Goal: Information Seeking & Learning: Understand process/instructions

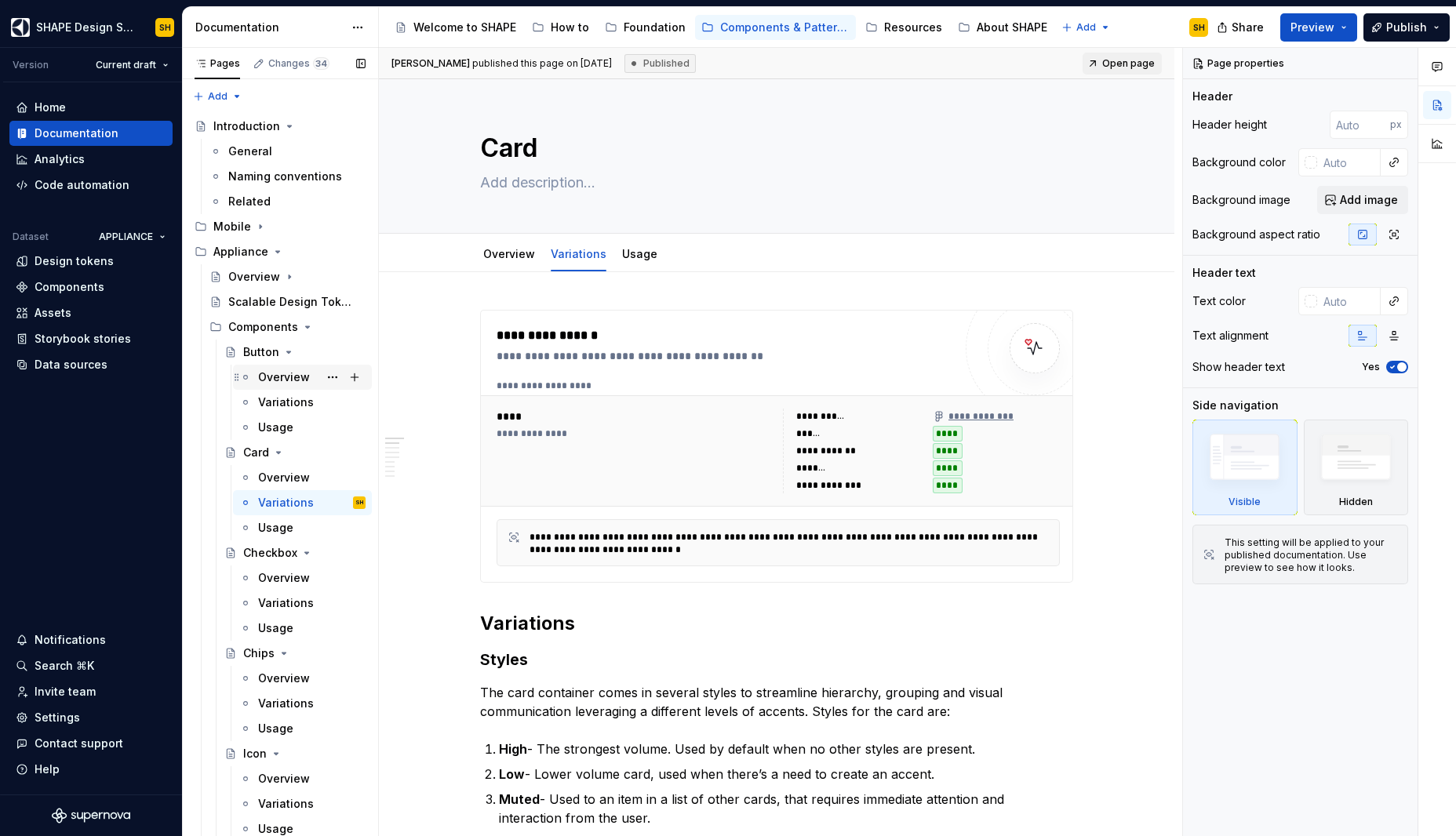
click at [288, 382] on div "Overview" at bounding box center [284, 377] width 51 height 16
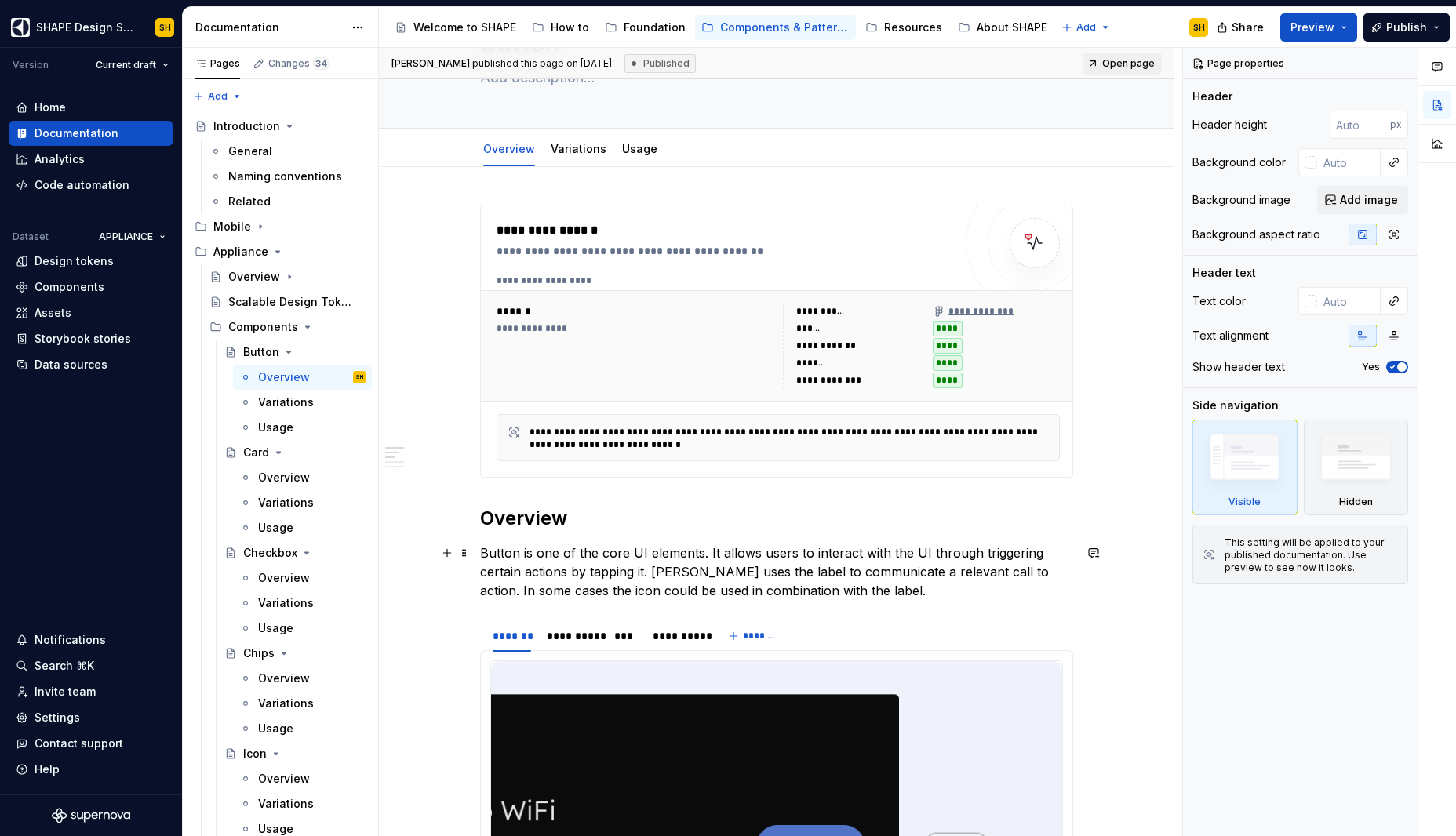
scroll to position [113, 0]
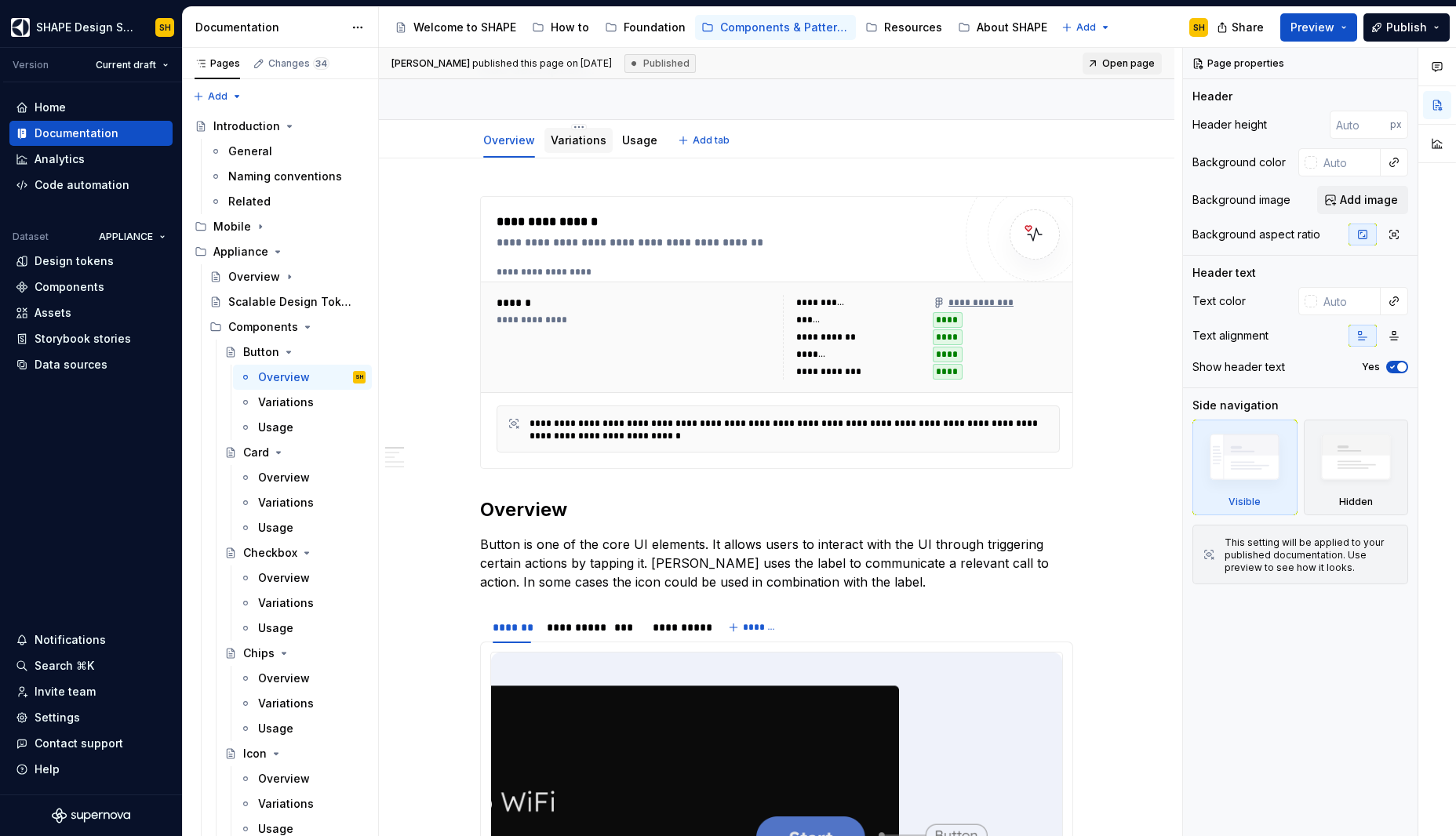
click at [579, 144] on link "Variations" at bounding box center [578, 140] width 56 height 14
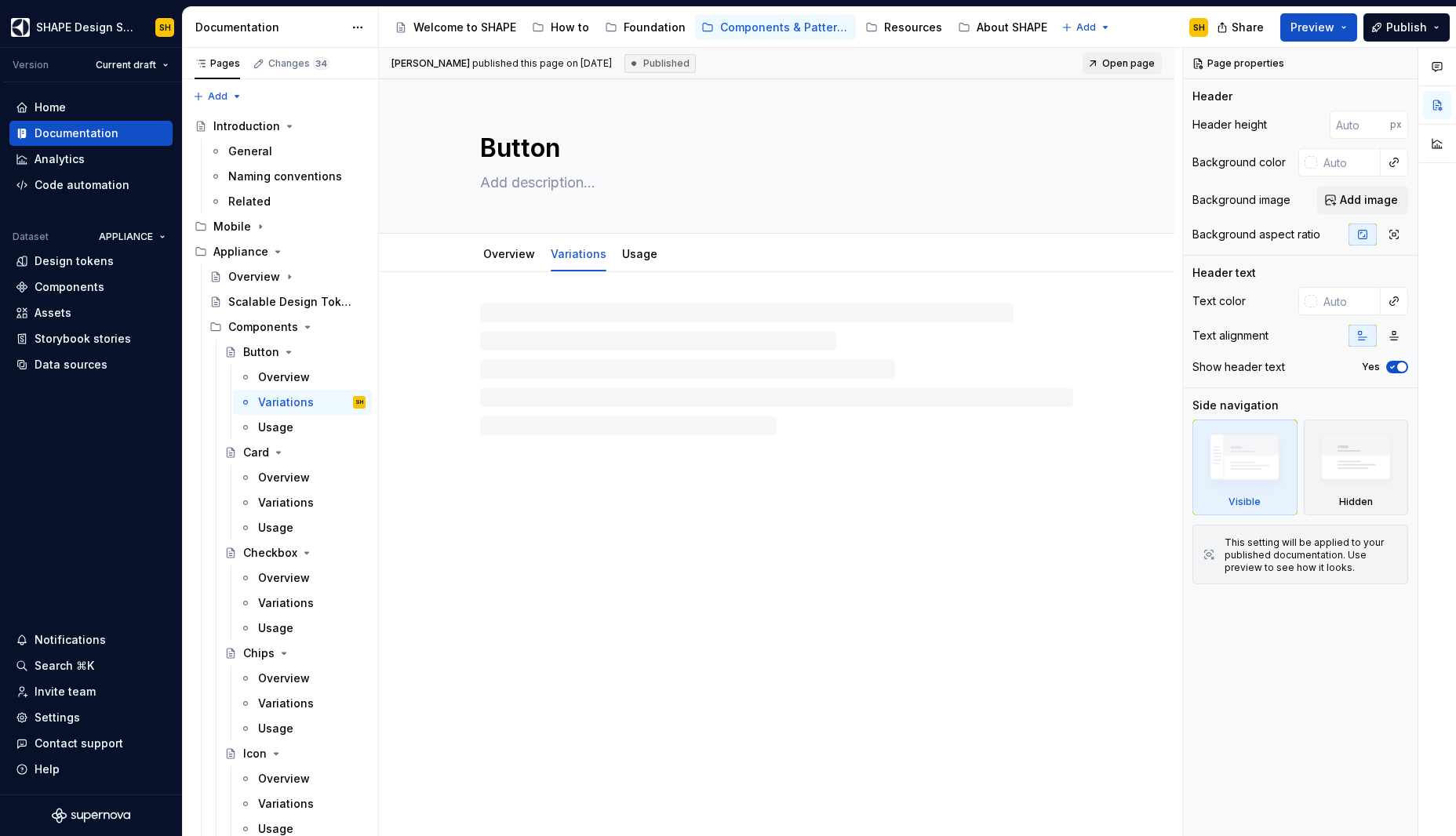
type textarea "*"
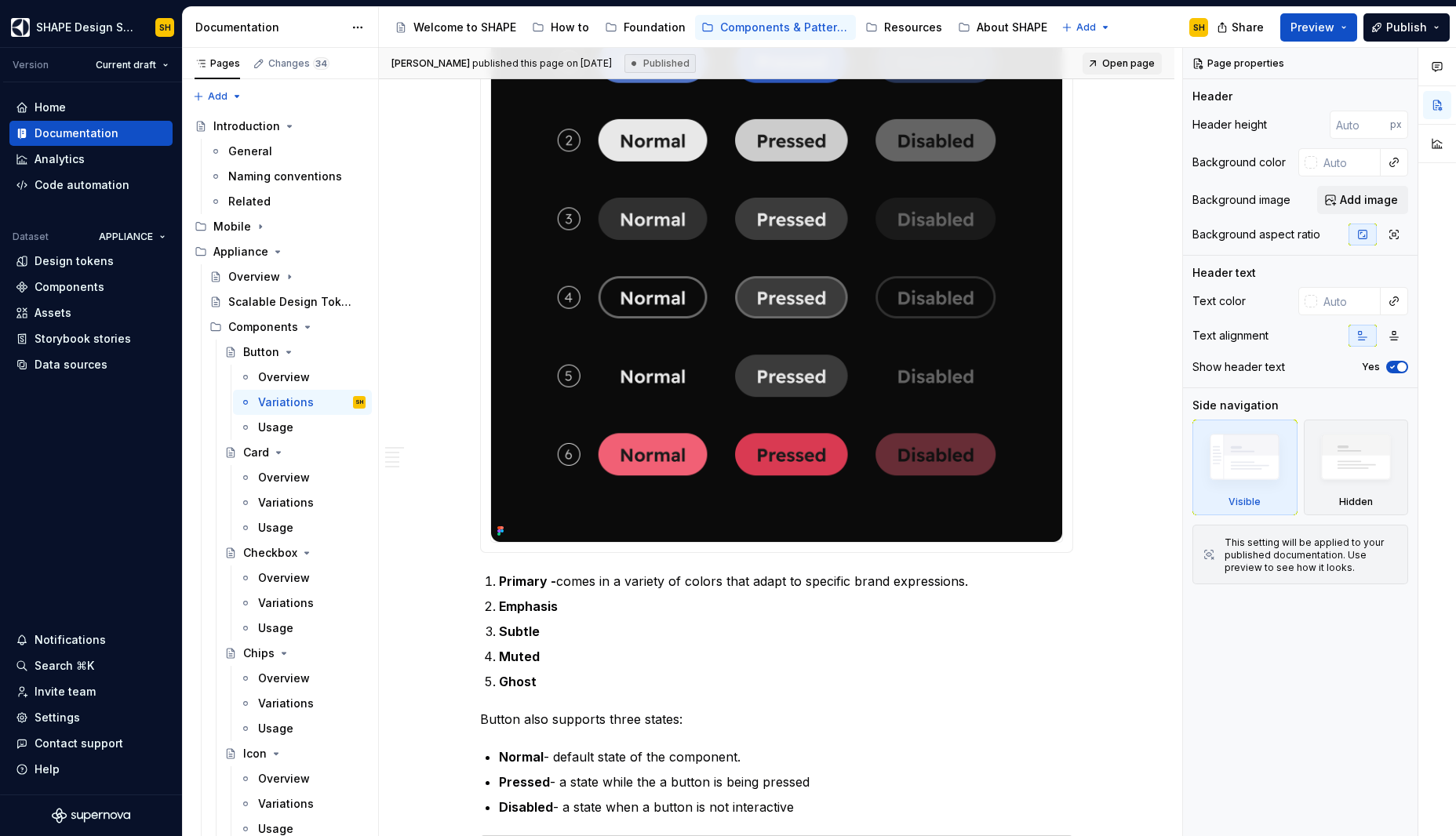
scroll to position [933, 0]
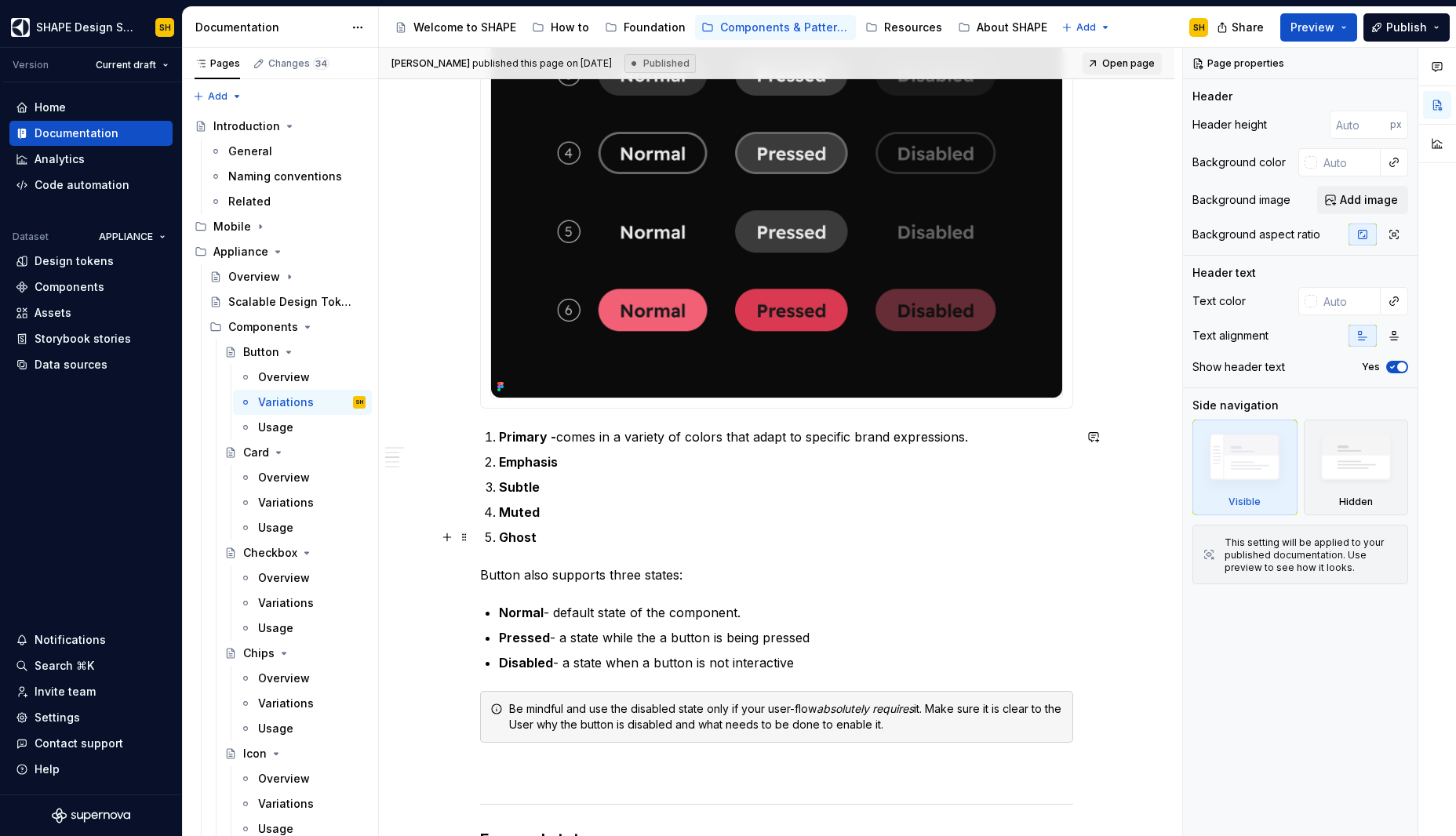
click at [541, 535] on p "Ghost" at bounding box center [786, 537] width 574 height 19
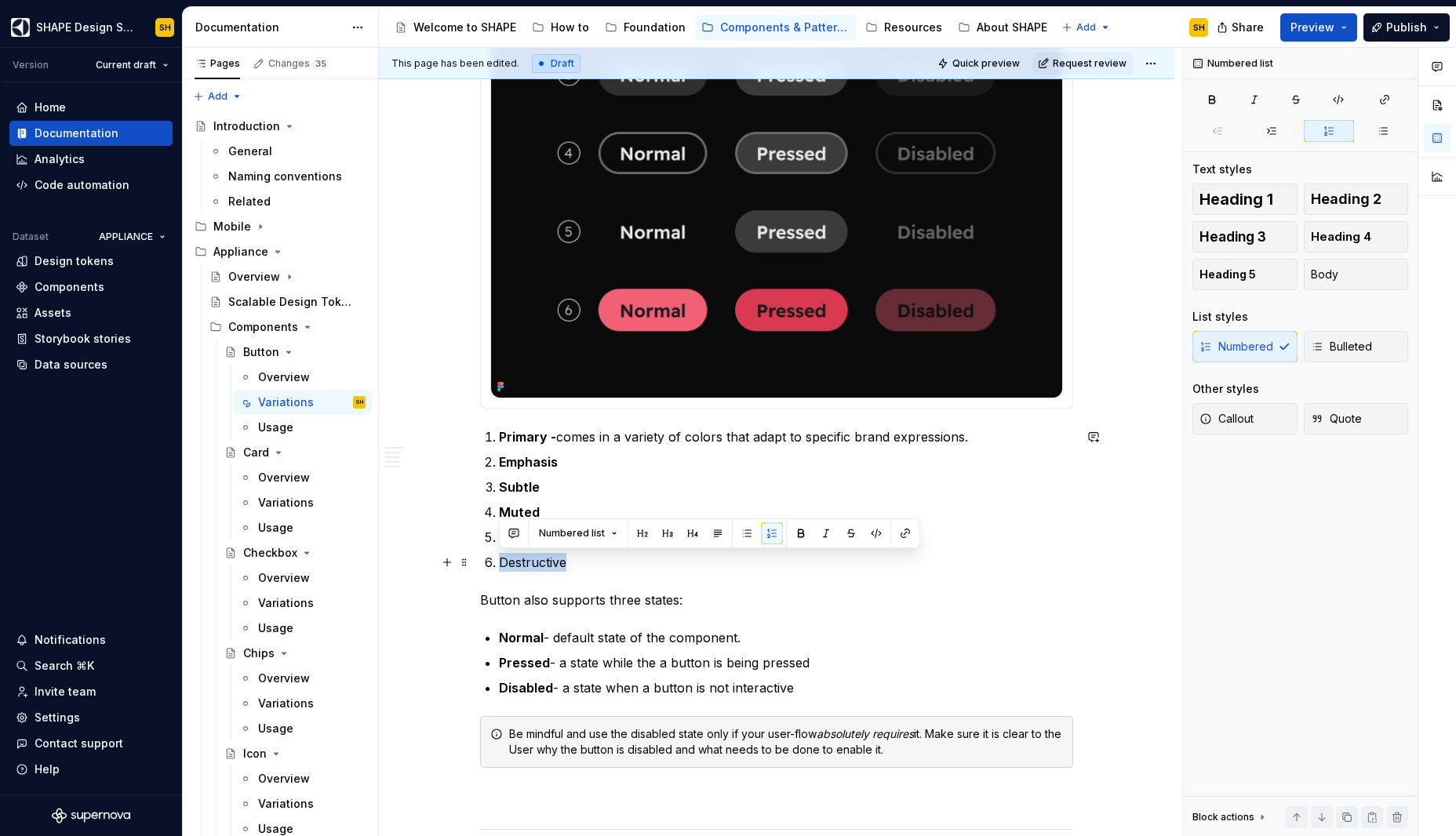
drag, startPoint x: 498, startPoint y: 561, endPoint x: 566, endPoint y: 561, distance: 68.0
click at [566, 561] on p "Destructive" at bounding box center [786, 562] width 574 height 19
click at [794, 531] on button "button" at bounding box center [800, 533] width 22 height 22
click at [726, 591] on p "Button also supports three states:" at bounding box center [776, 599] width 593 height 19
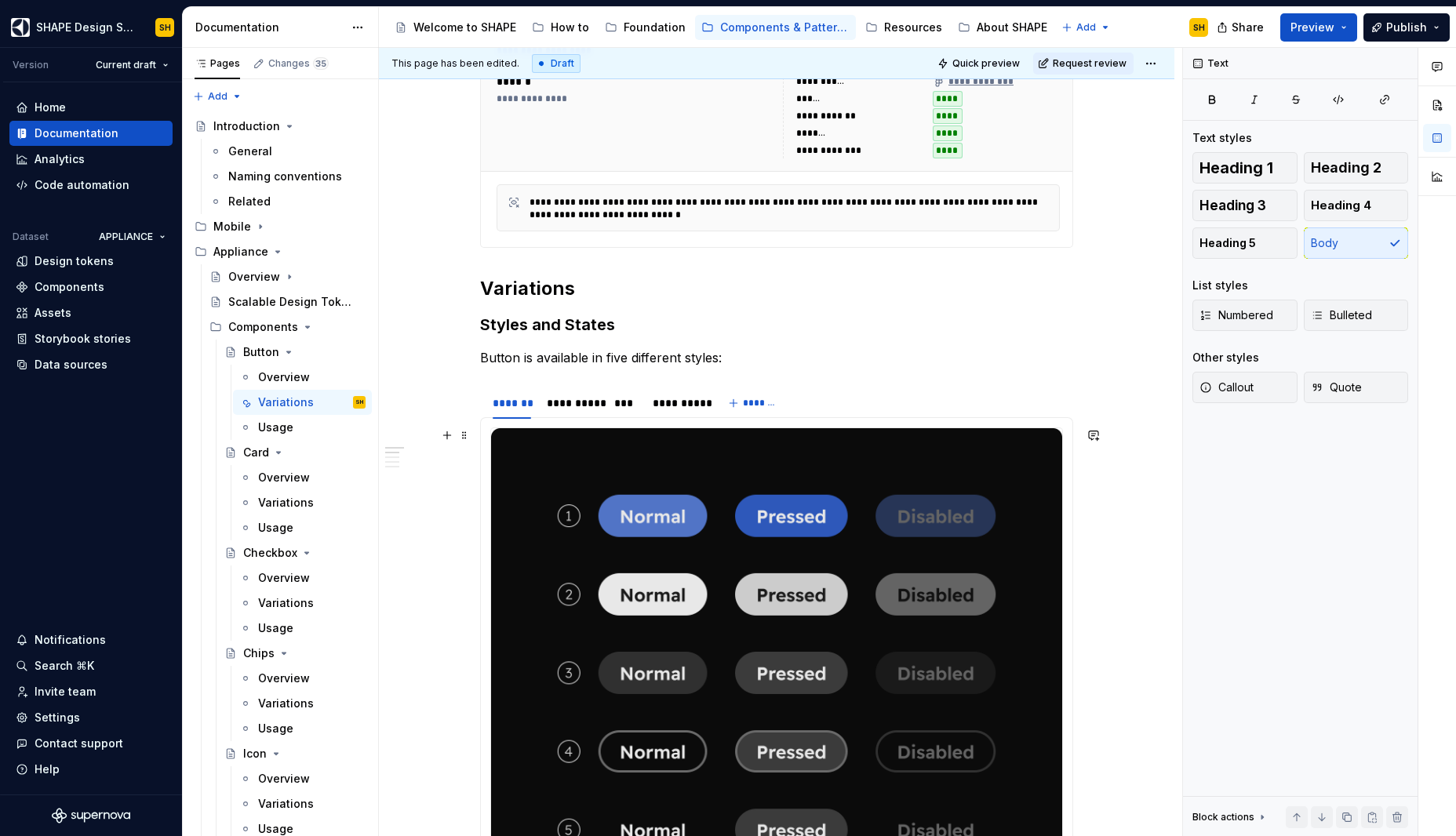
scroll to position [354, 0]
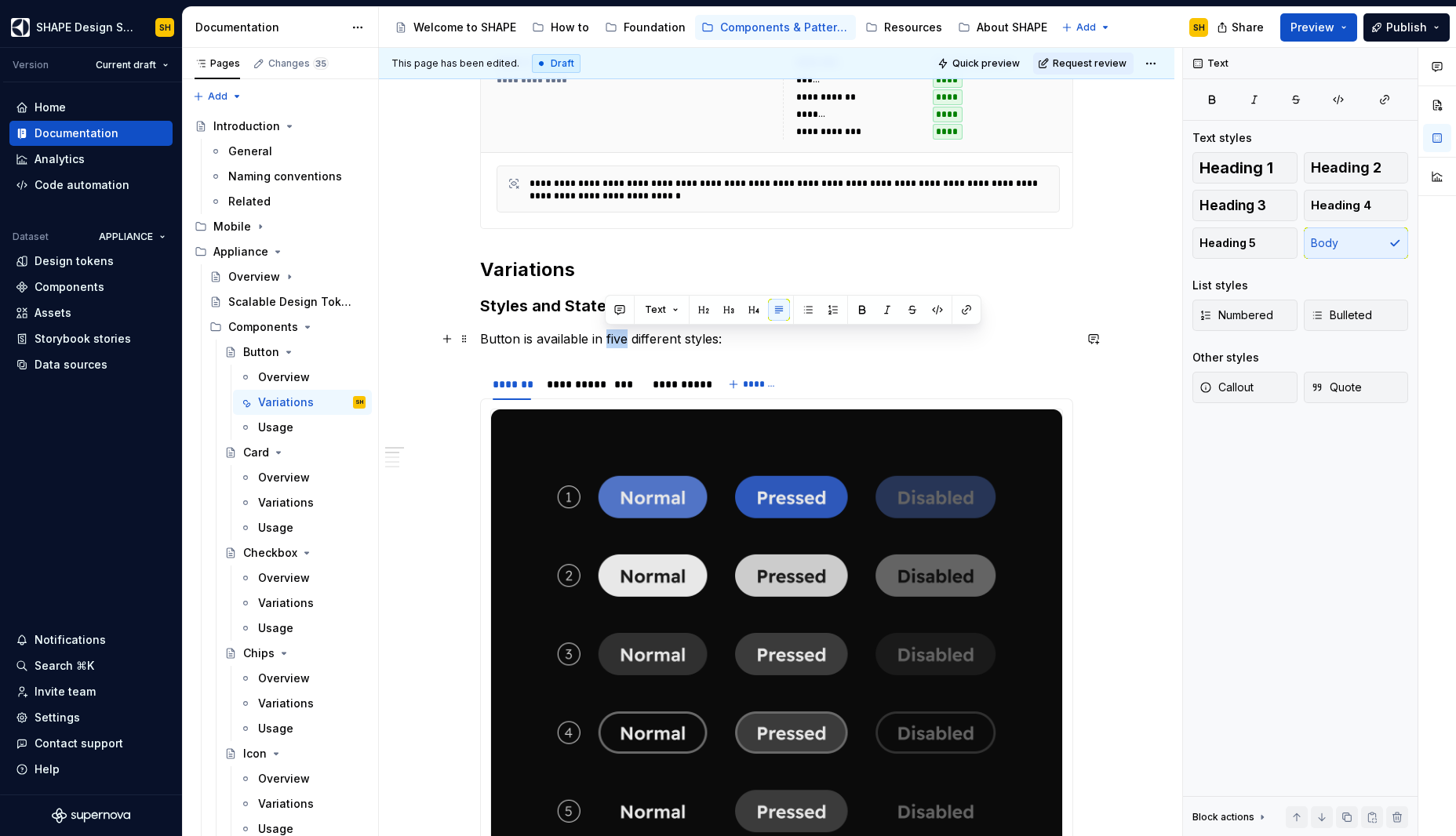
drag, startPoint x: 605, startPoint y: 338, endPoint x: 635, endPoint y: 332, distance: 30.6
click at [624, 337] on p "Button is available in five different styles:" at bounding box center [776, 339] width 593 height 19
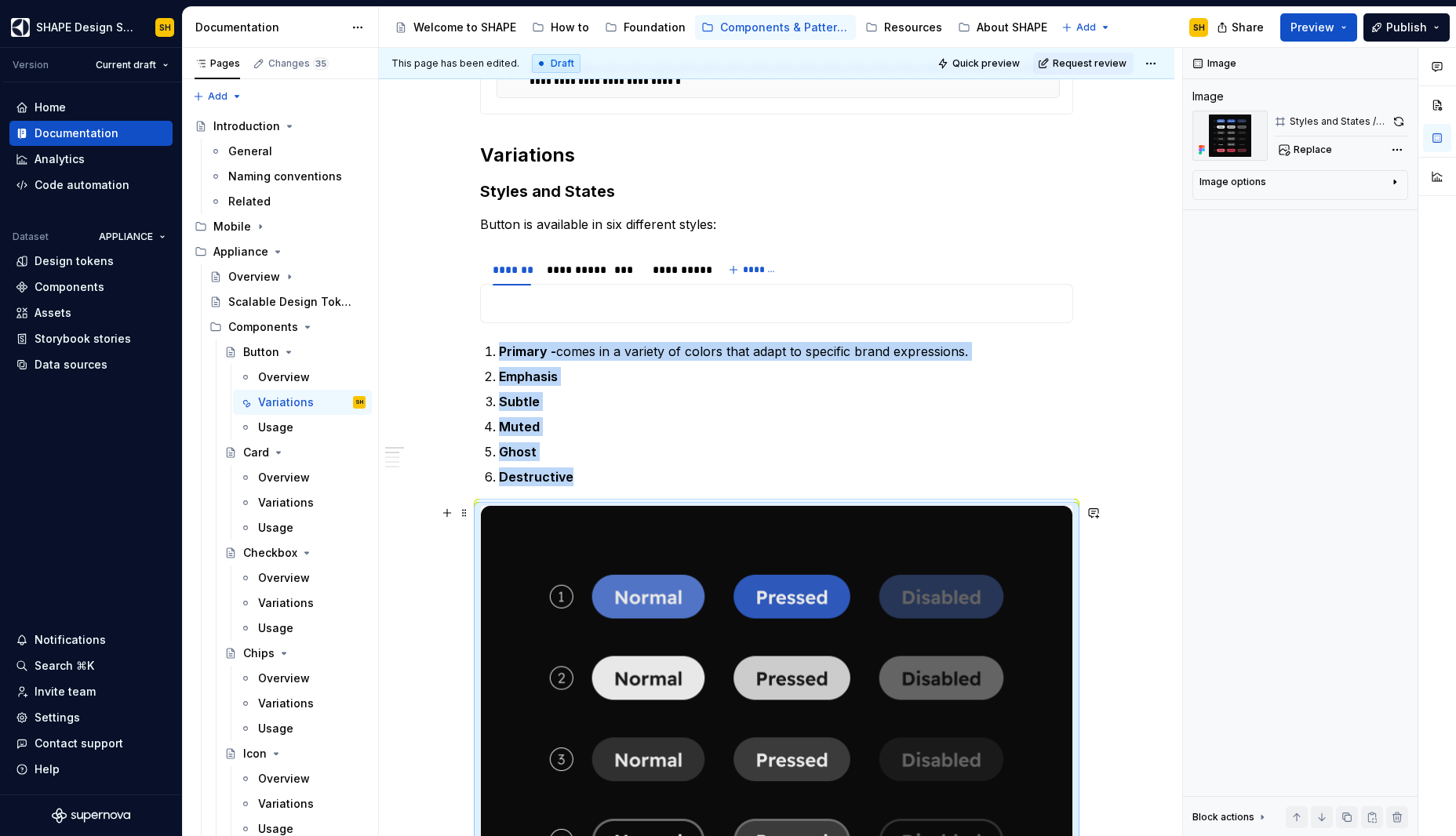
scroll to position [333, 0]
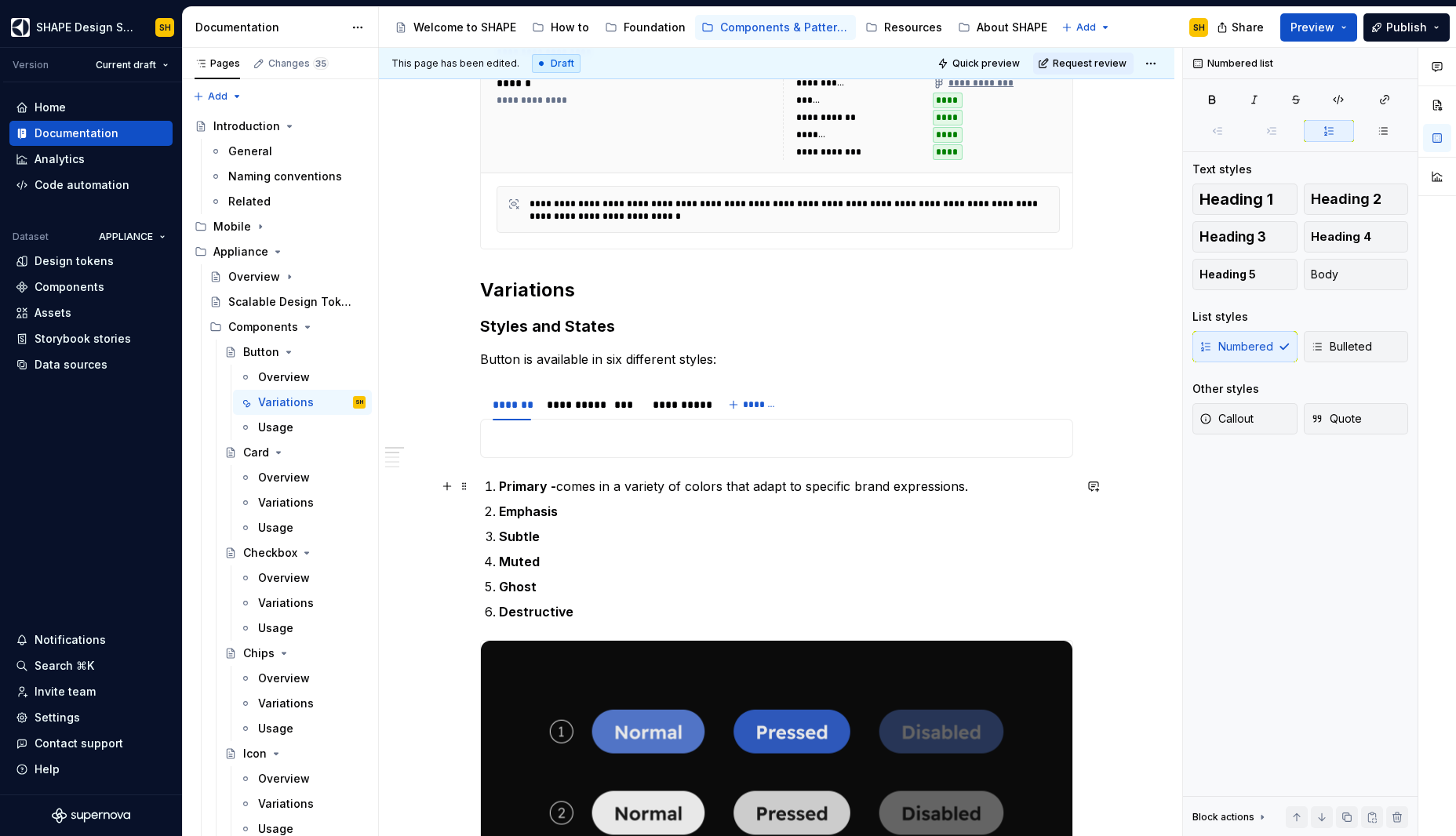
click at [858, 487] on p "Primary - comes in a variety of colors that adapt to specific brand expressions." at bounding box center [786, 486] width 574 height 19
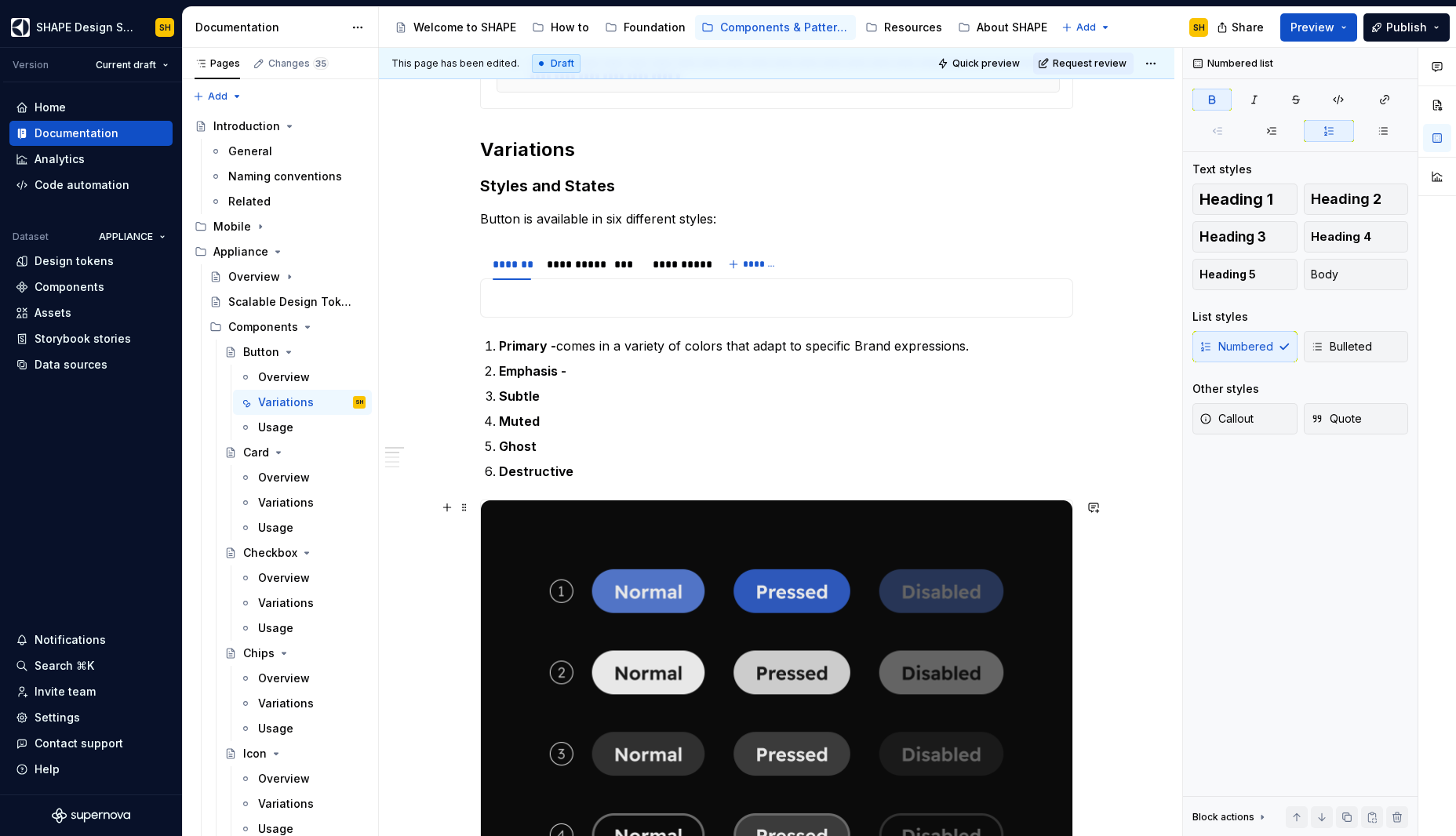
scroll to position [492, 0]
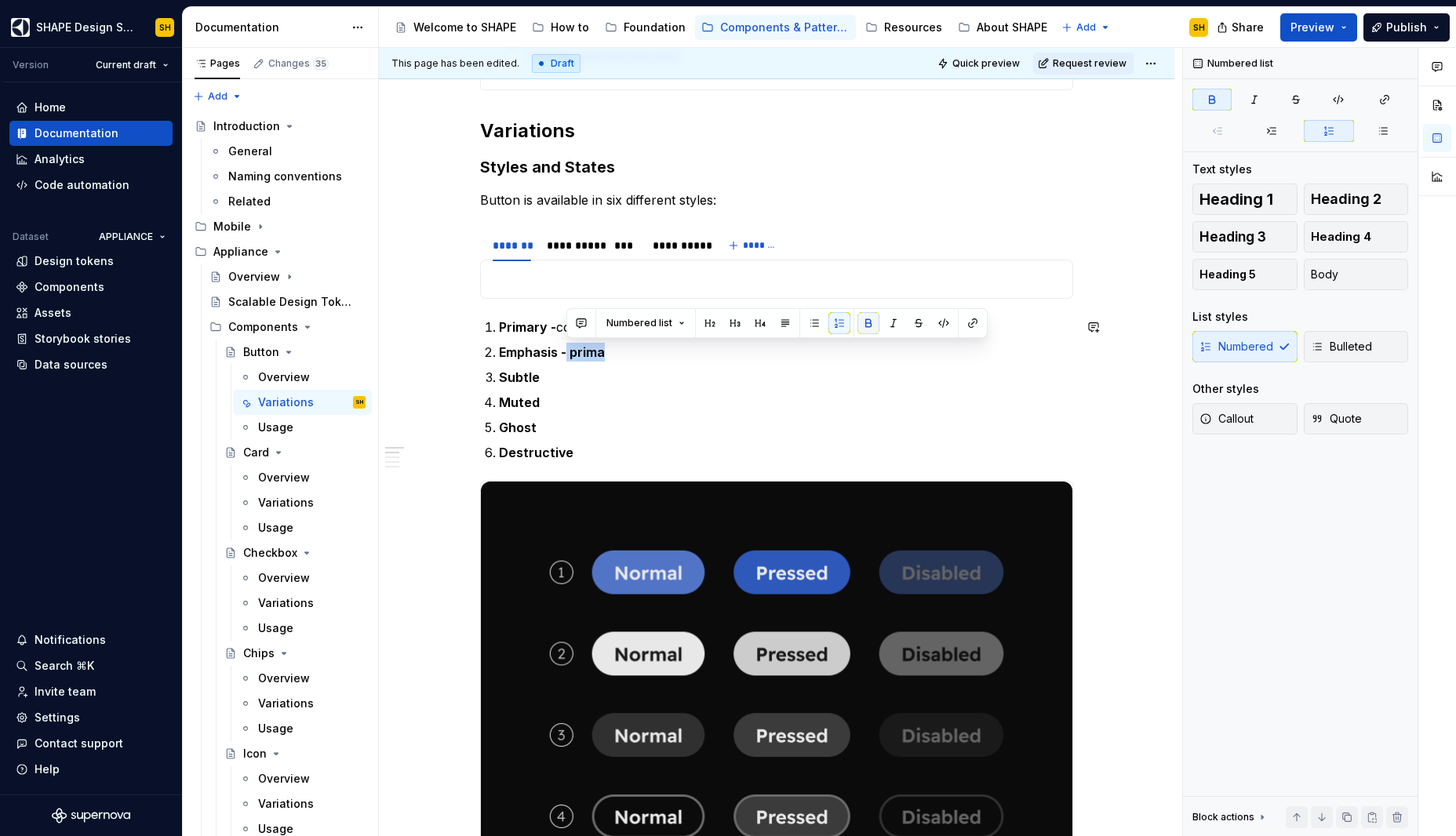
click at [873, 323] on button "button" at bounding box center [868, 323] width 22 height 22
click at [640, 358] on p "Emphasis - prima" at bounding box center [786, 352] width 574 height 19
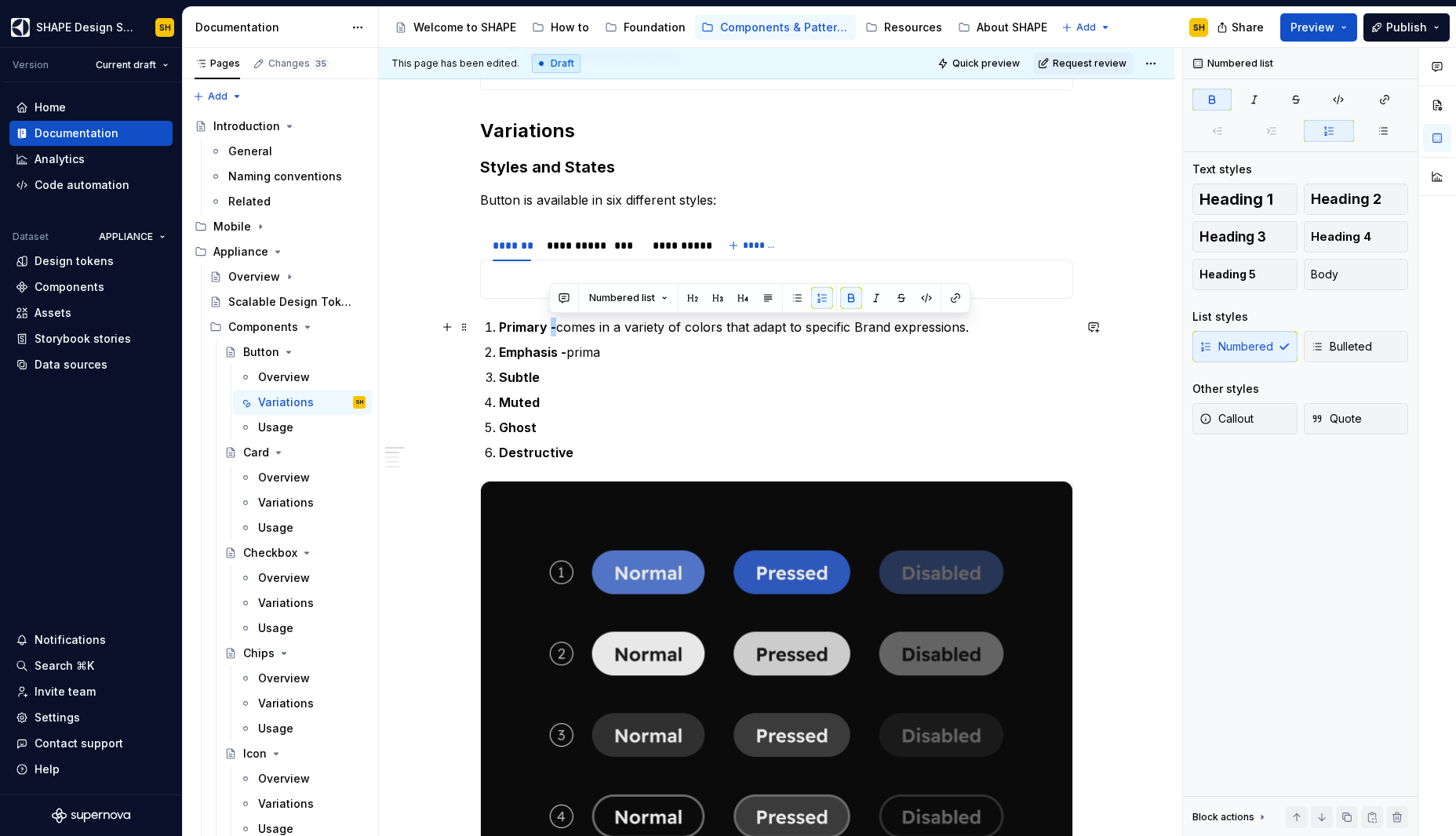
click at [550, 325] on strong "Primary -" at bounding box center [527, 327] width 57 height 16
click at [842, 298] on button "button" at bounding box center [847, 298] width 22 height 22
drag, startPoint x: 844, startPoint y: 298, endPoint x: 811, endPoint y: 337, distance: 51.1
click at [844, 299] on button "button" at bounding box center [847, 298] width 22 height 22
click at [599, 338] on ol "Primary — comes in a variety of colors that adapt to specific Brand expressions…" at bounding box center [786, 389] width 574 height 144
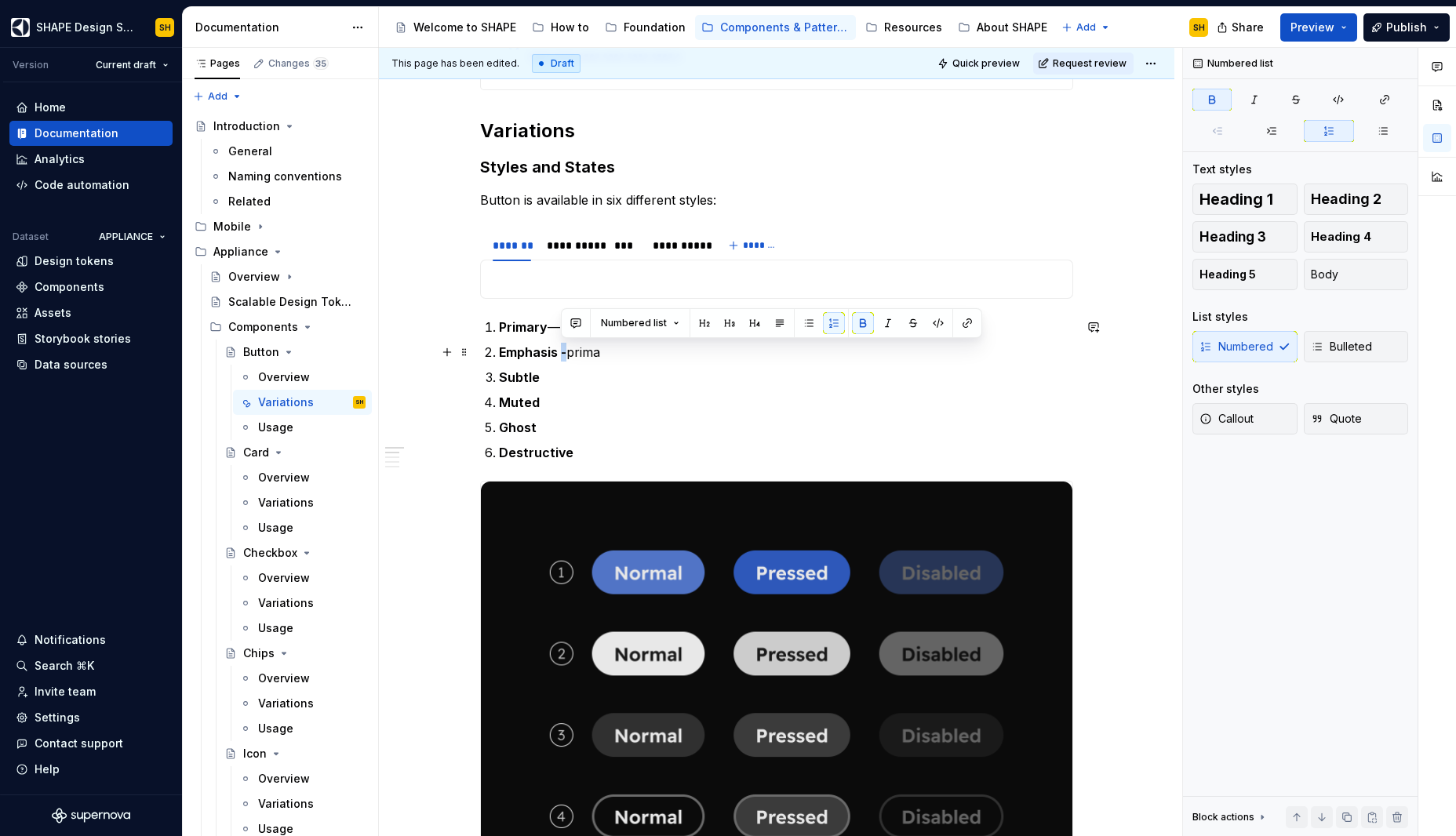
click at [566, 353] on p "Emphasis - prima" at bounding box center [786, 352] width 574 height 19
drag, startPoint x: 858, startPoint y: 321, endPoint x: 849, endPoint y: 385, distance: 64.6
click at [858, 323] on button "button" at bounding box center [862, 323] width 22 height 22
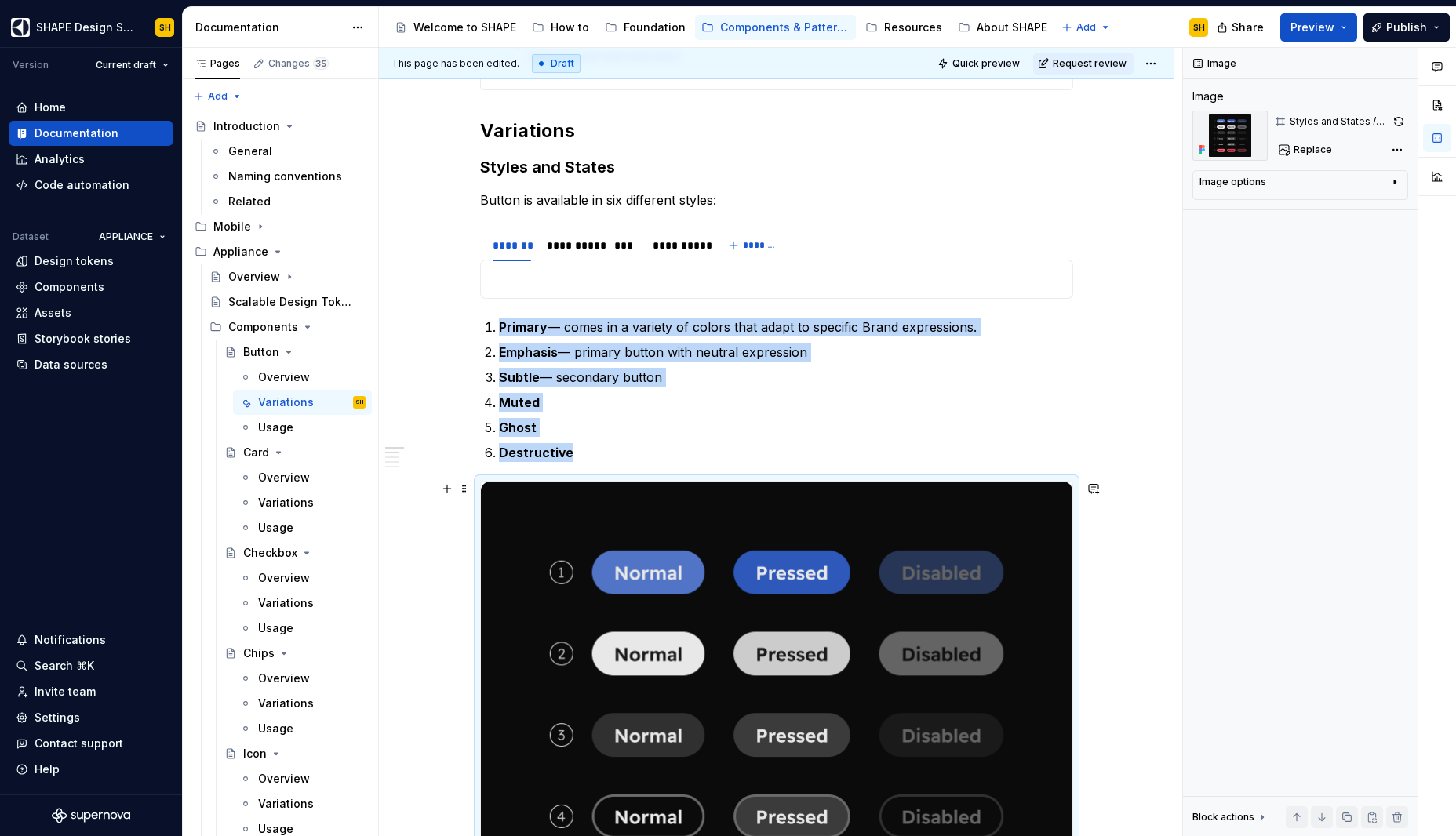
click at [539, 517] on img at bounding box center [776, 776] width 591 height 588
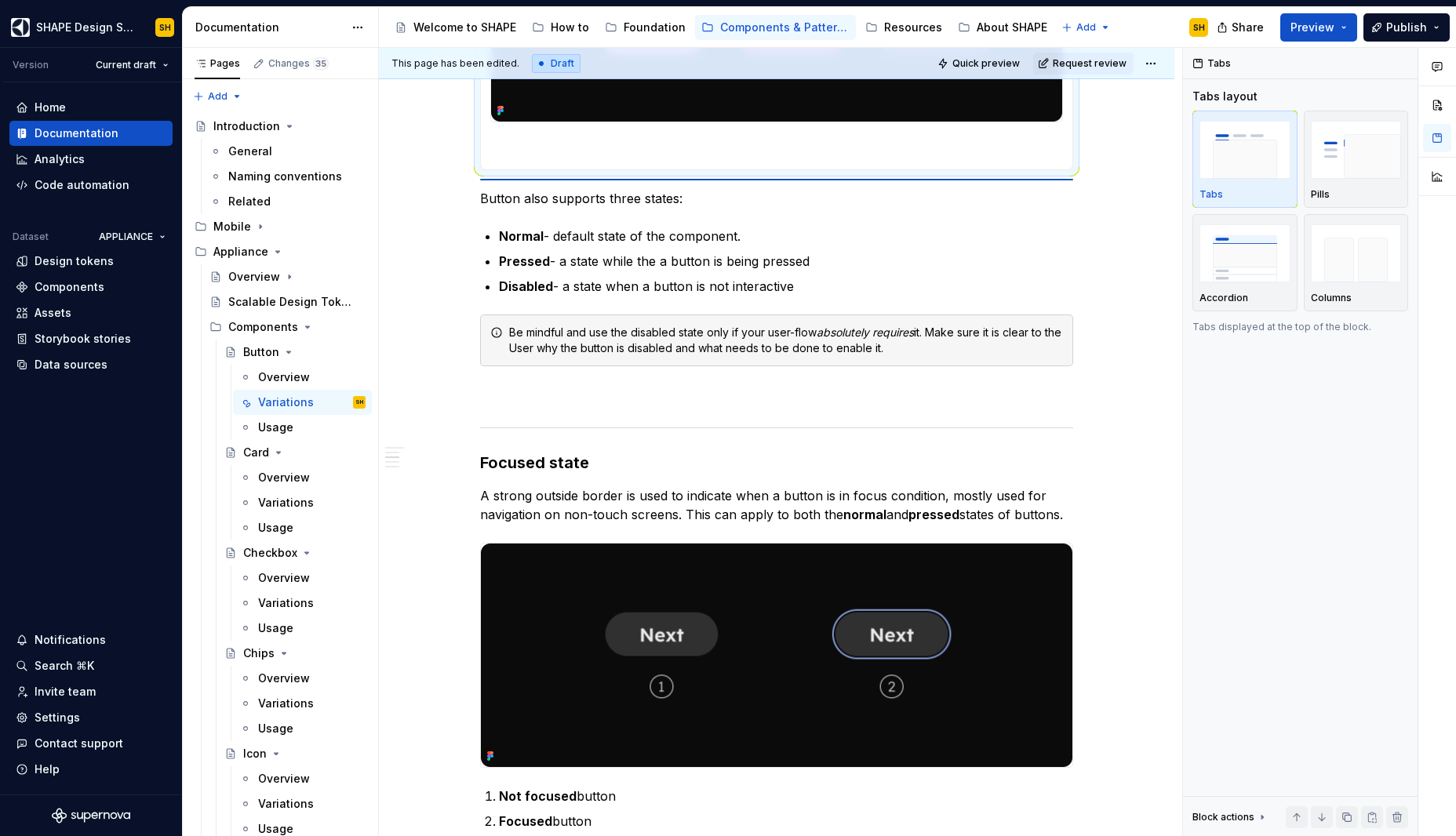
scroll to position [695, 0]
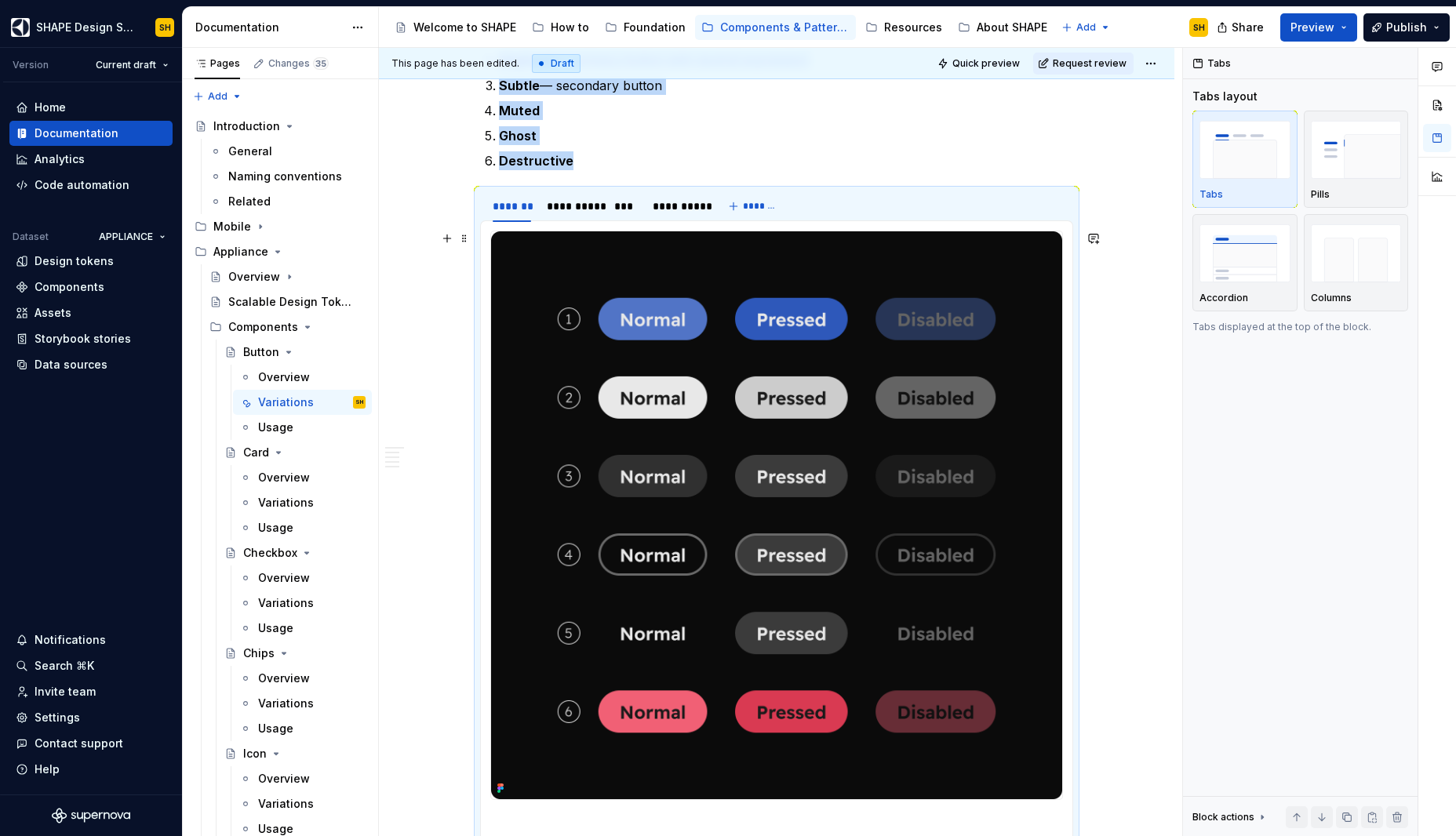
click at [660, 142] on p "Ghost" at bounding box center [786, 135] width 574 height 19
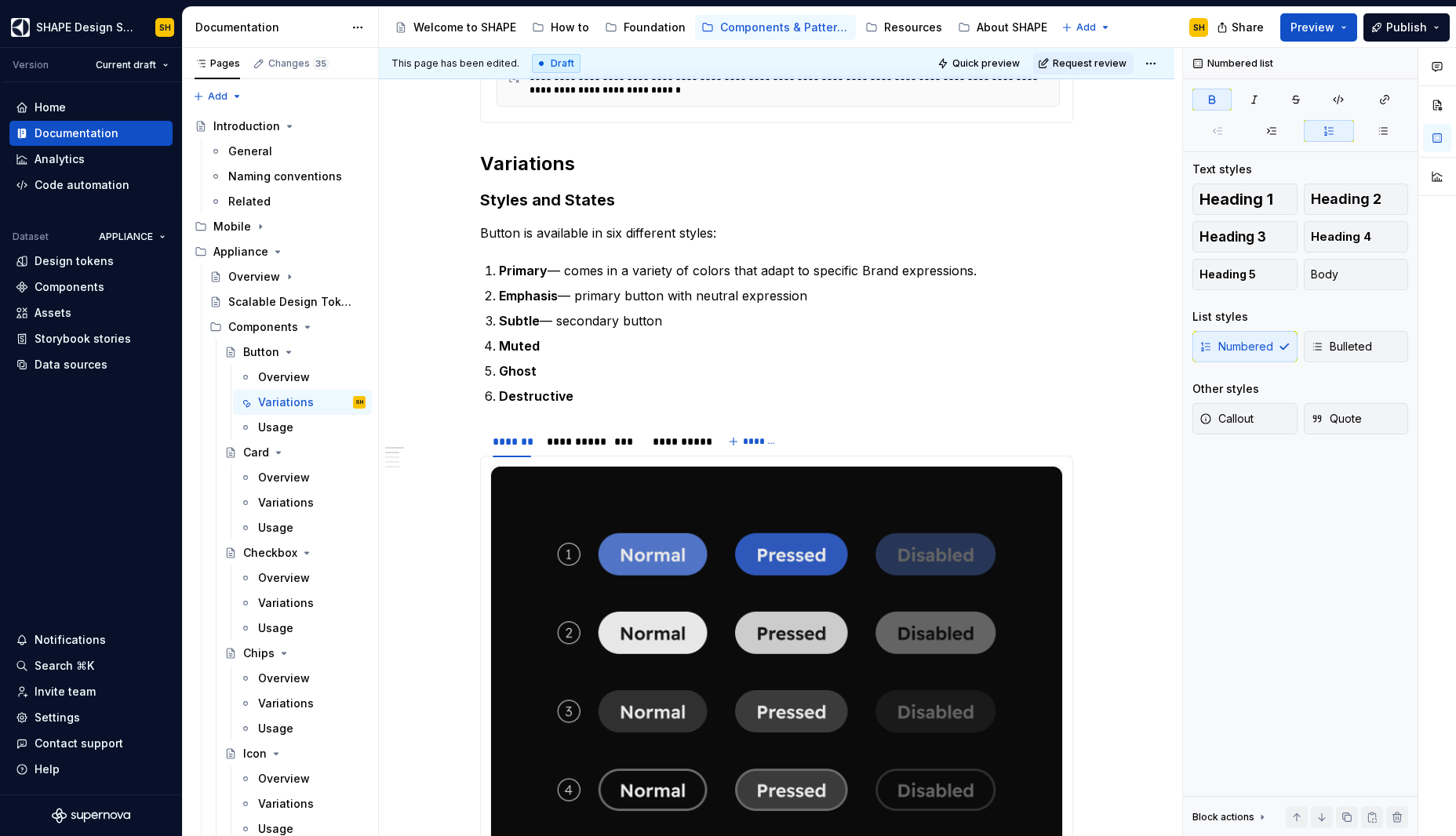
scroll to position [363, 0]
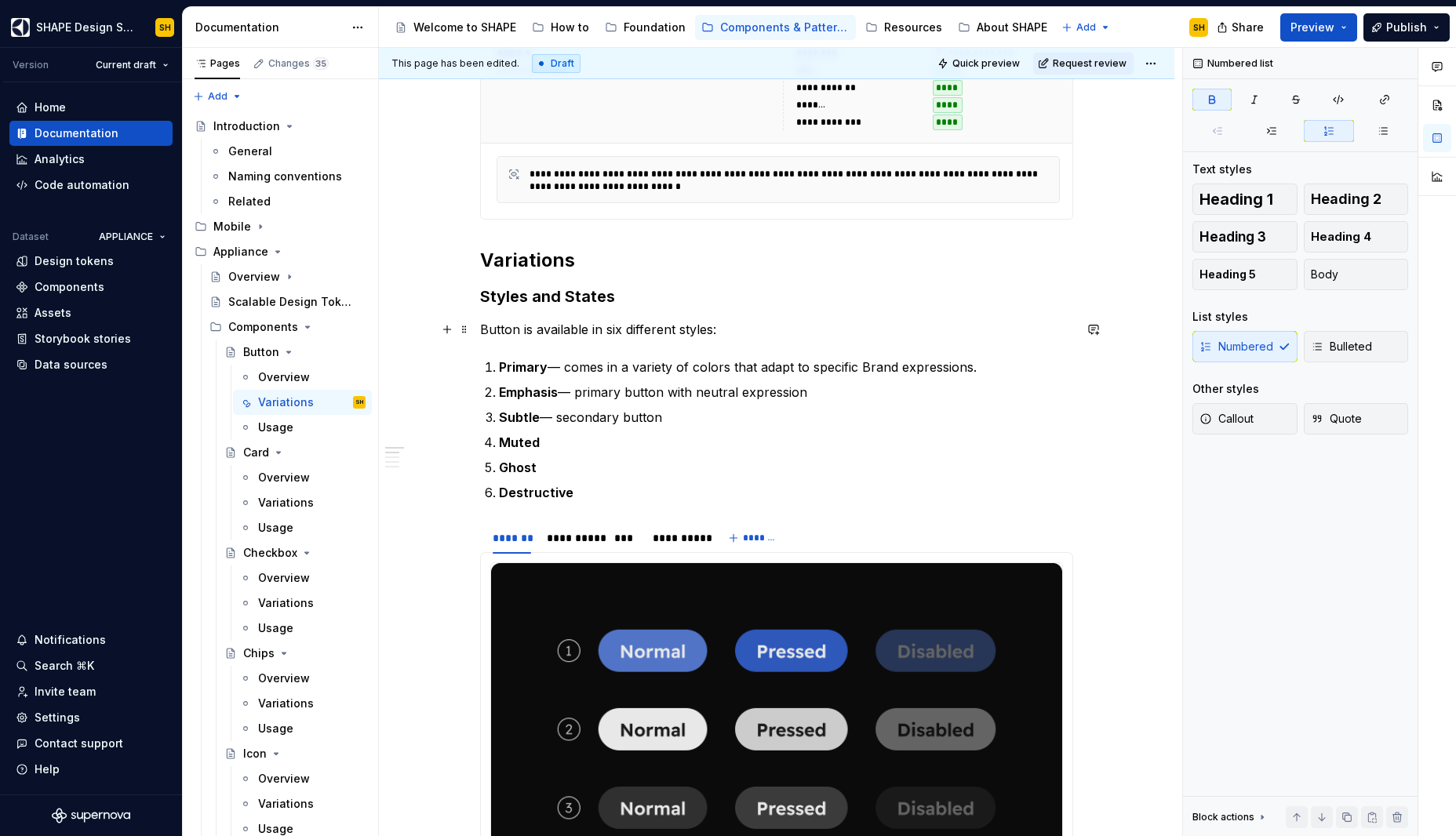
click at [733, 328] on p "Button is available in six different styles:" at bounding box center [776, 329] width 593 height 19
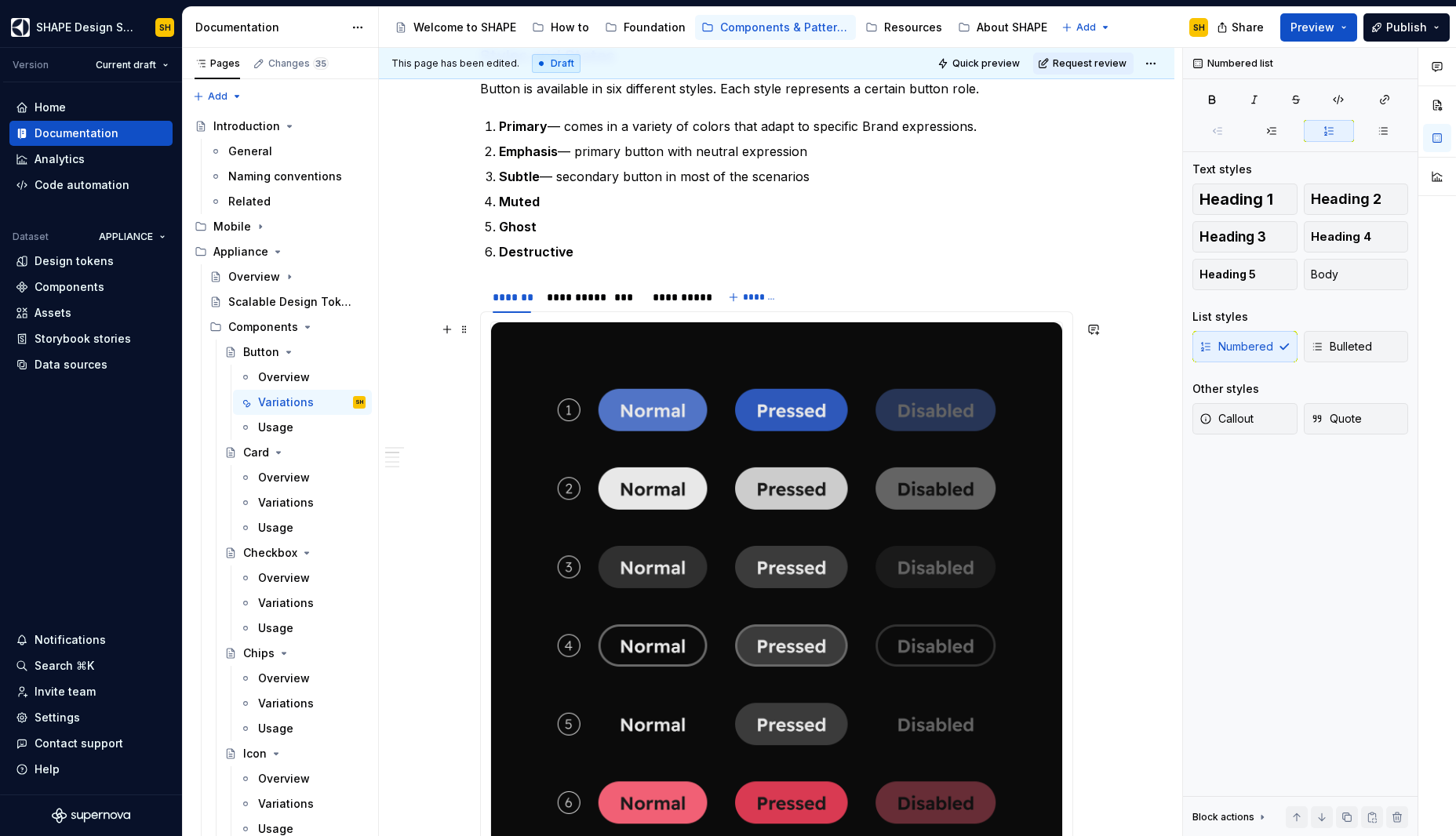
scroll to position [294, 0]
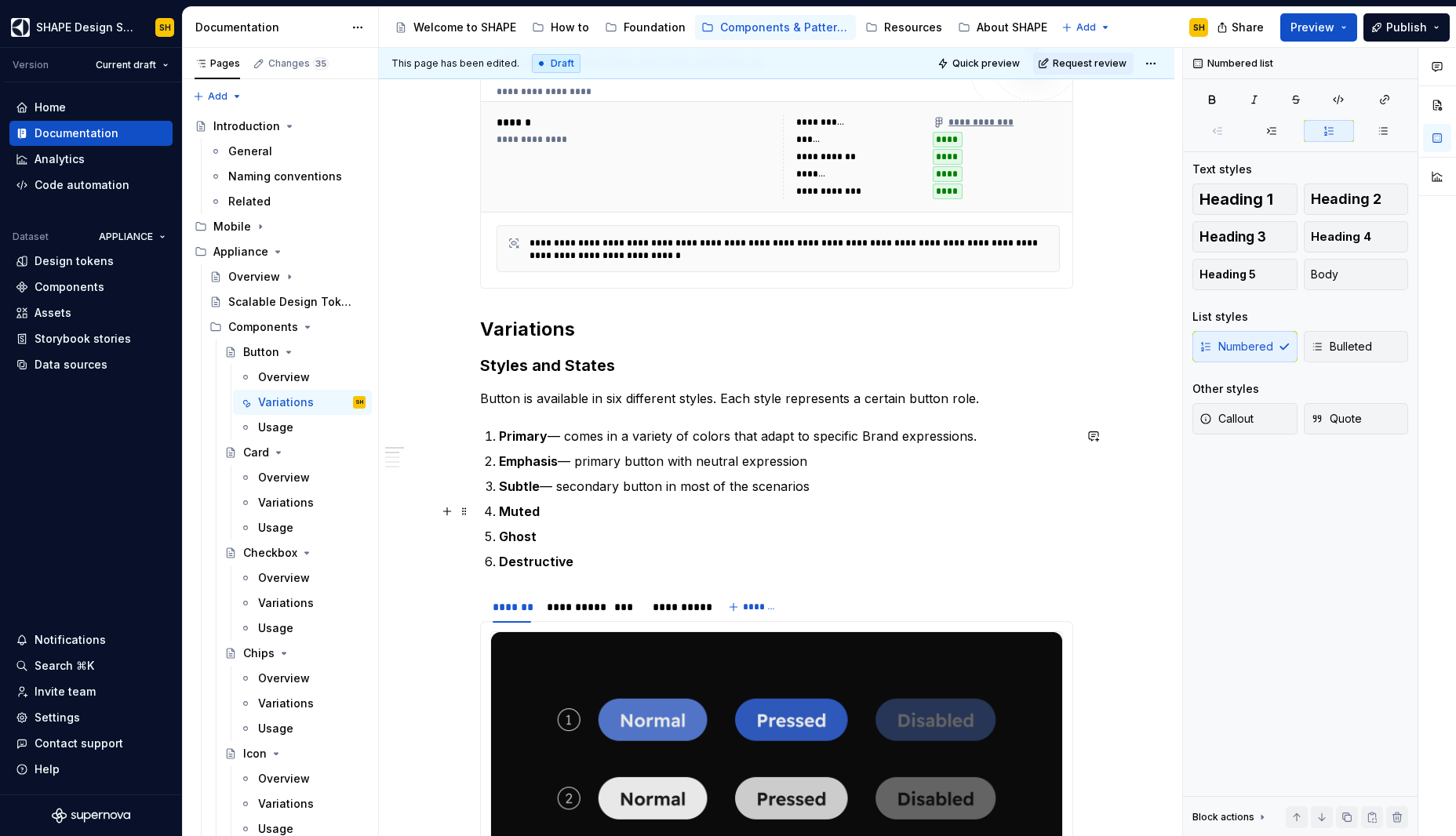
click at [611, 509] on p "Muted" at bounding box center [786, 511] width 574 height 19
click at [662, 565] on p "Destructive — a button for critical action that" at bounding box center [786, 561] width 574 height 19
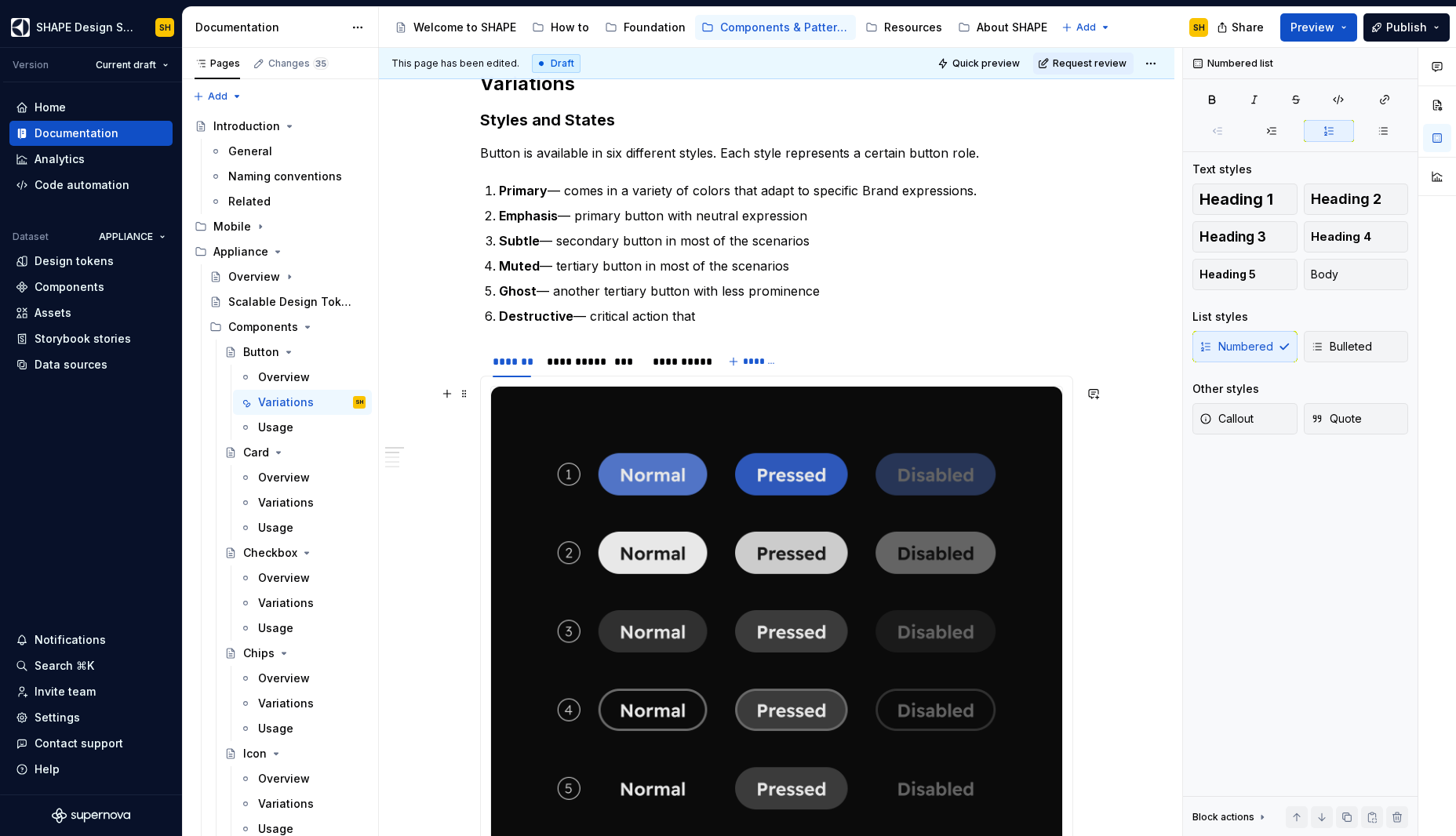
scroll to position [319, 0]
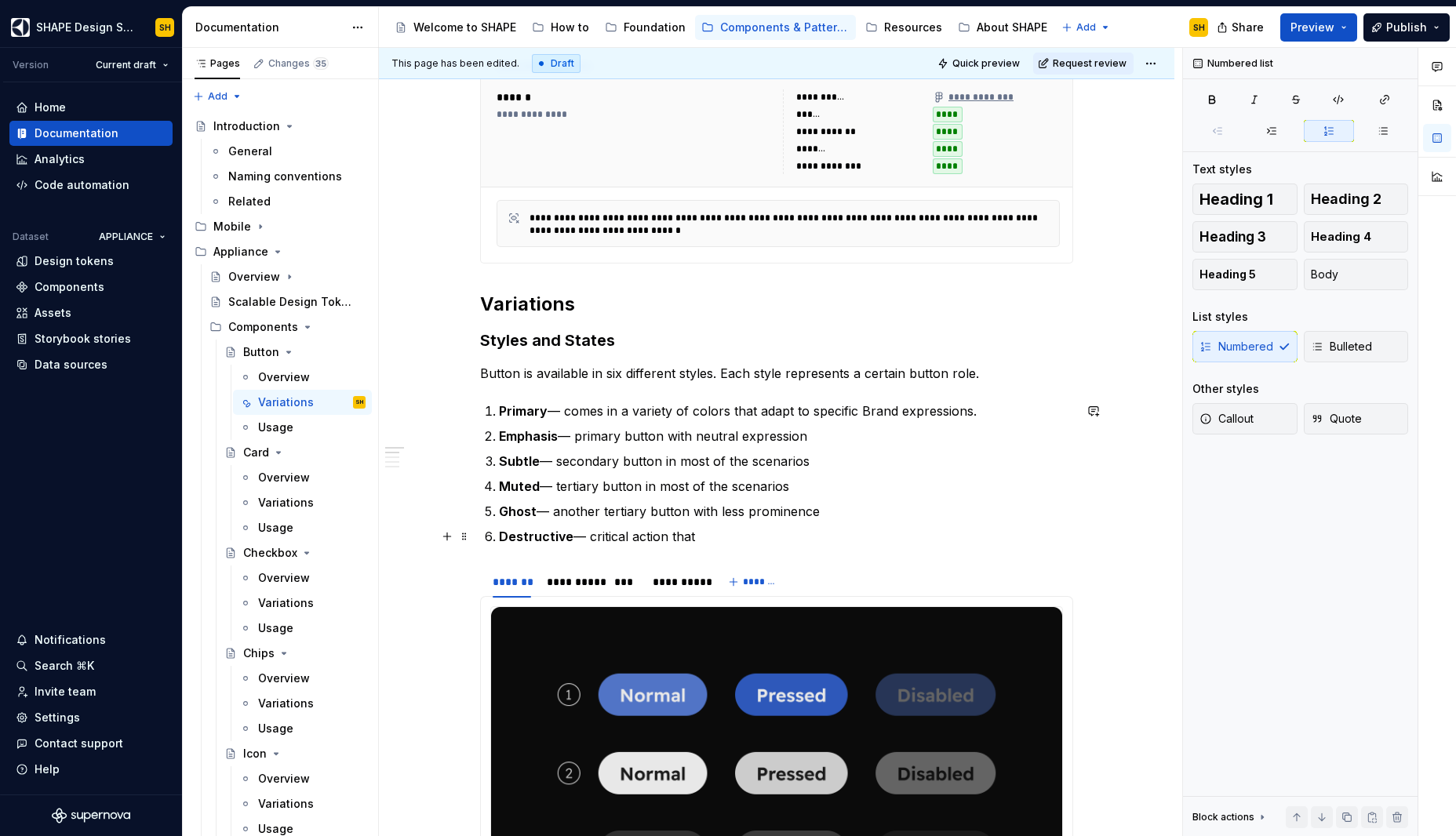
click at [733, 533] on p "Destructive — critical action that" at bounding box center [786, 536] width 574 height 19
click at [749, 537] on p "Destructive — critical action that leads to unrecoverable data loss" at bounding box center [786, 536] width 574 height 19
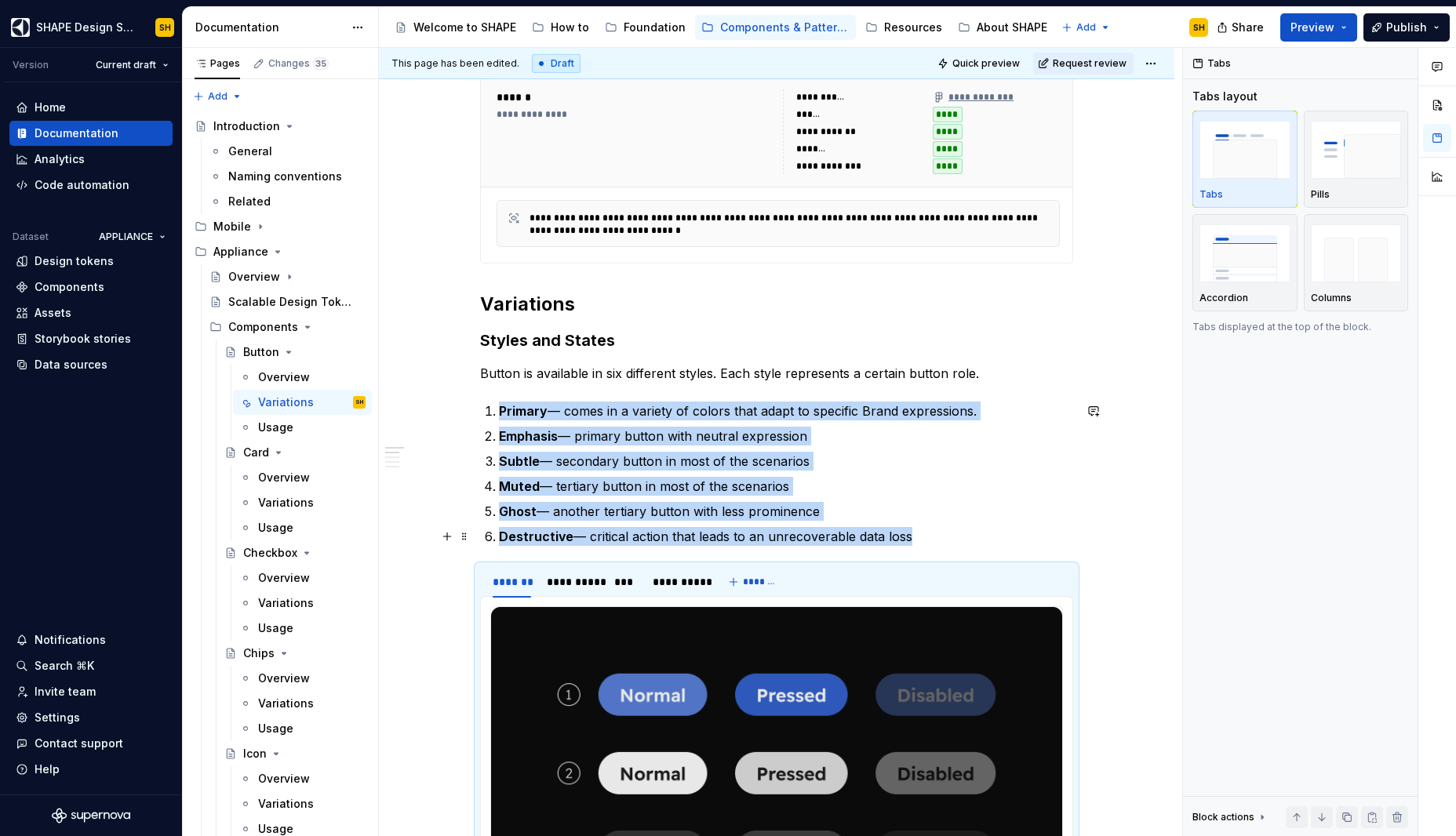
click at [940, 533] on p "Destructive — critical action that leads to an unrecoverable data loss" at bounding box center [786, 536] width 574 height 19
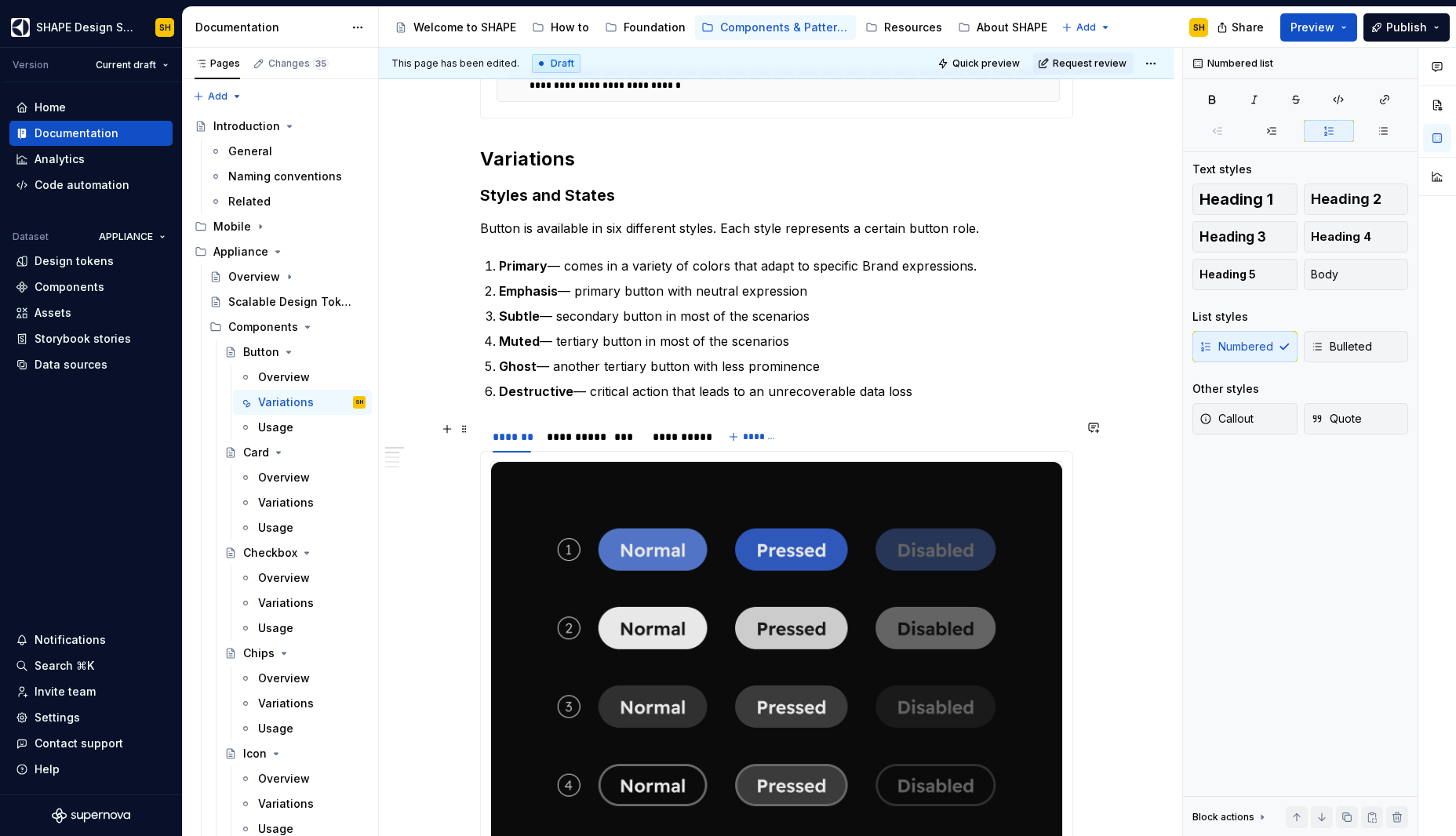
scroll to position [500, 0]
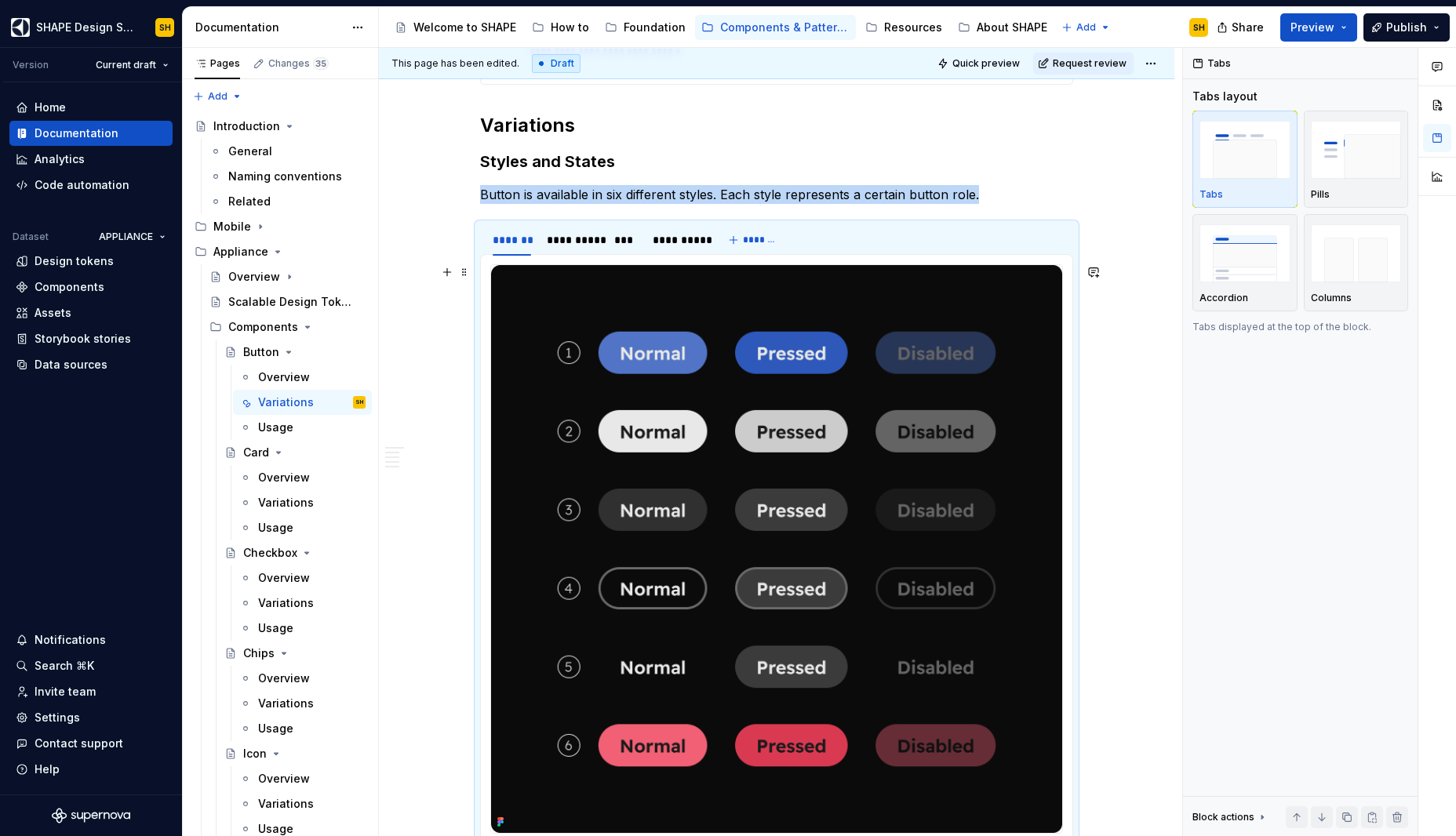
scroll to position [393, 0]
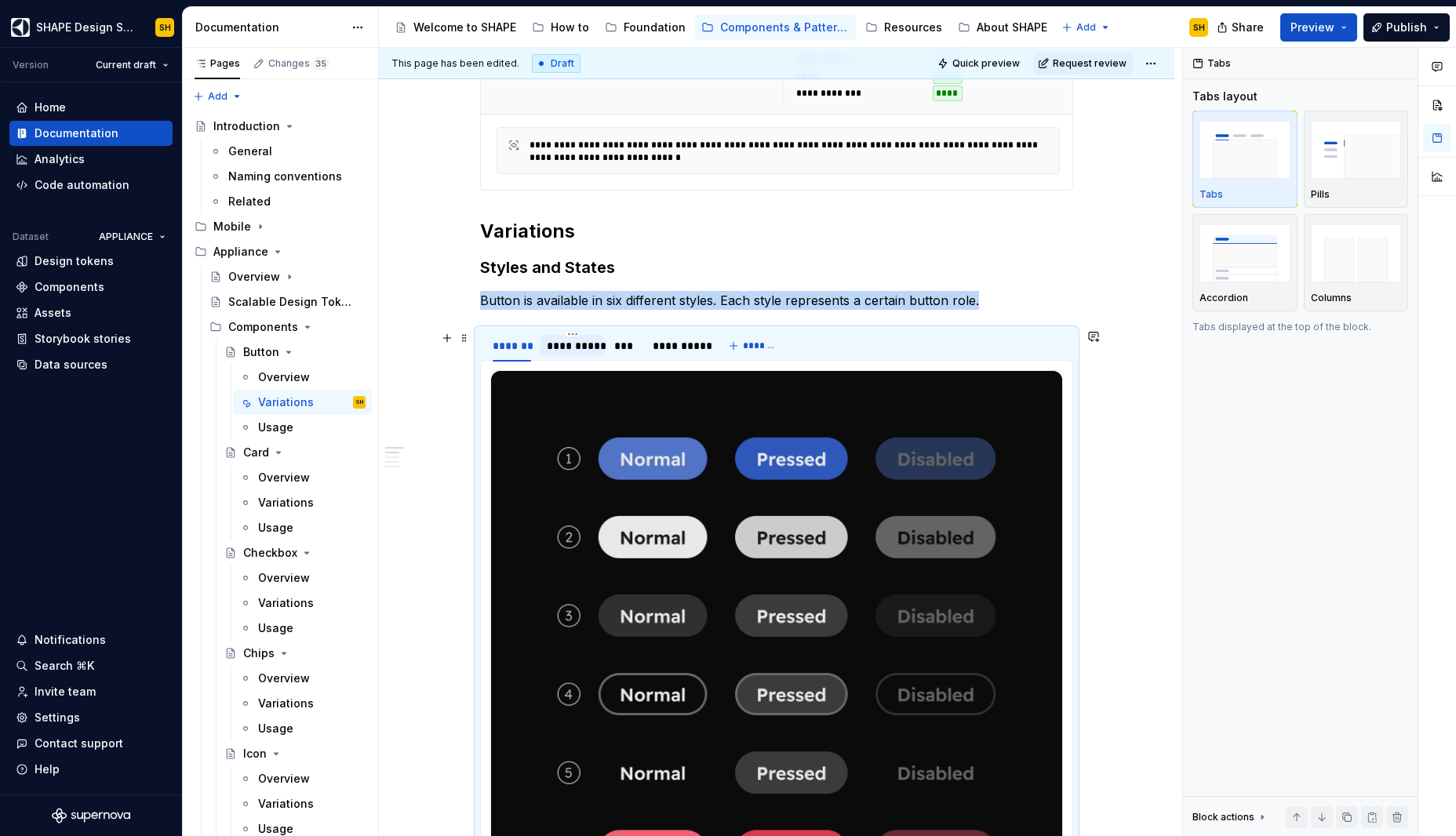
click at [579, 348] on div "**********" at bounding box center [573, 346] width 51 height 16
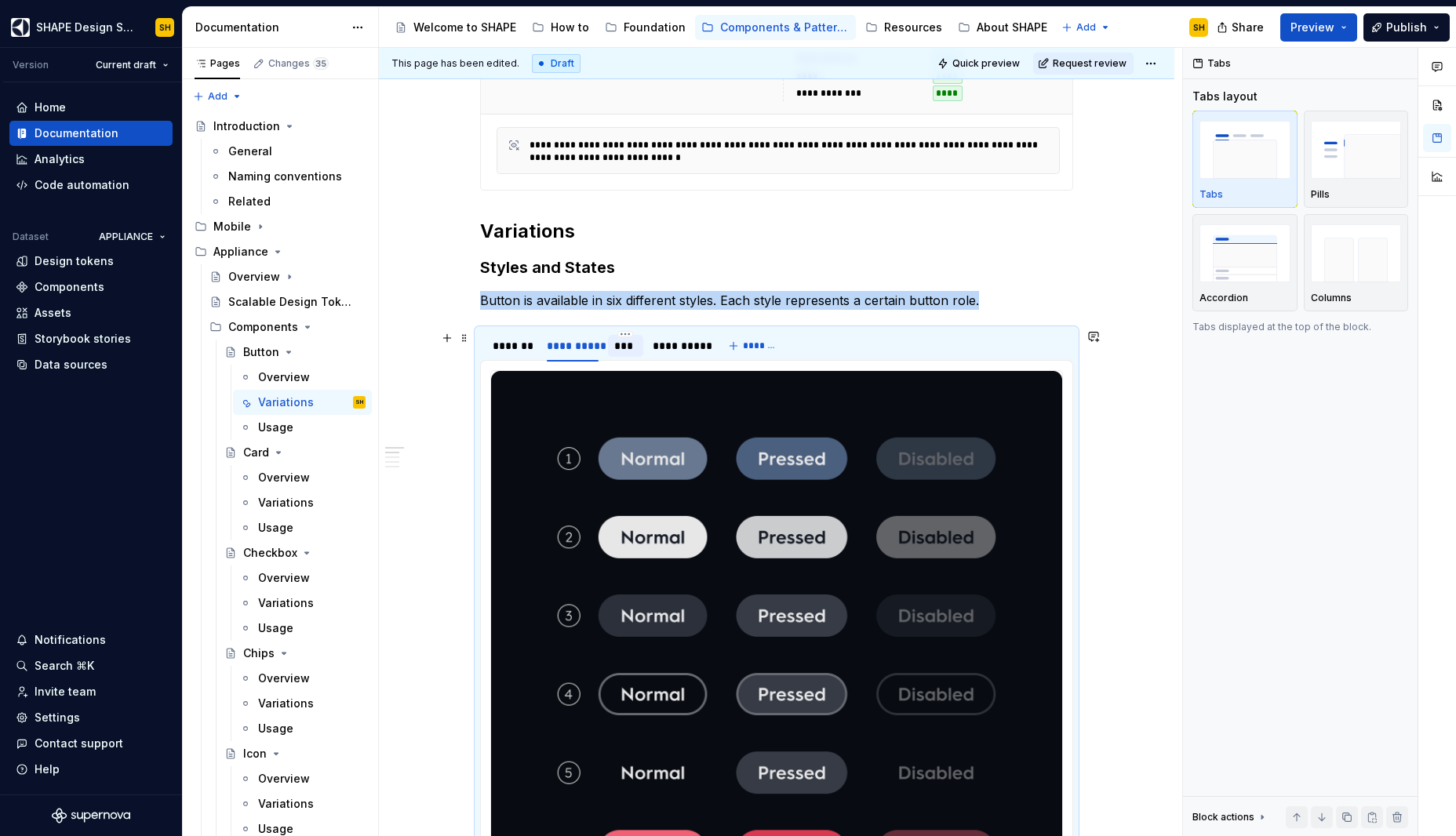
click at [627, 348] on div "***" at bounding box center [625, 346] width 23 height 16
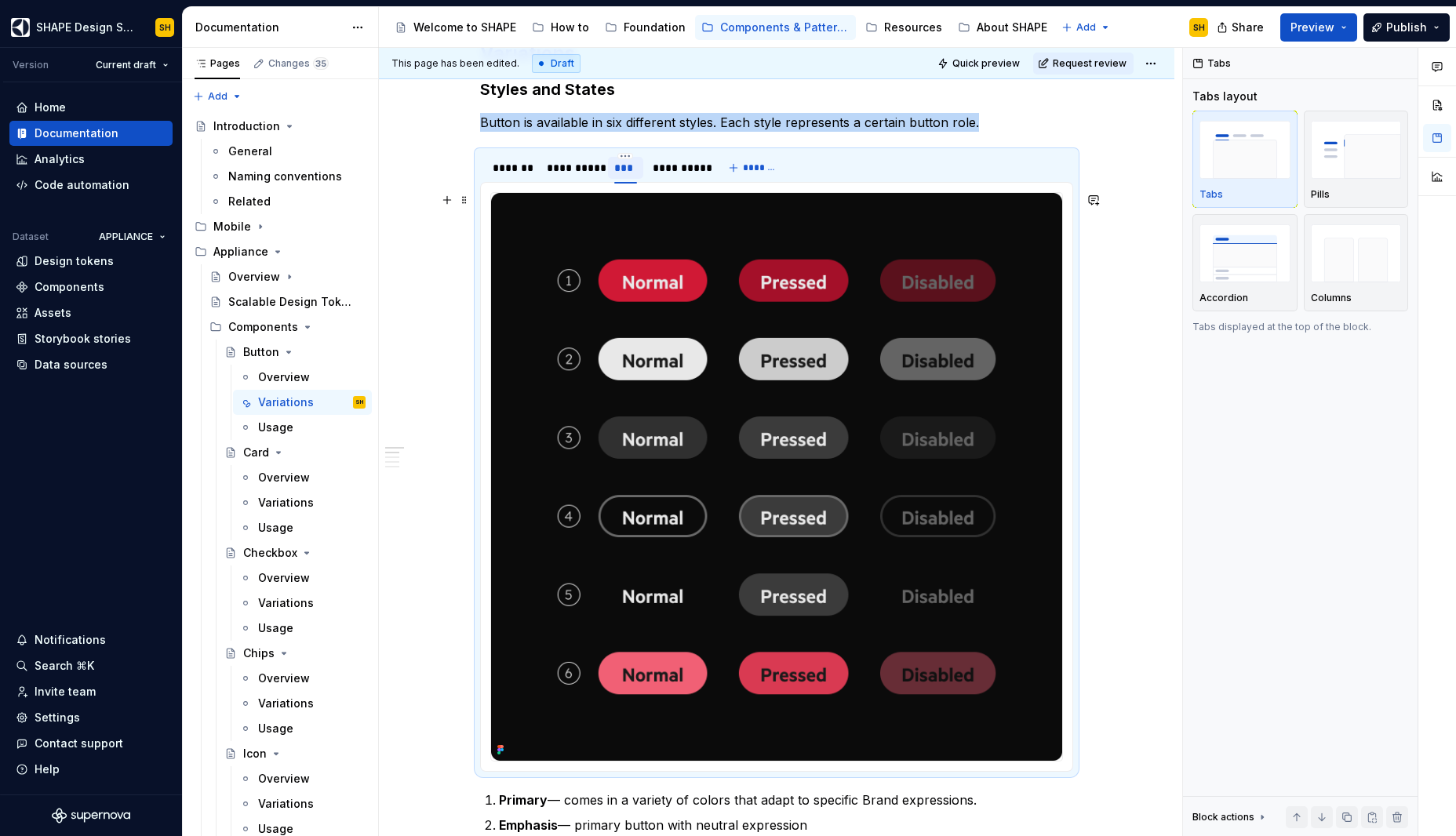
scroll to position [361, 0]
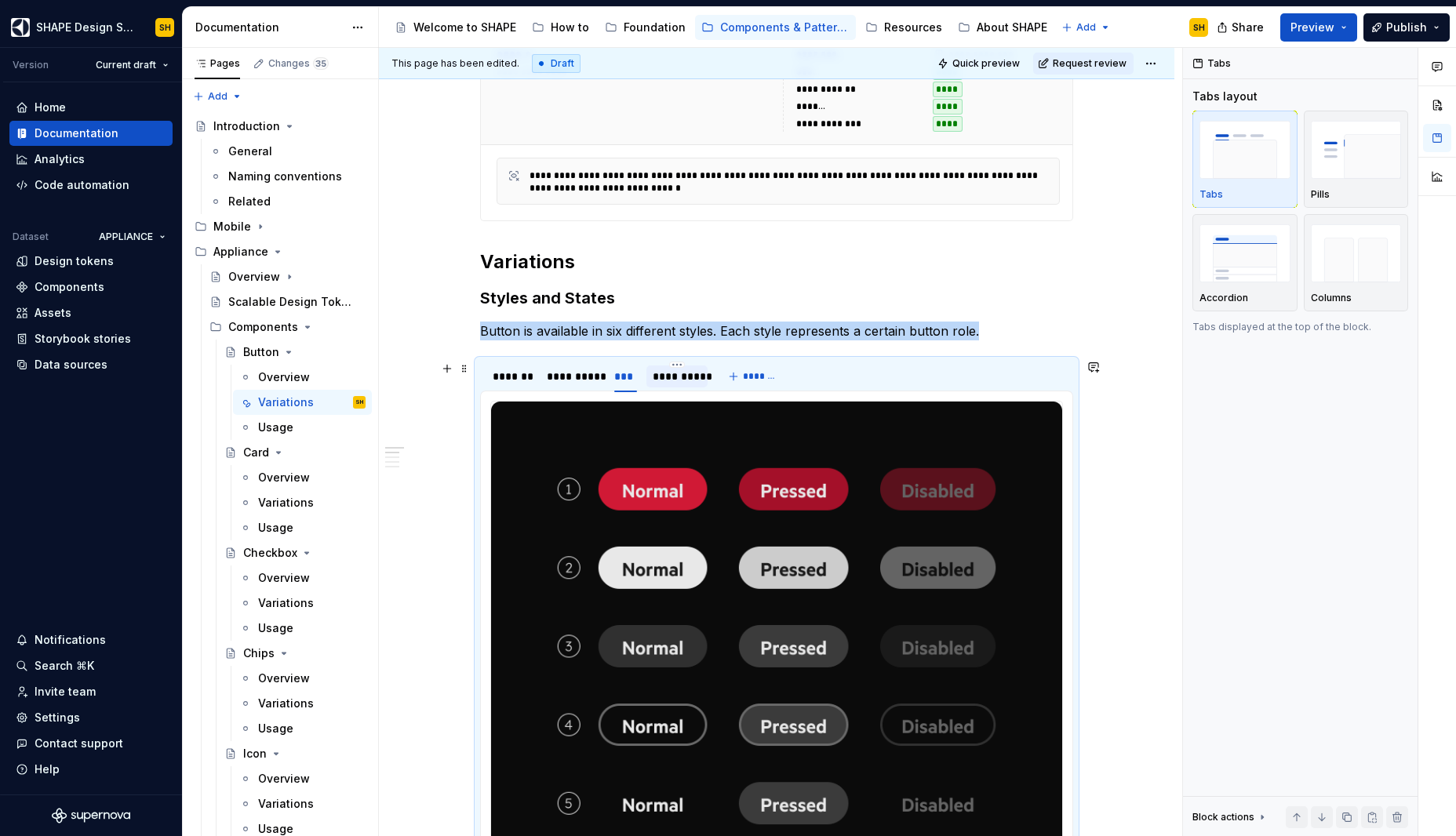
click at [665, 373] on div "**********" at bounding box center [677, 377] width 49 height 16
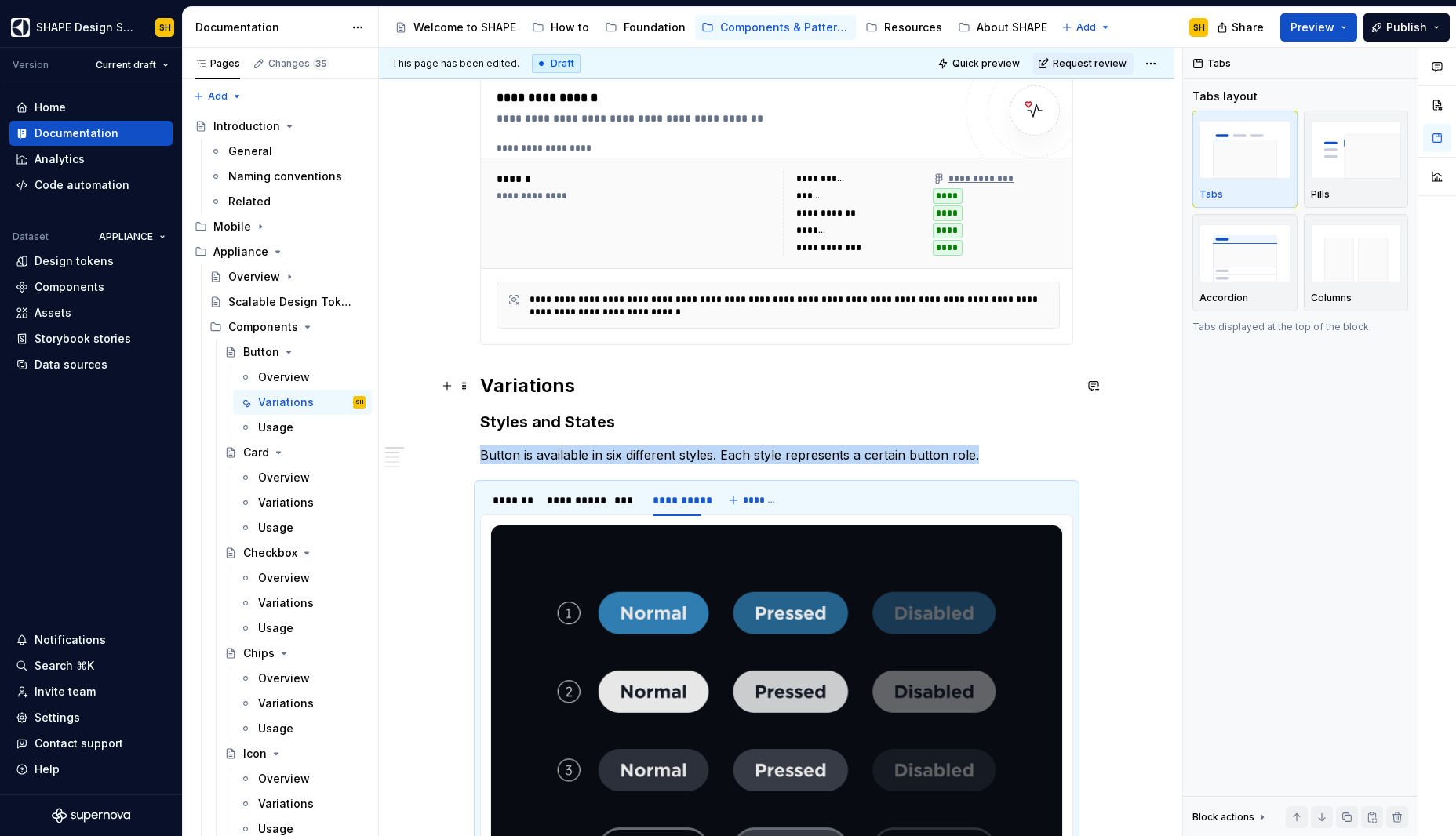
scroll to position [0, 0]
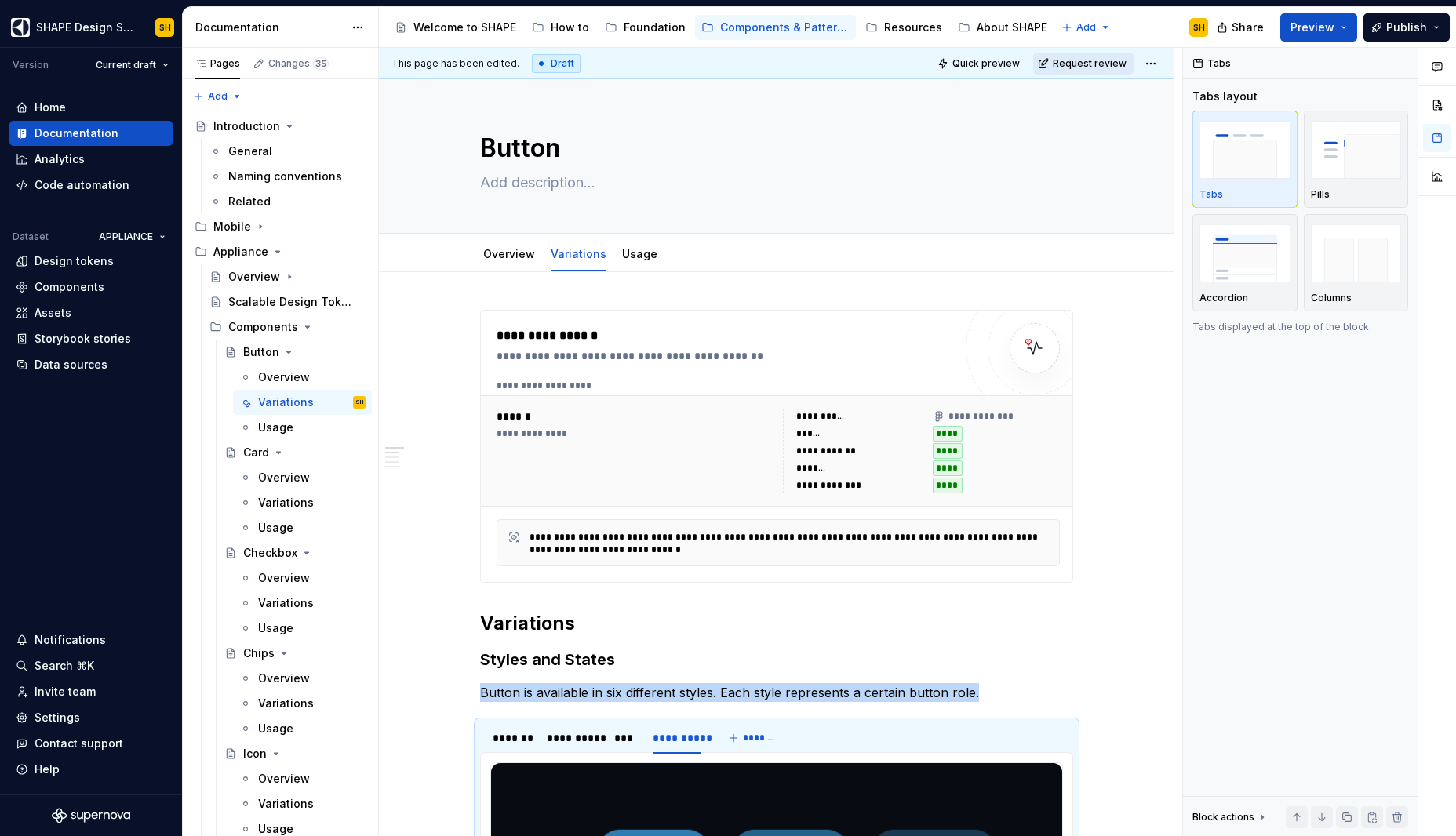
click at [1111, 57] on span "Request review" at bounding box center [1089, 64] width 74 height 13
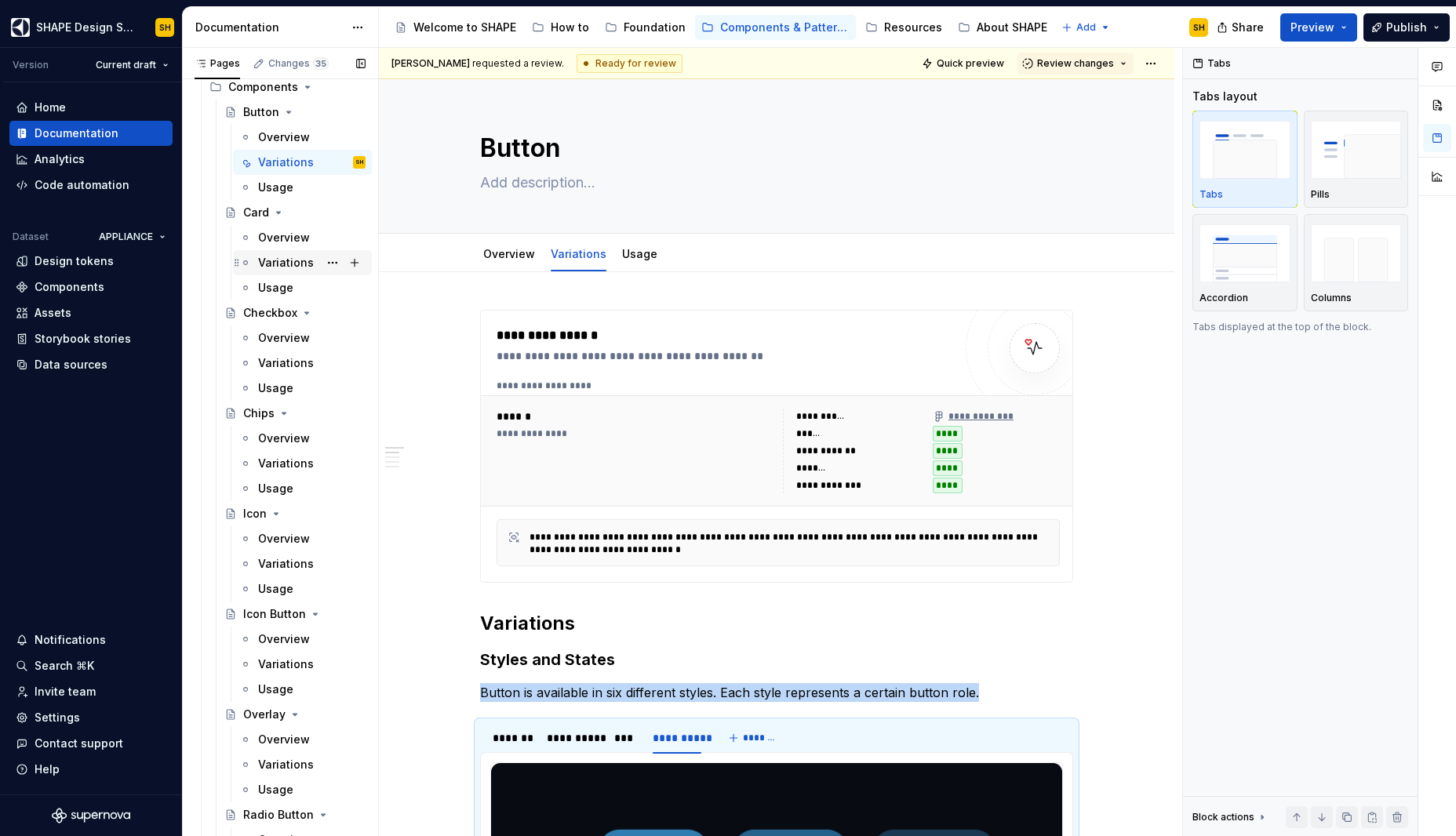
scroll to position [241, 0]
click at [273, 638] on div "Overview" at bounding box center [284, 638] width 51 height 16
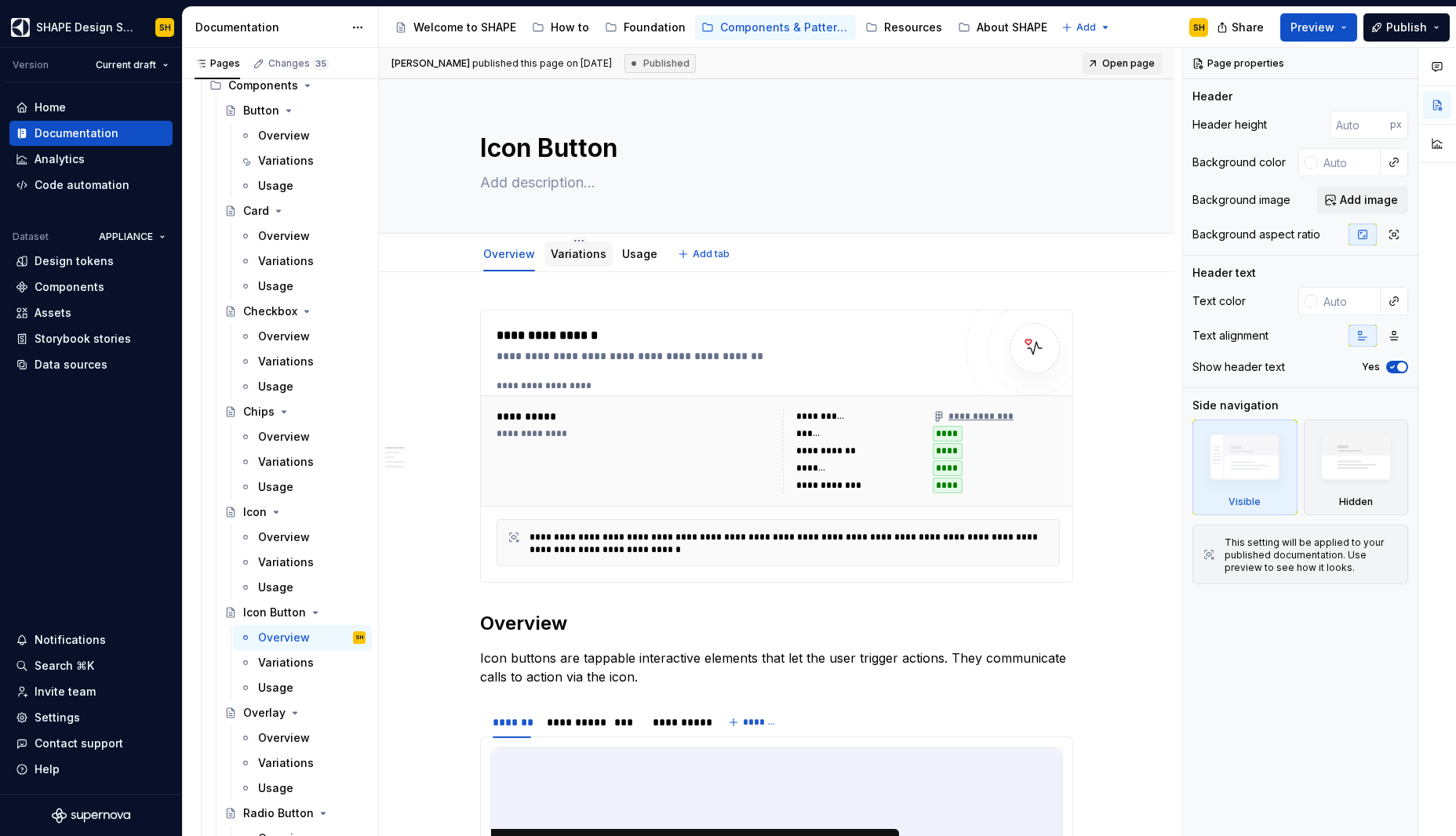
click at [589, 266] on div "Variations" at bounding box center [578, 253] width 68 height 25
click at [562, 247] on link "Variations" at bounding box center [578, 253] width 56 height 14
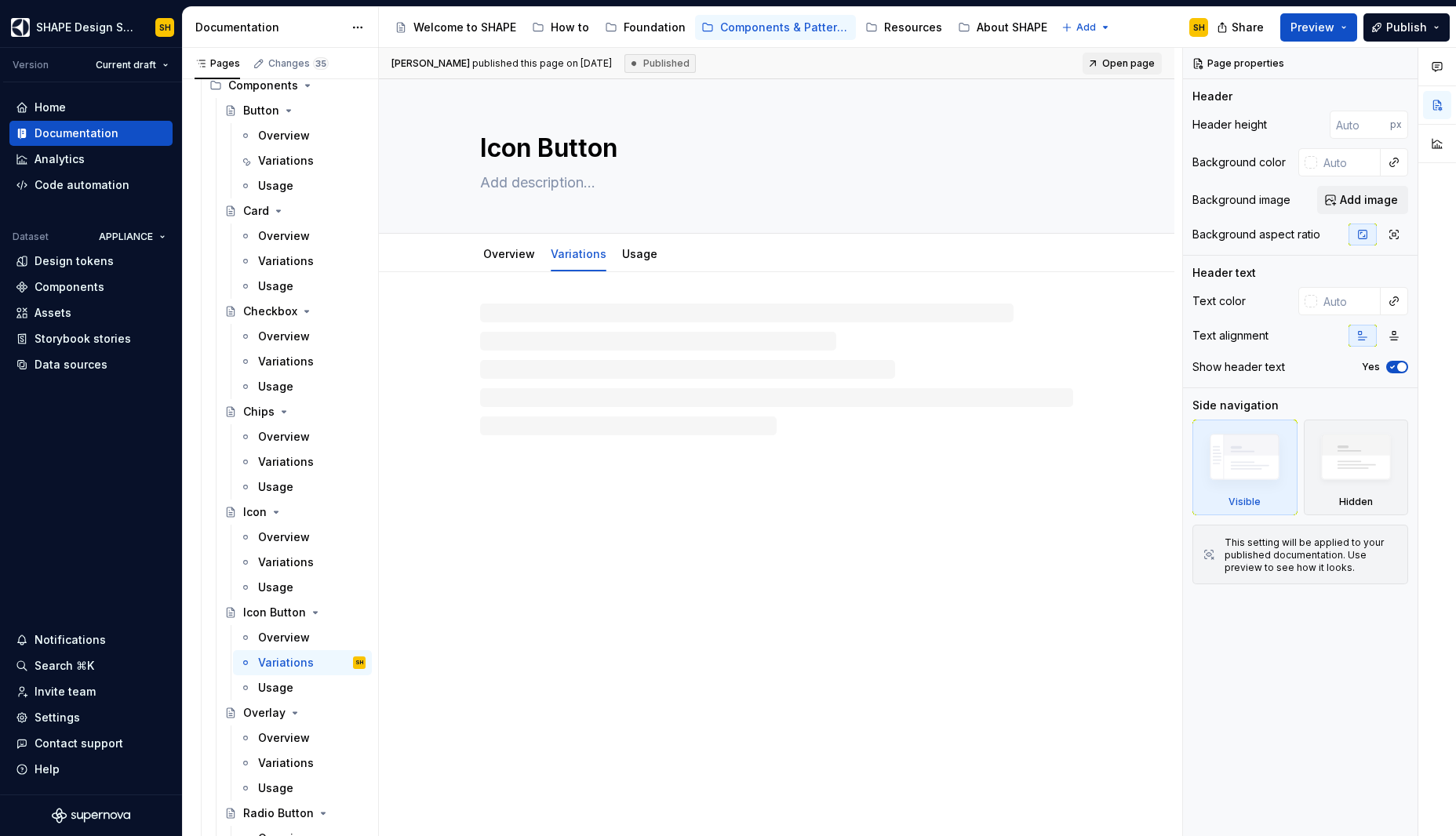
type textarea "*"
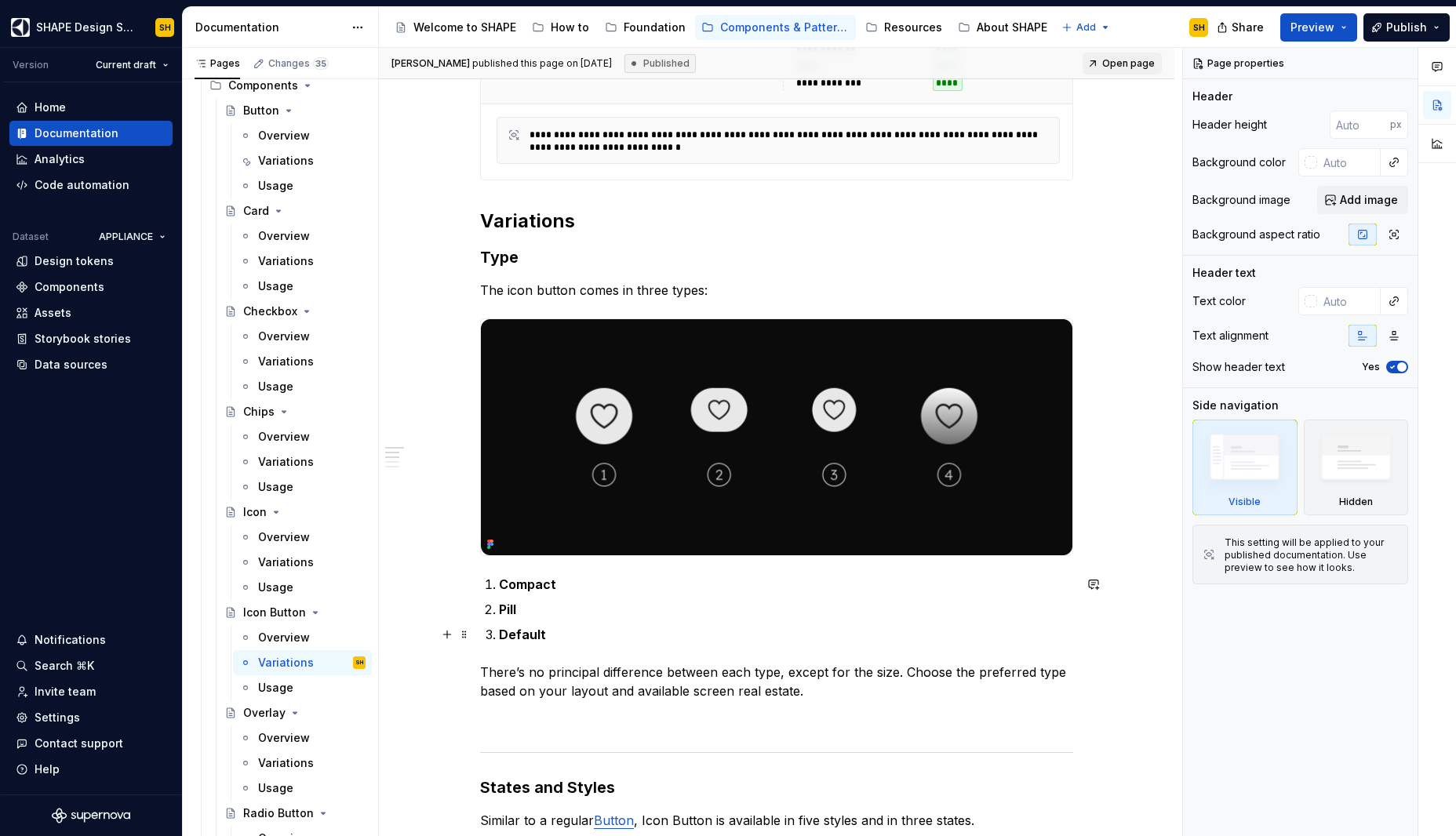
scroll to position [447, 0]
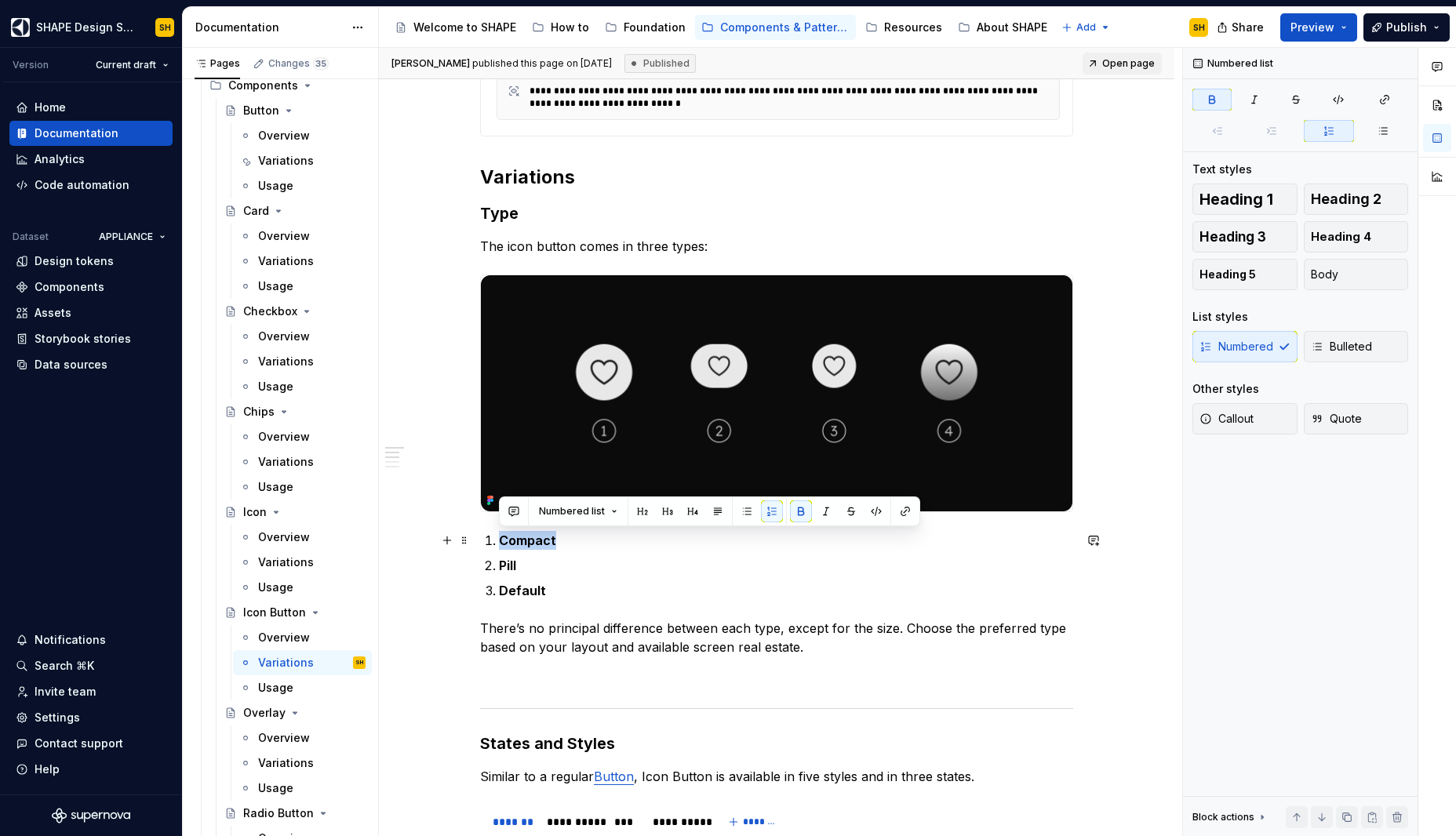
drag, startPoint x: 500, startPoint y: 542, endPoint x: 553, endPoint y: 542, distance: 53.0
click at [553, 542] on p "Compact" at bounding box center [786, 540] width 574 height 19
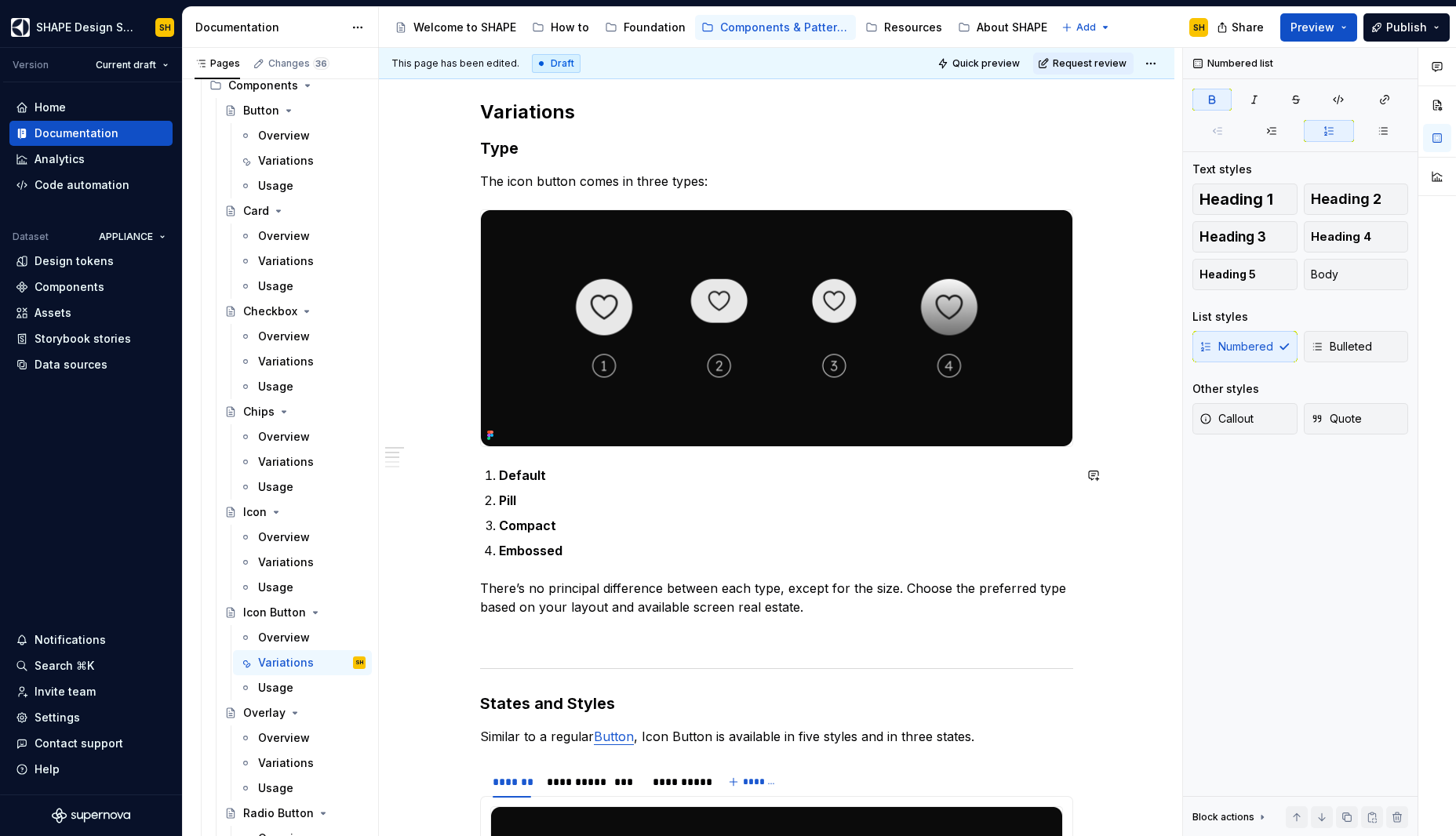
scroll to position [525, 0]
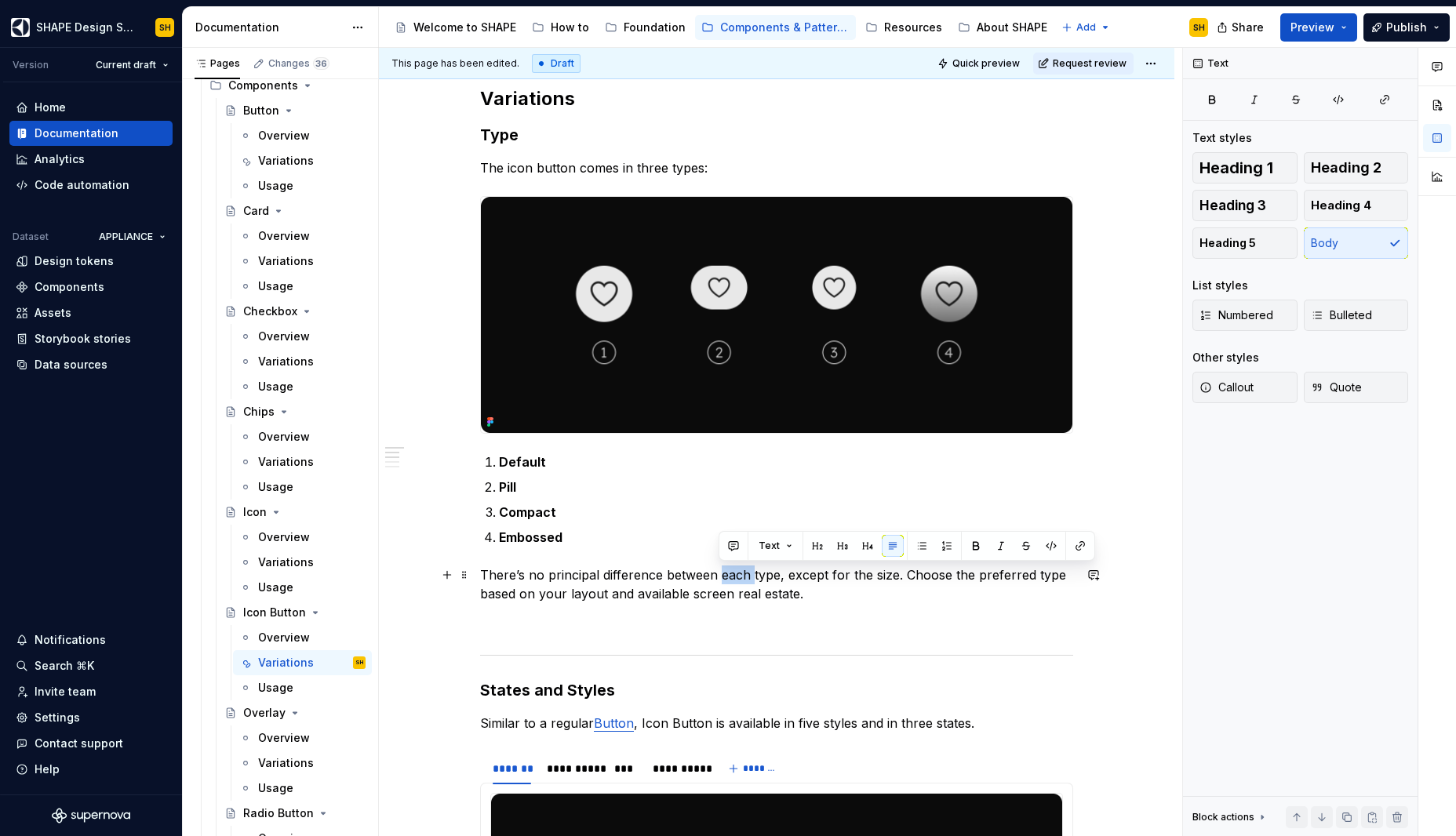
drag, startPoint x: 720, startPoint y: 578, endPoint x: 750, endPoint y: 578, distance: 30.0
click at [750, 578] on p "There’s no principal difference between each type, except for the size. Choose …" at bounding box center [776, 584] width 593 height 38
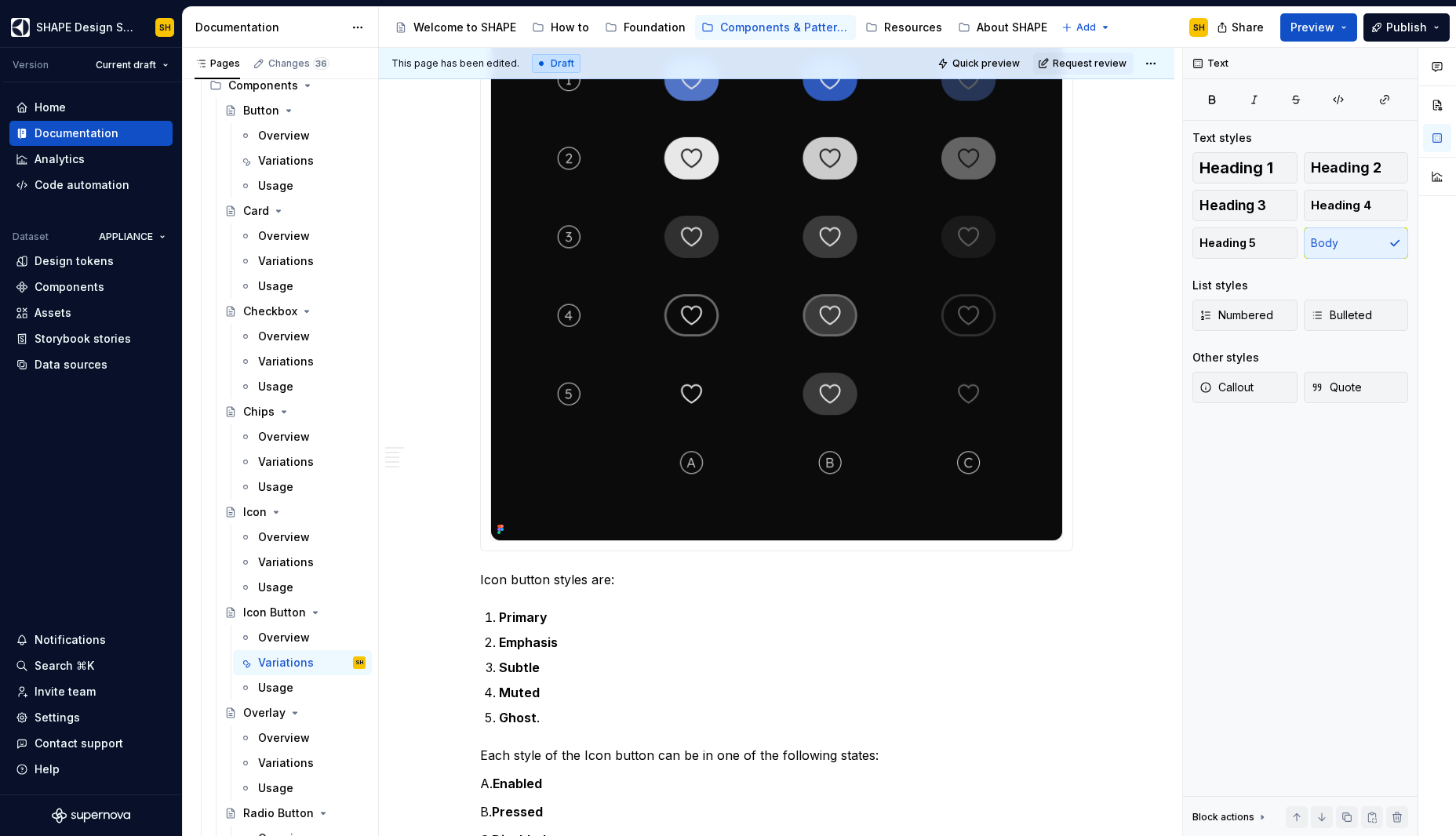
scroll to position [1688, 0]
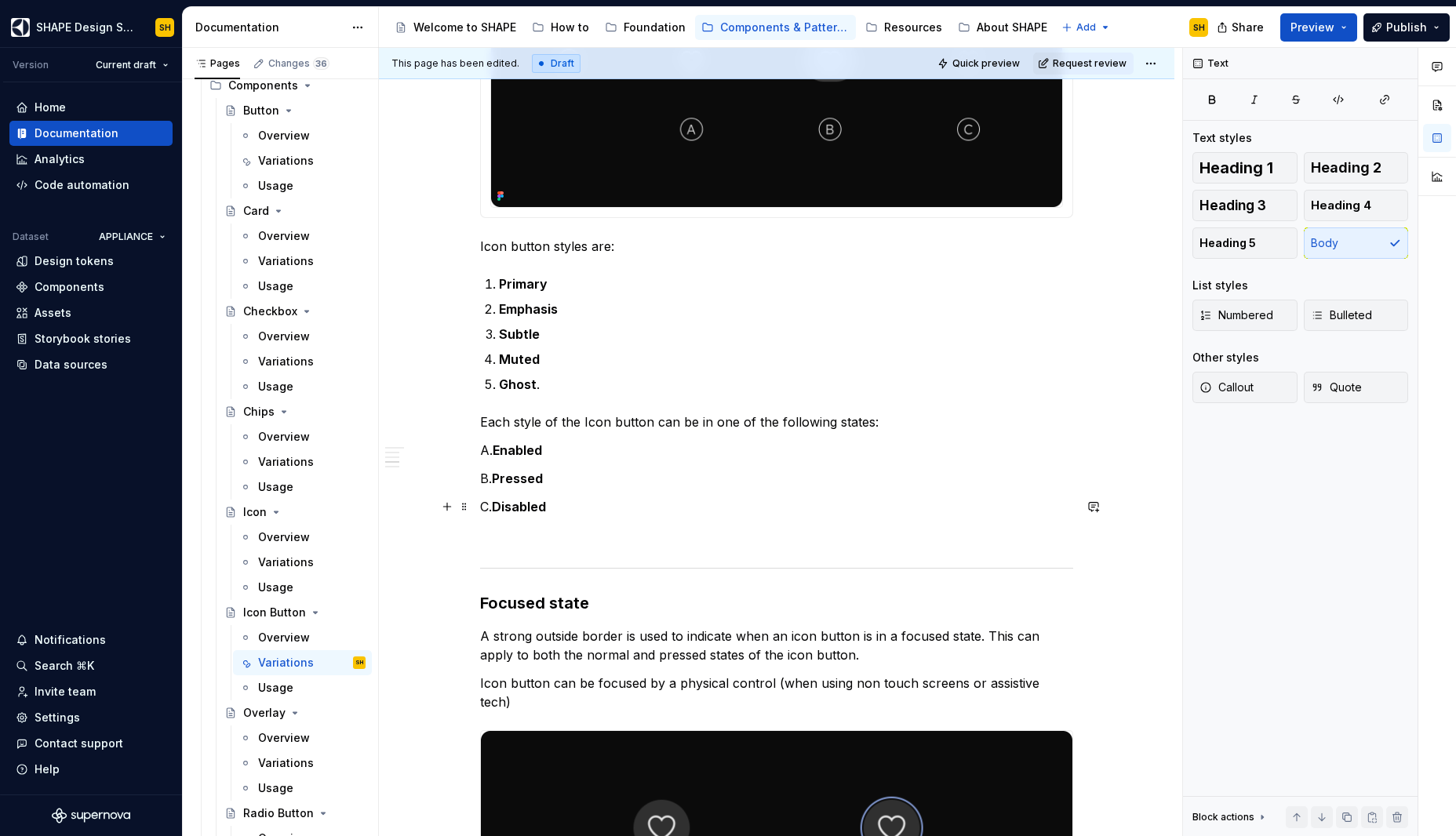
click at [591, 515] on p "C. Disabled" at bounding box center [776, 506] width 593 height 19
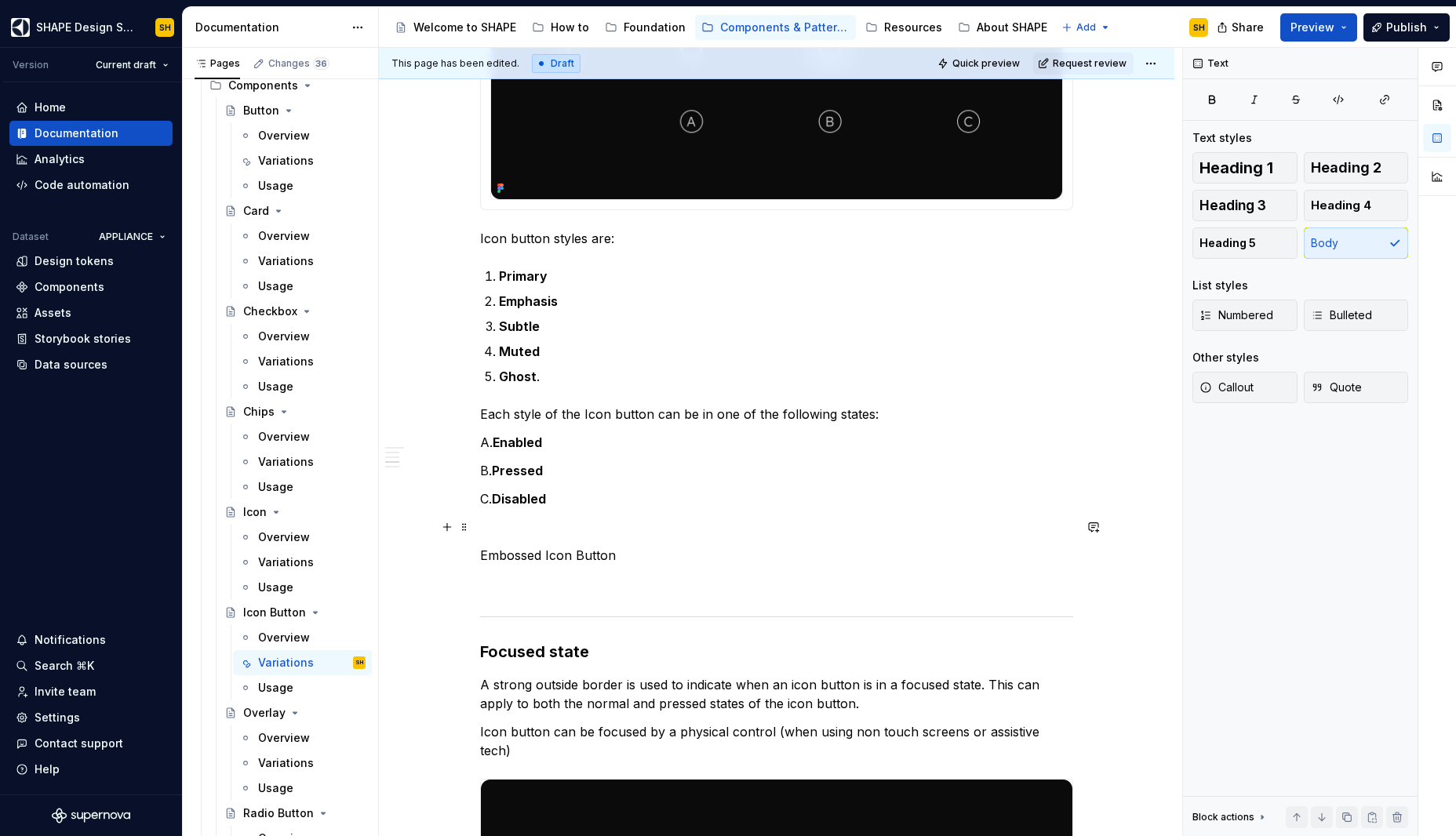
scroll to position [1773, 0]
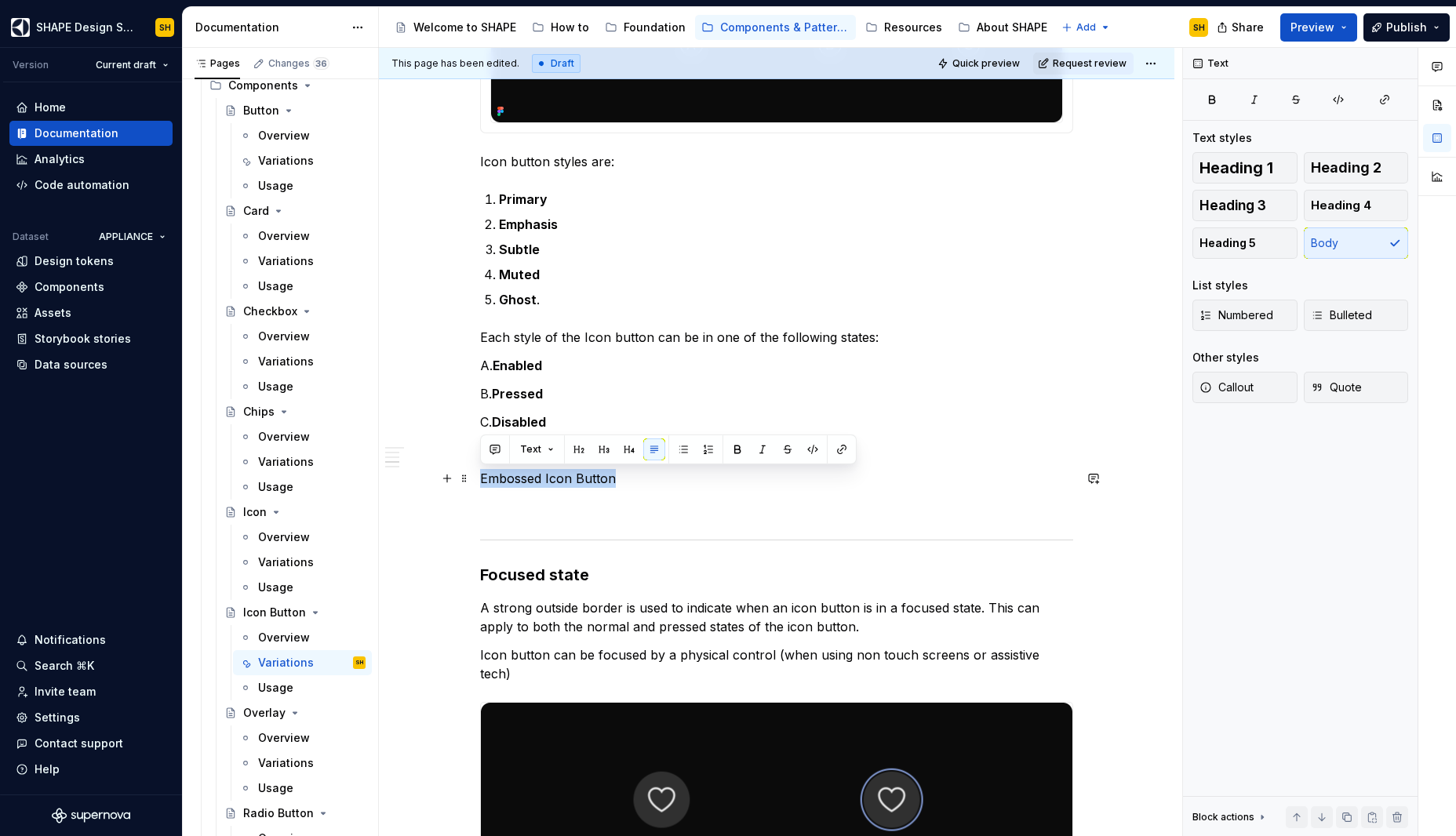
drag, startPoint x: 651, startPoint y: 479, endPoint x: 405, endPoint y: 483, distance: 246.0
click at [405, 483] on div "**********" at bounding box center [776, 76] width 796 height 3154
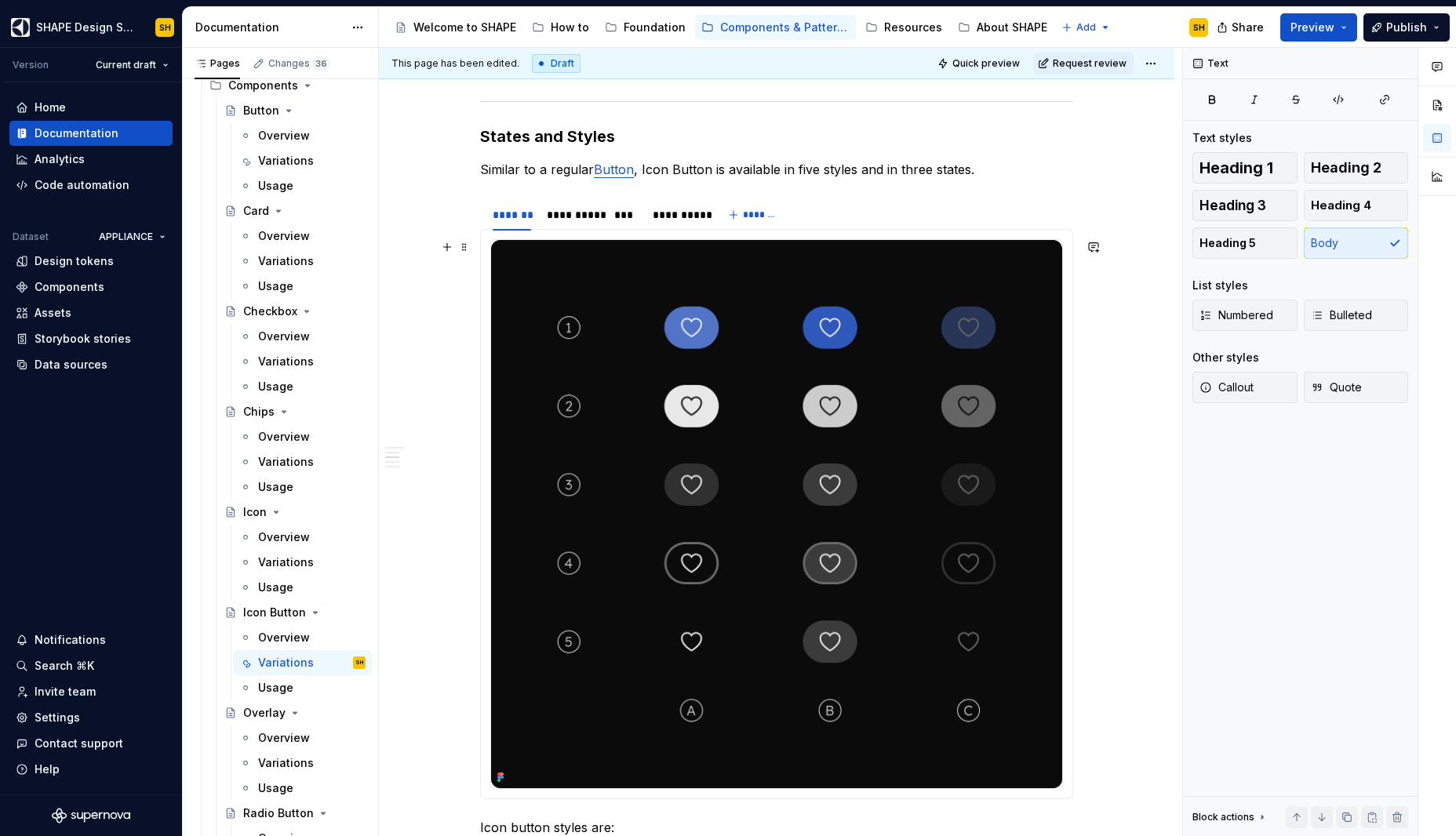
scroll to position [1613, 0]
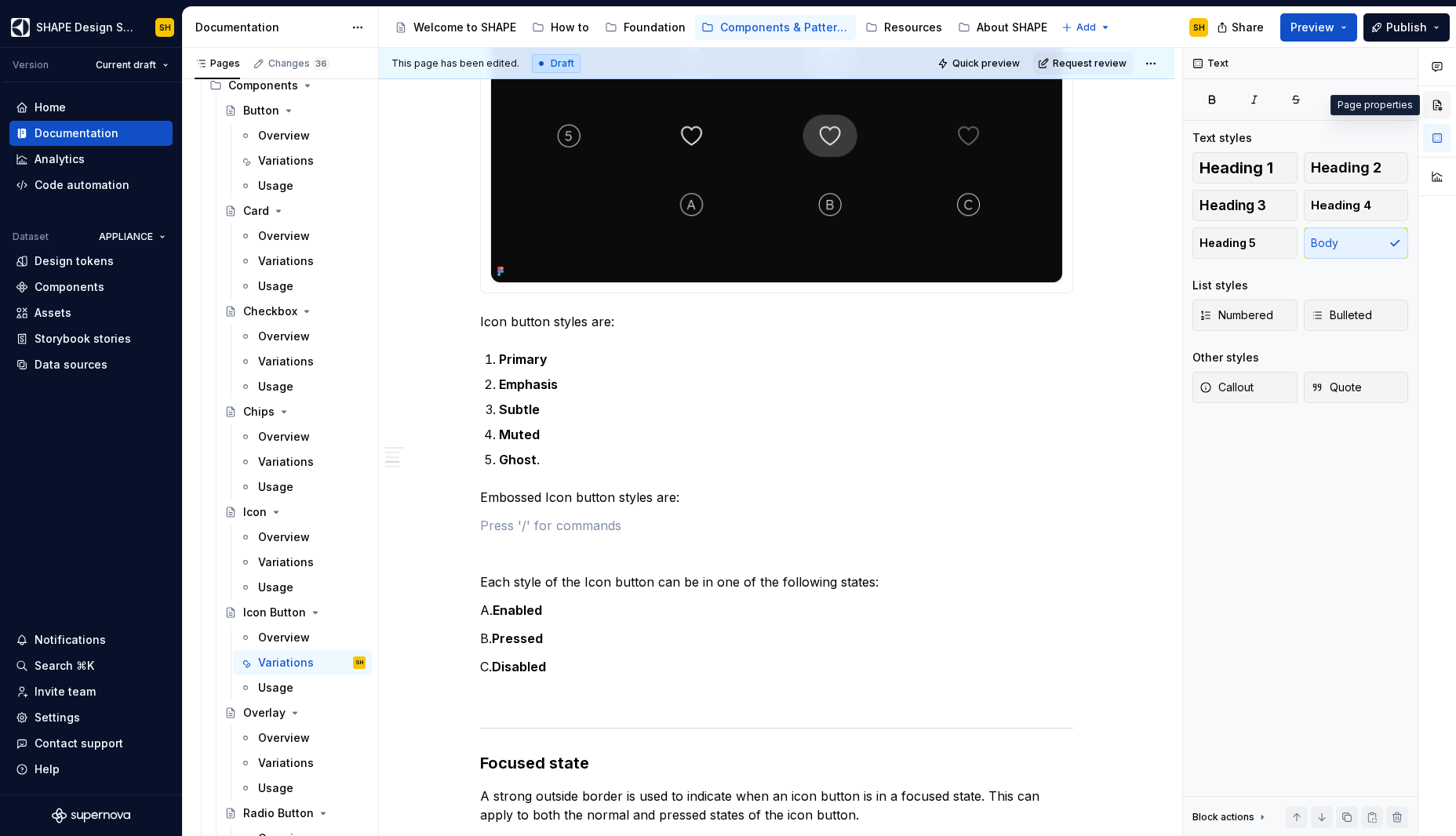
click at [1437, 113] on button "button" at bounding box center [1437, 105] width 28 height 28
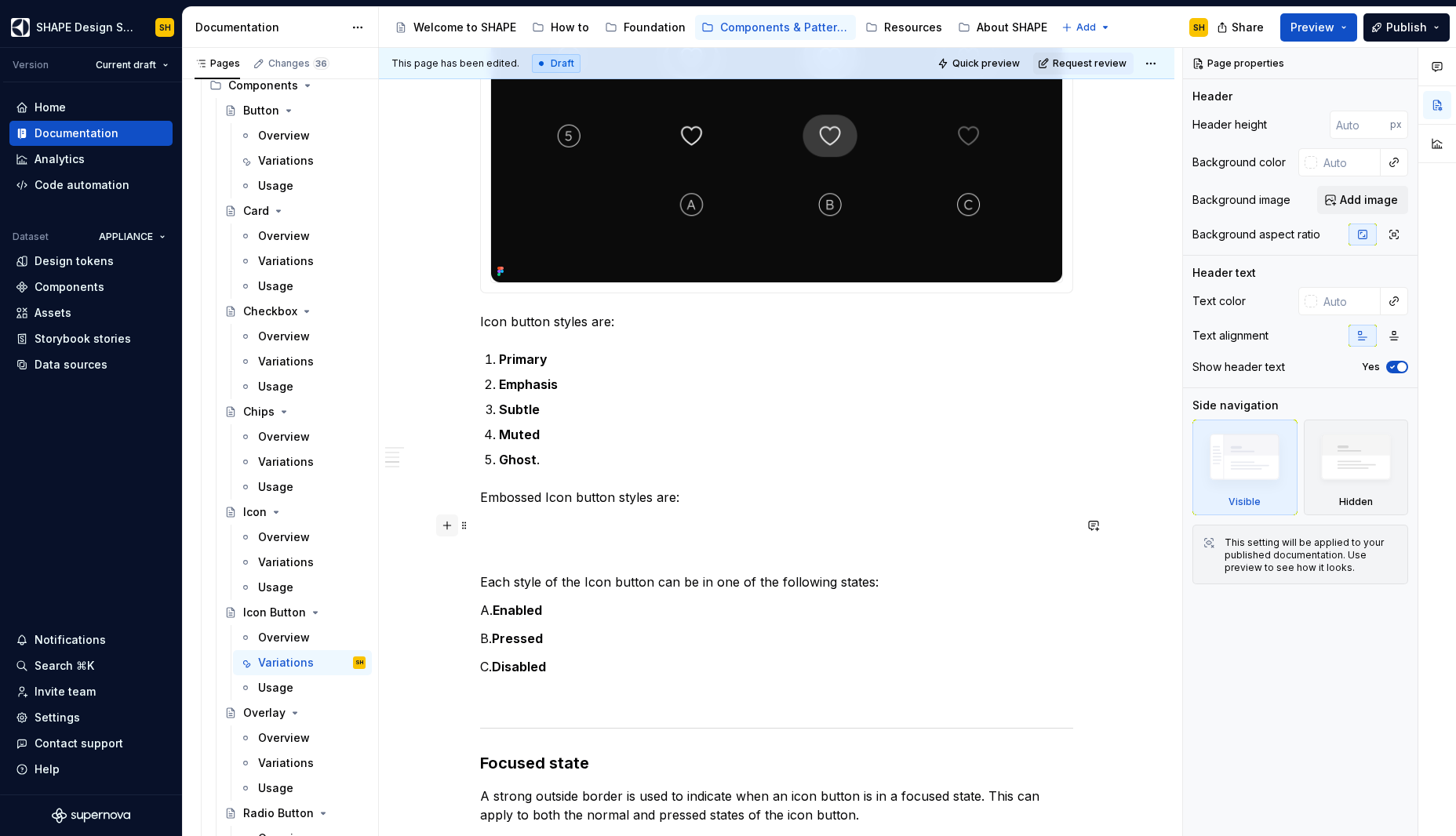
click at [446, 527] on button "button" at bounding box center [446, 525] width 22 height 22
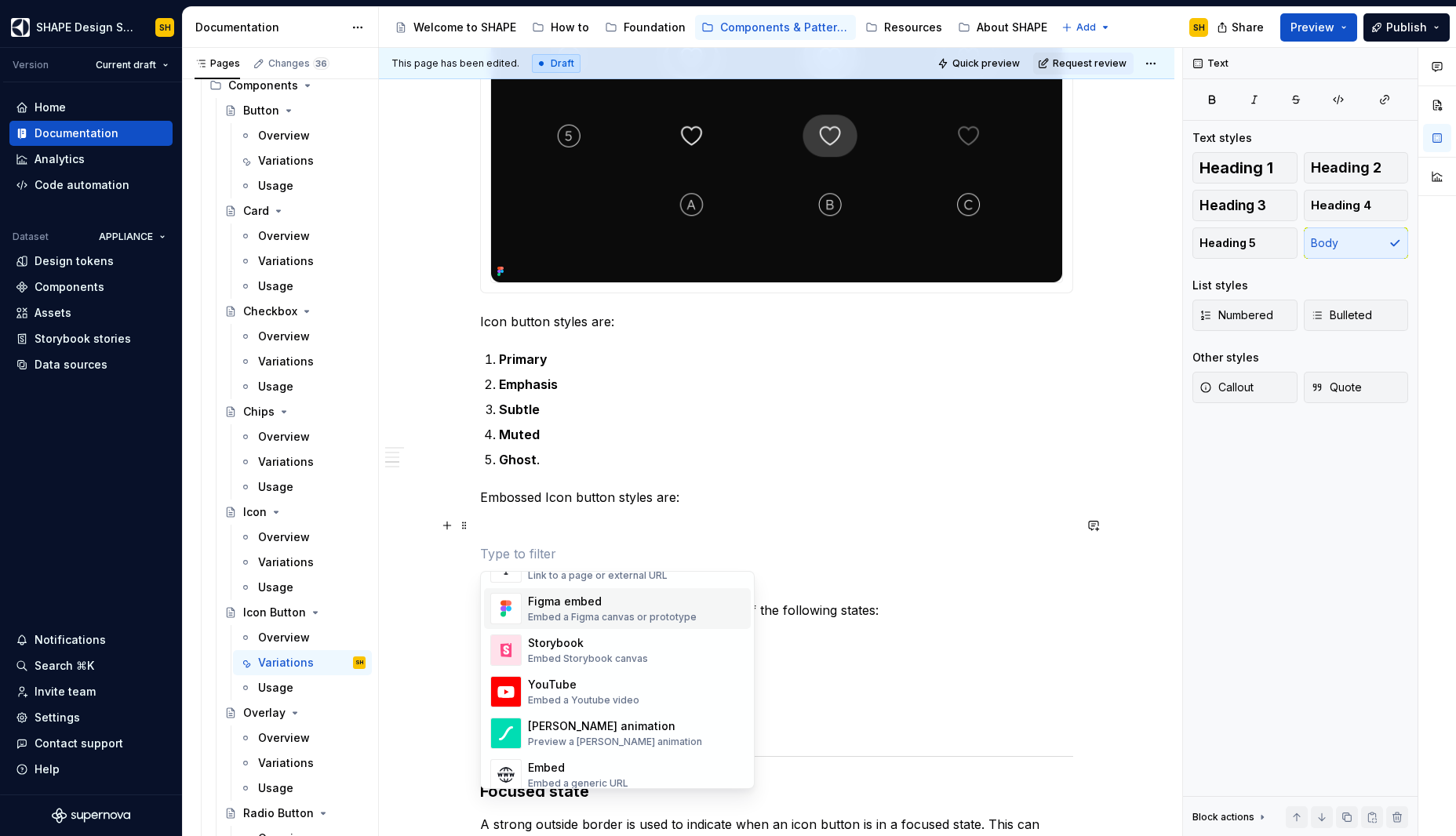
scroll to position [696, 0]
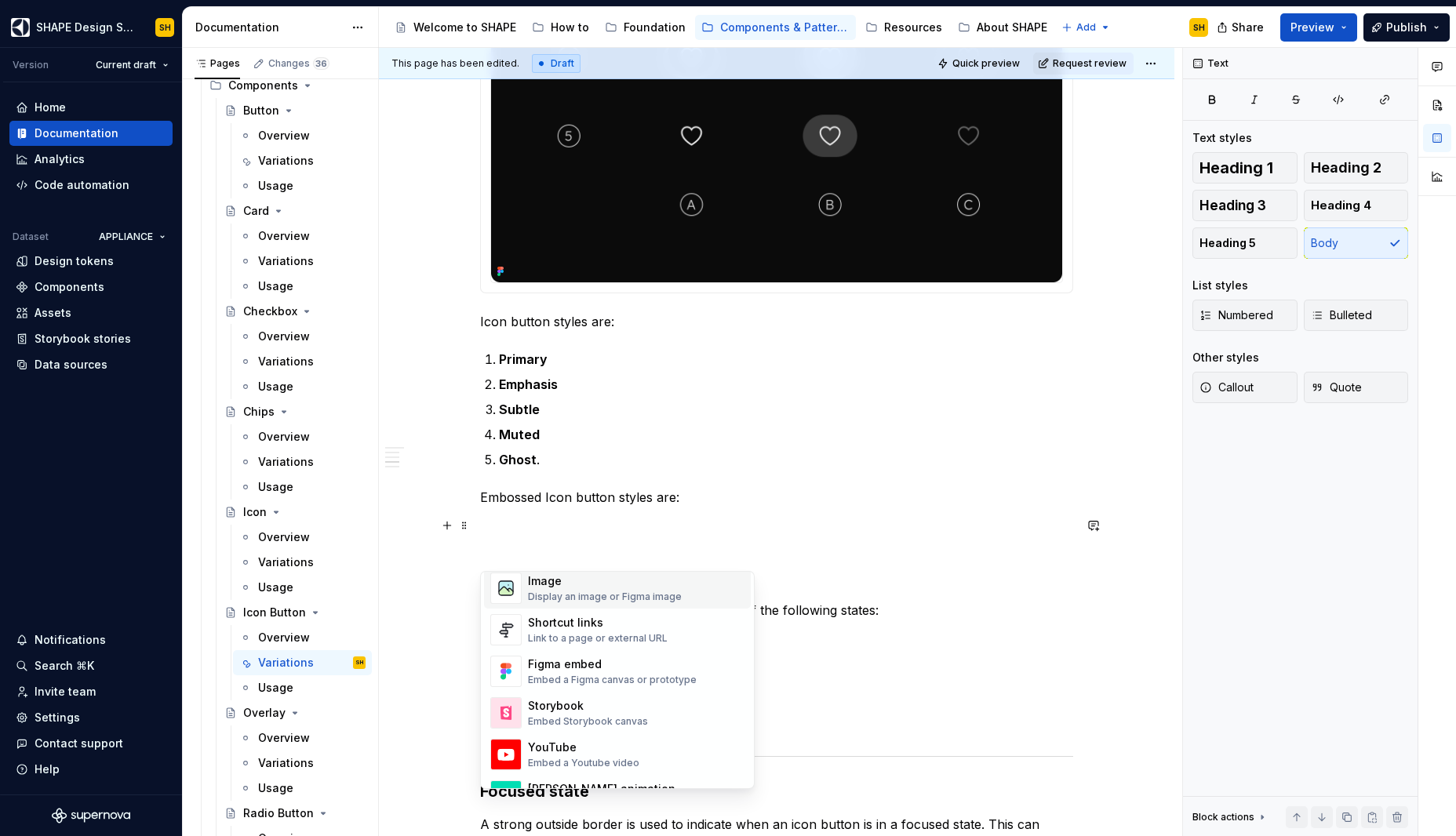
click at [641, 598] on div "Display an image or Figma image" at bounding box center [604, 597] width 154 height 13
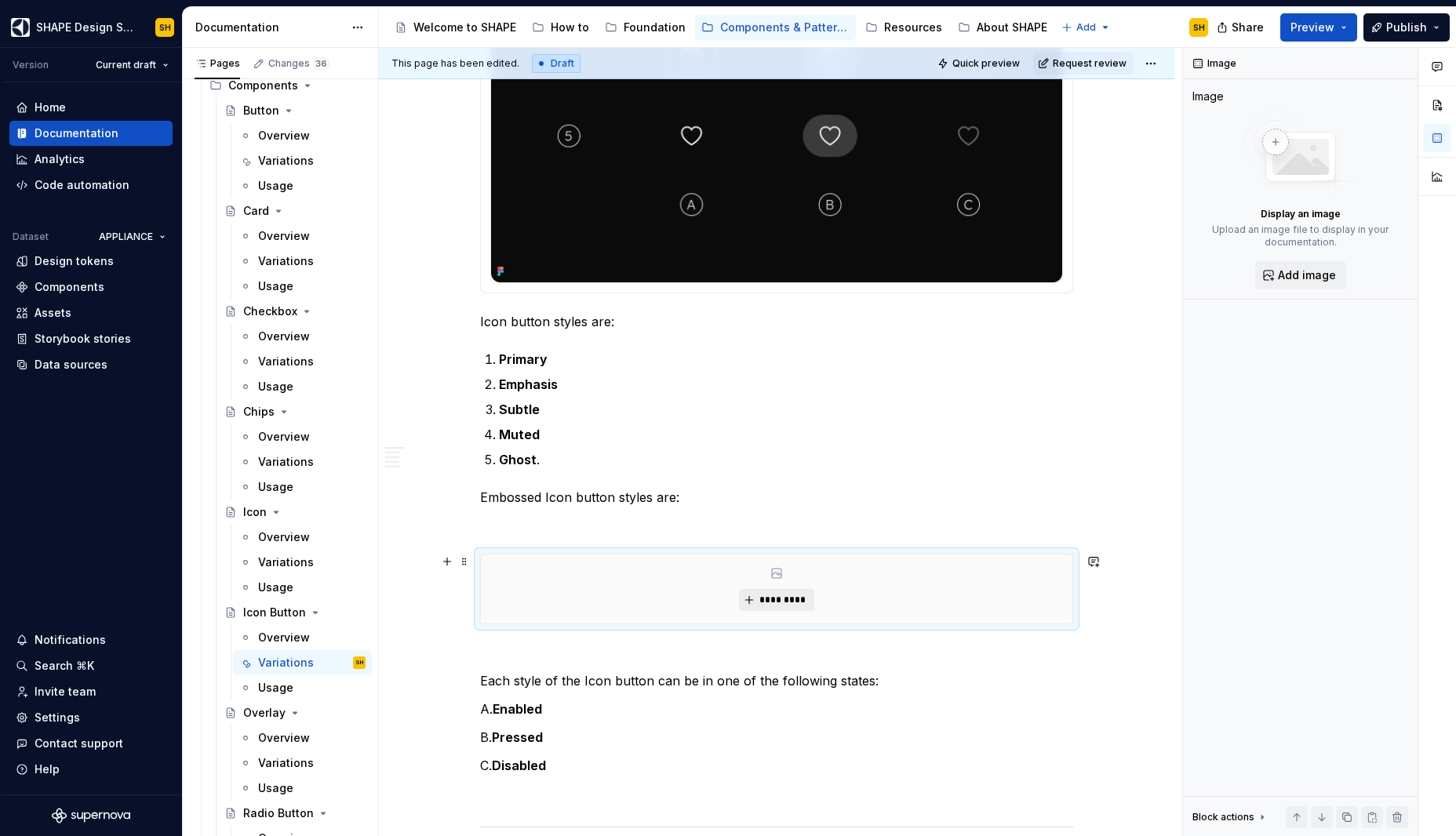
click at [784, 602] on span "*********" at bounding box center [782, 600] width 47 height 13
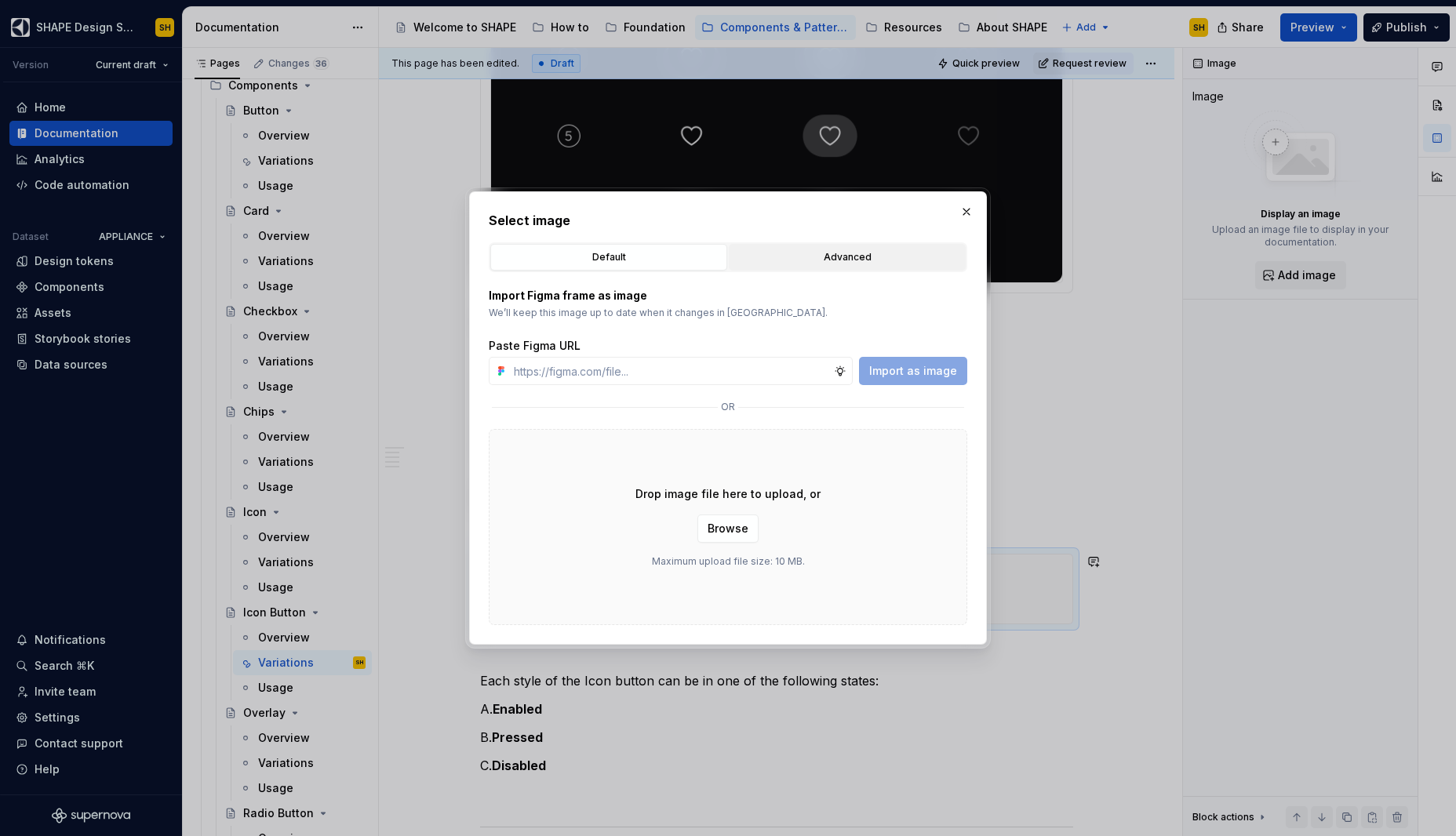
click at [874, 257] on div "Advanced" at bounding box center [847, 257] width 226 height 16
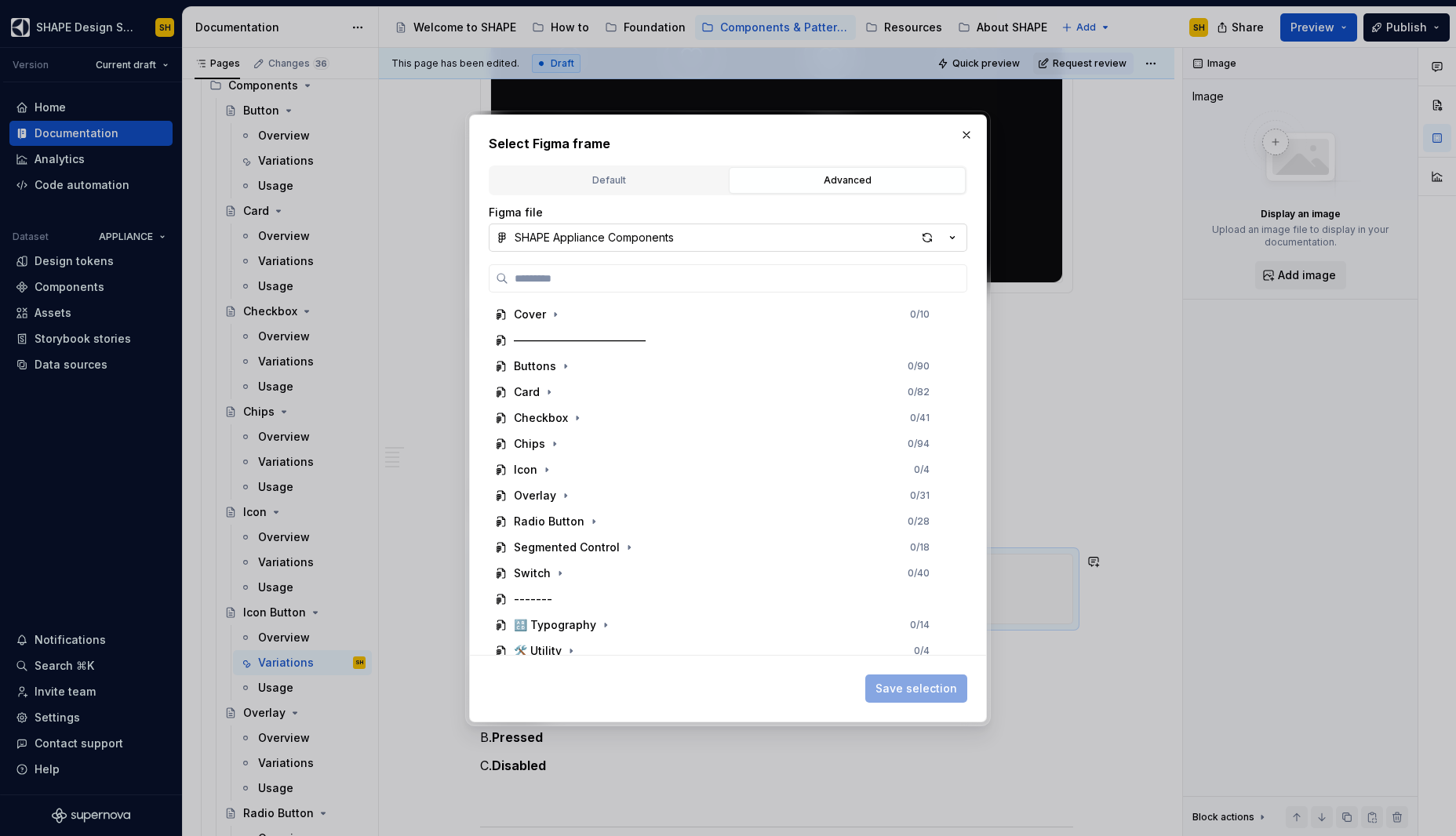
click at [952, 234] on icon "button" at bounding box center [952, 238] width 16 height 16
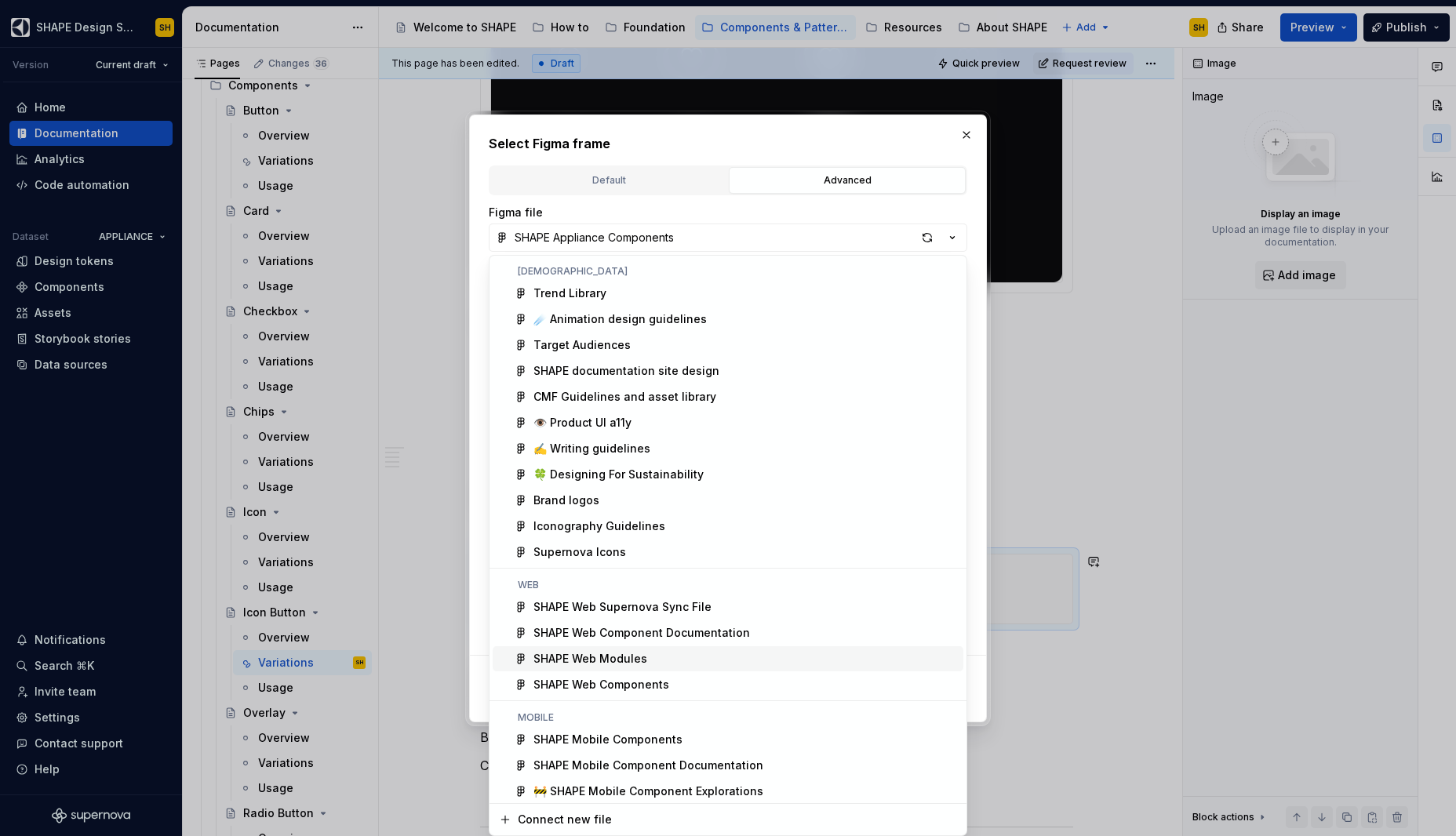
scroll to position [110, 0]
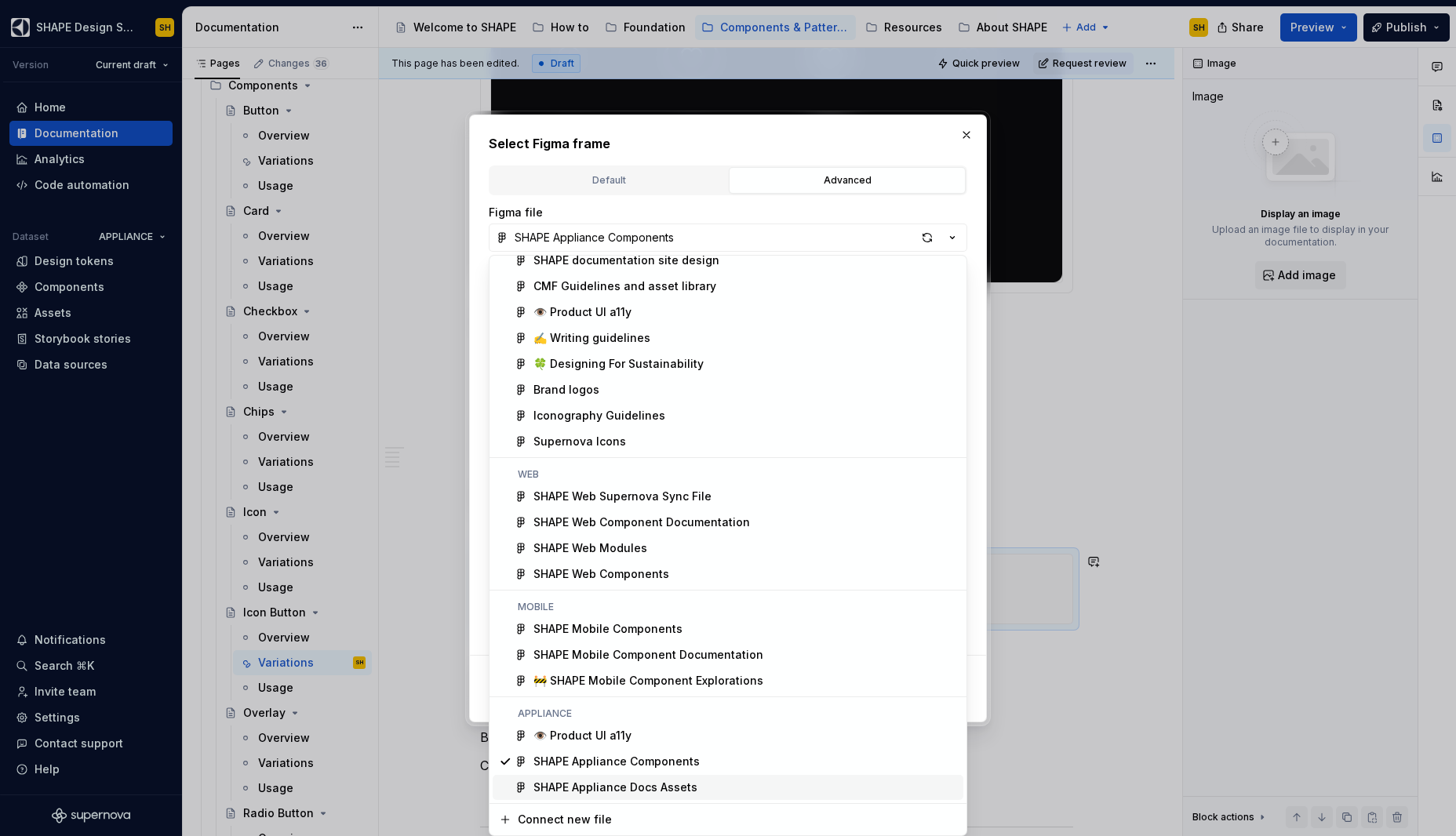
click at [664, 789] on div "SHAPE Appliance Docs Assets" at bounding box center [615, 788] width 164 height 16
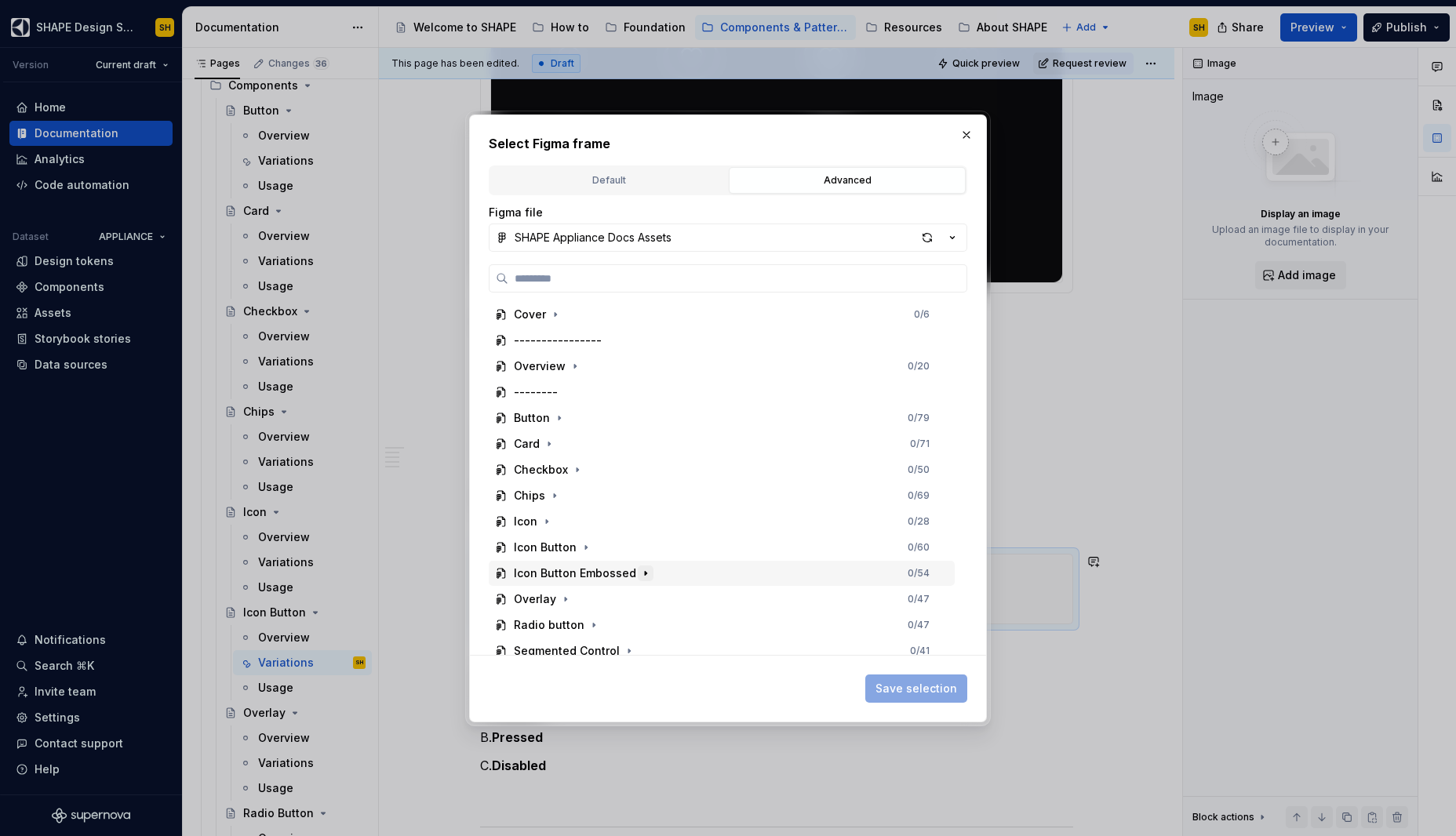
click at [644, 573] on icon "button" at bounding box center [646, 574] width 13 height 13
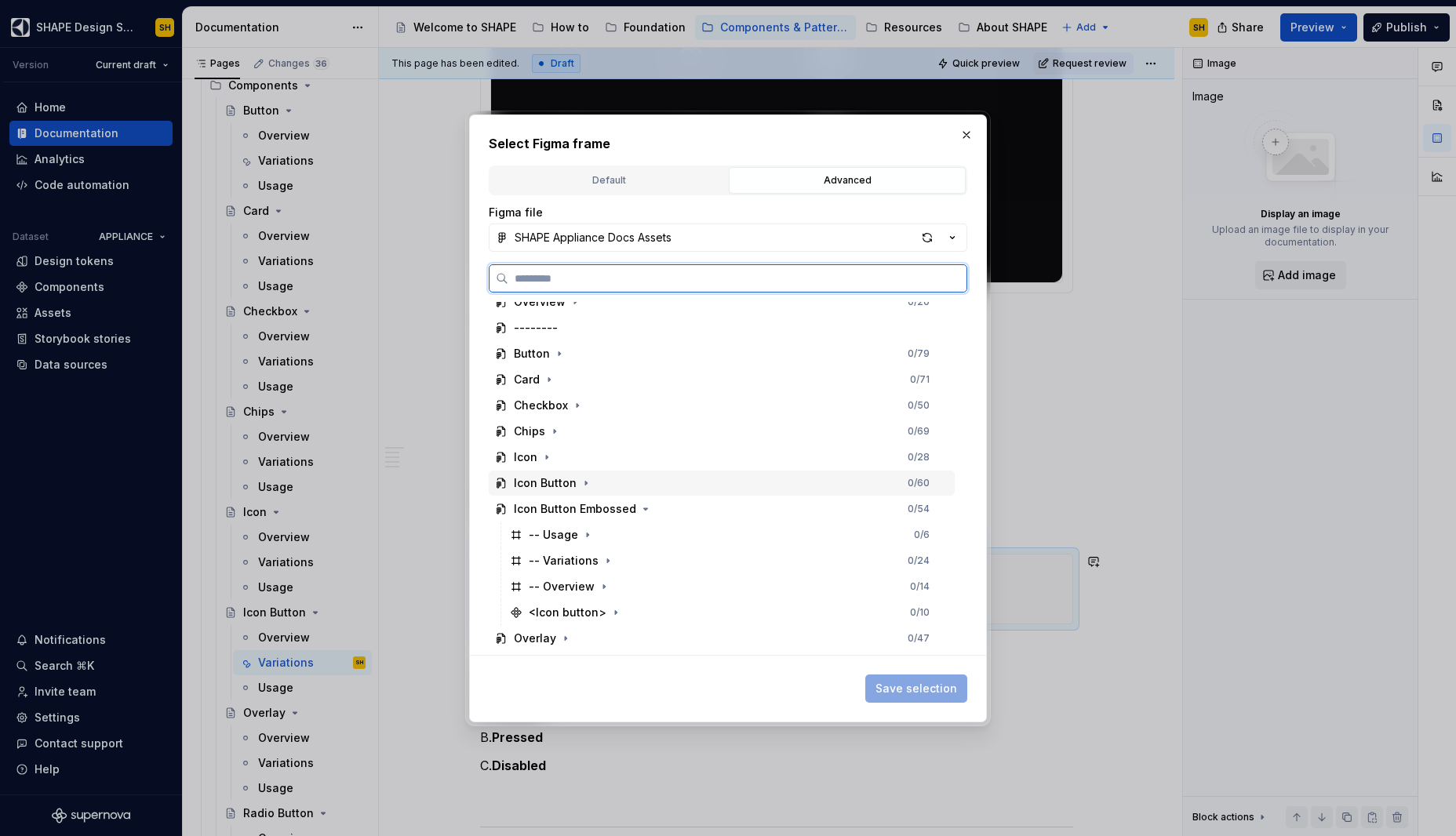
scroll to position [74, 0]
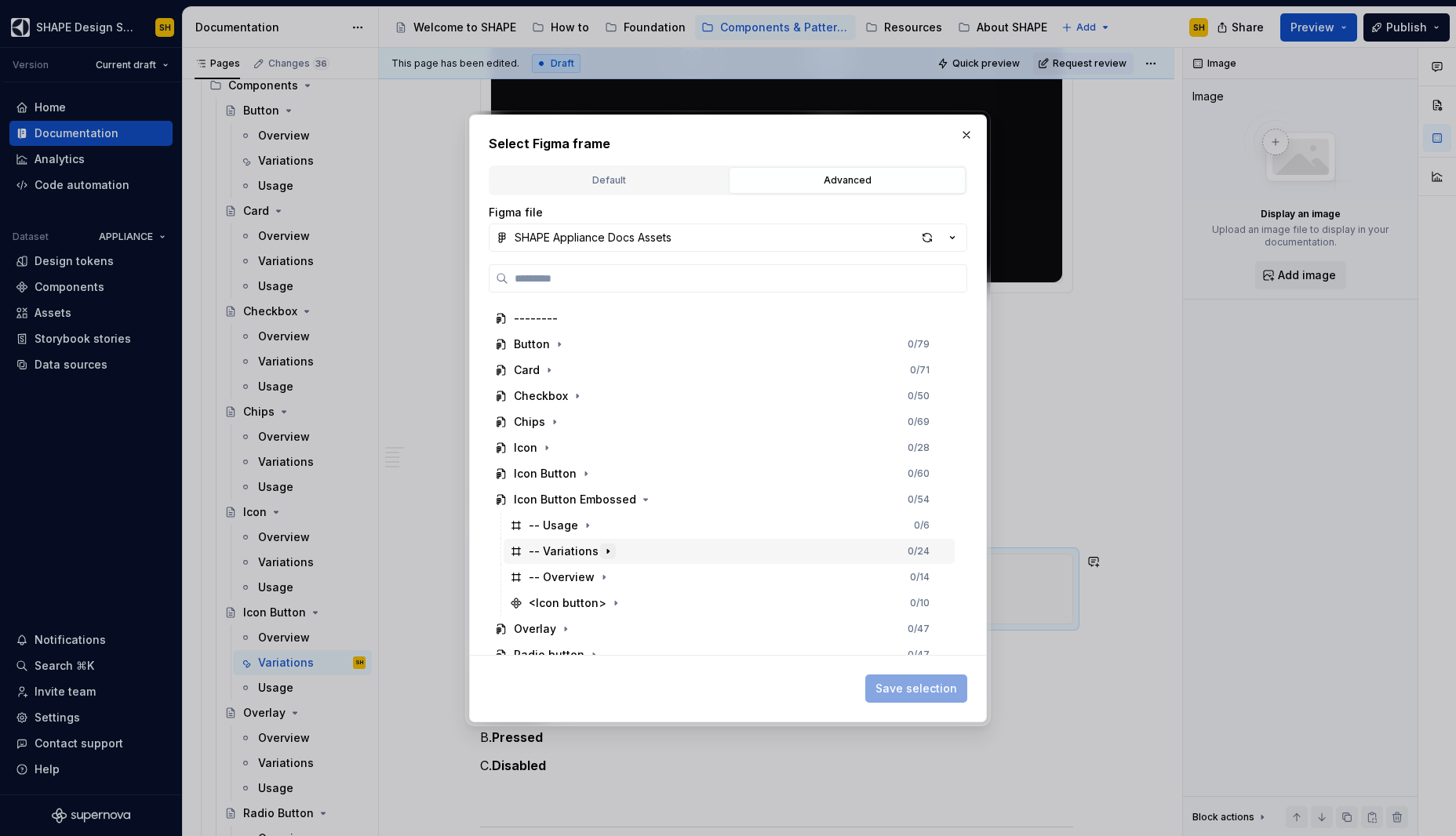
click at [603, 554] on icon "button" at bounding box center [608, 552] width 13 height 13
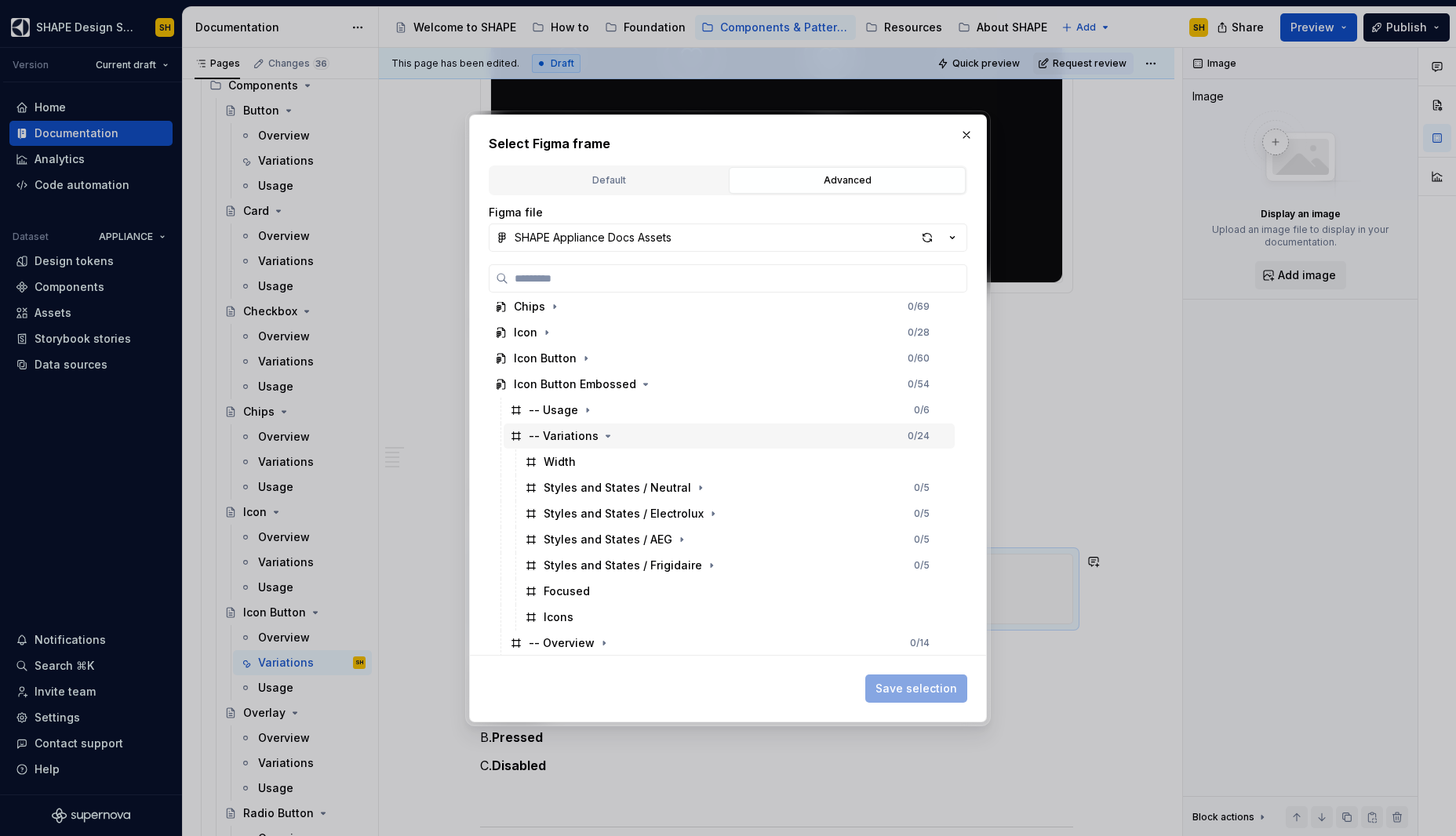
scroll to position [257, 0]
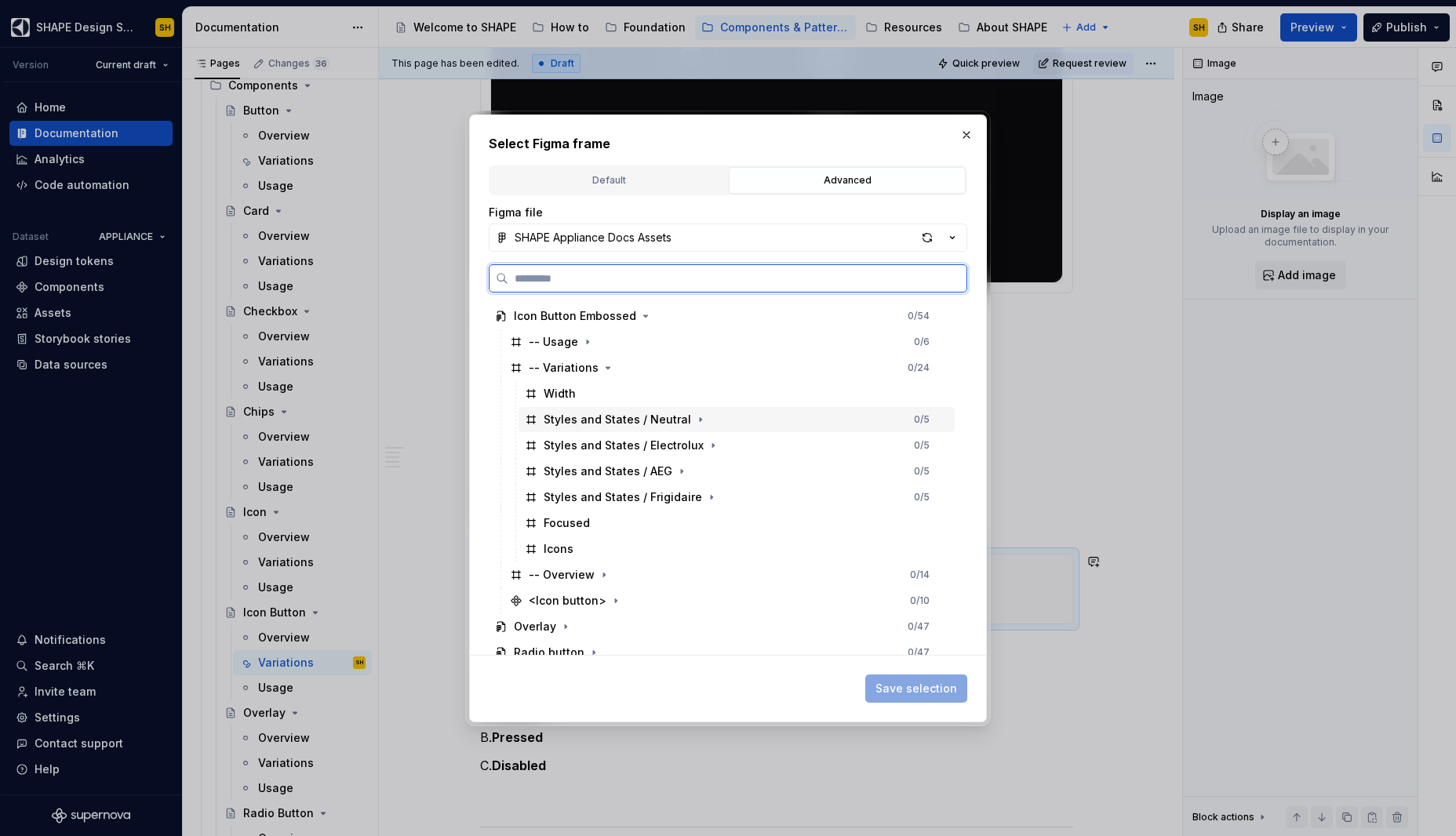
click at [751, 418] on div "Styles and States / Neutral 0 / 5" at bounding box center [736, 419] width 436 height 25
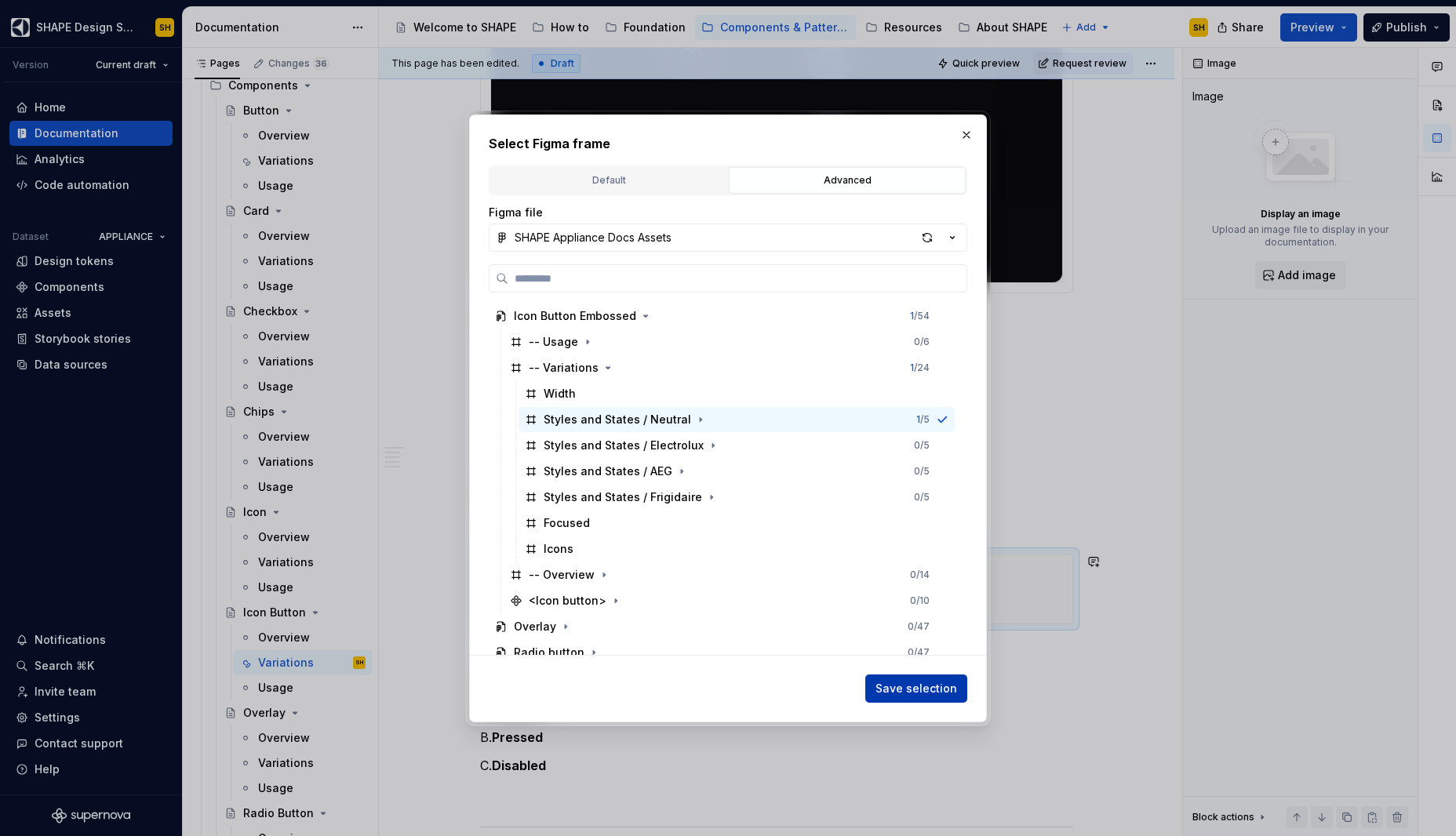
click at [931, 687] on span "Save selection" at bounding box center [915, 689] width 81 height 16
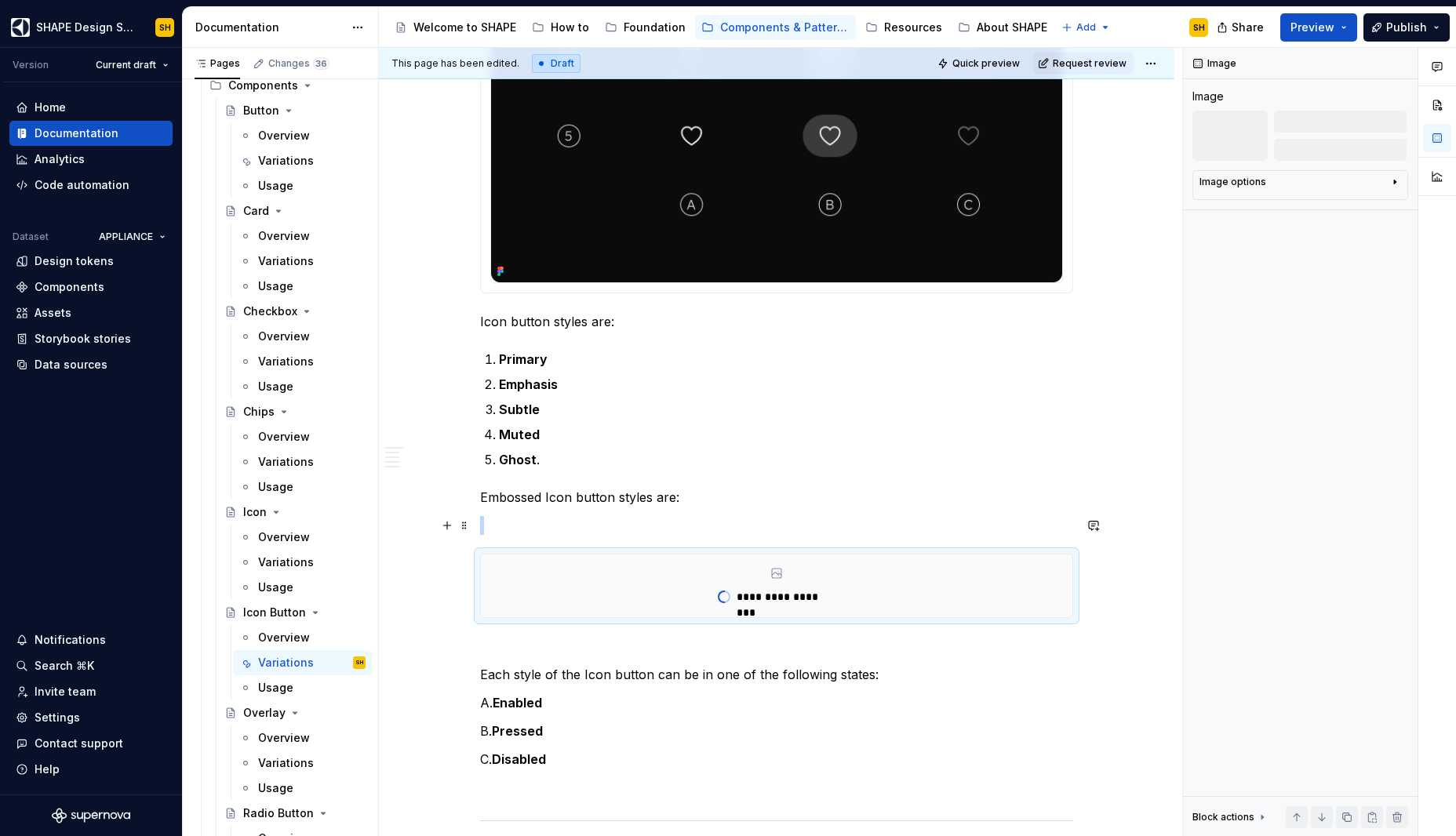
click at [723, 529] on p at bounding box center [776, 525] width 593 height 19
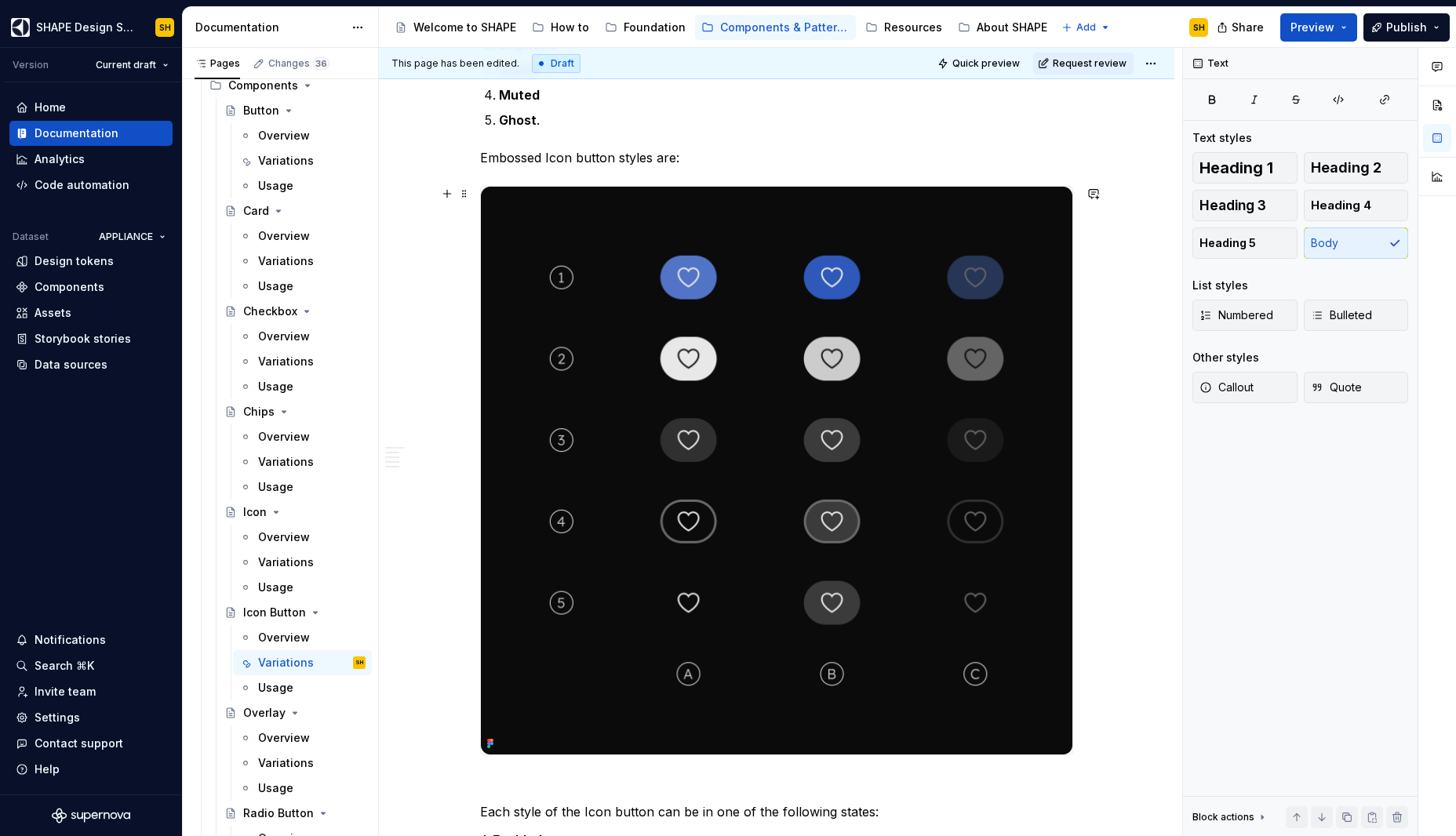
scroll to position [1785, 0]
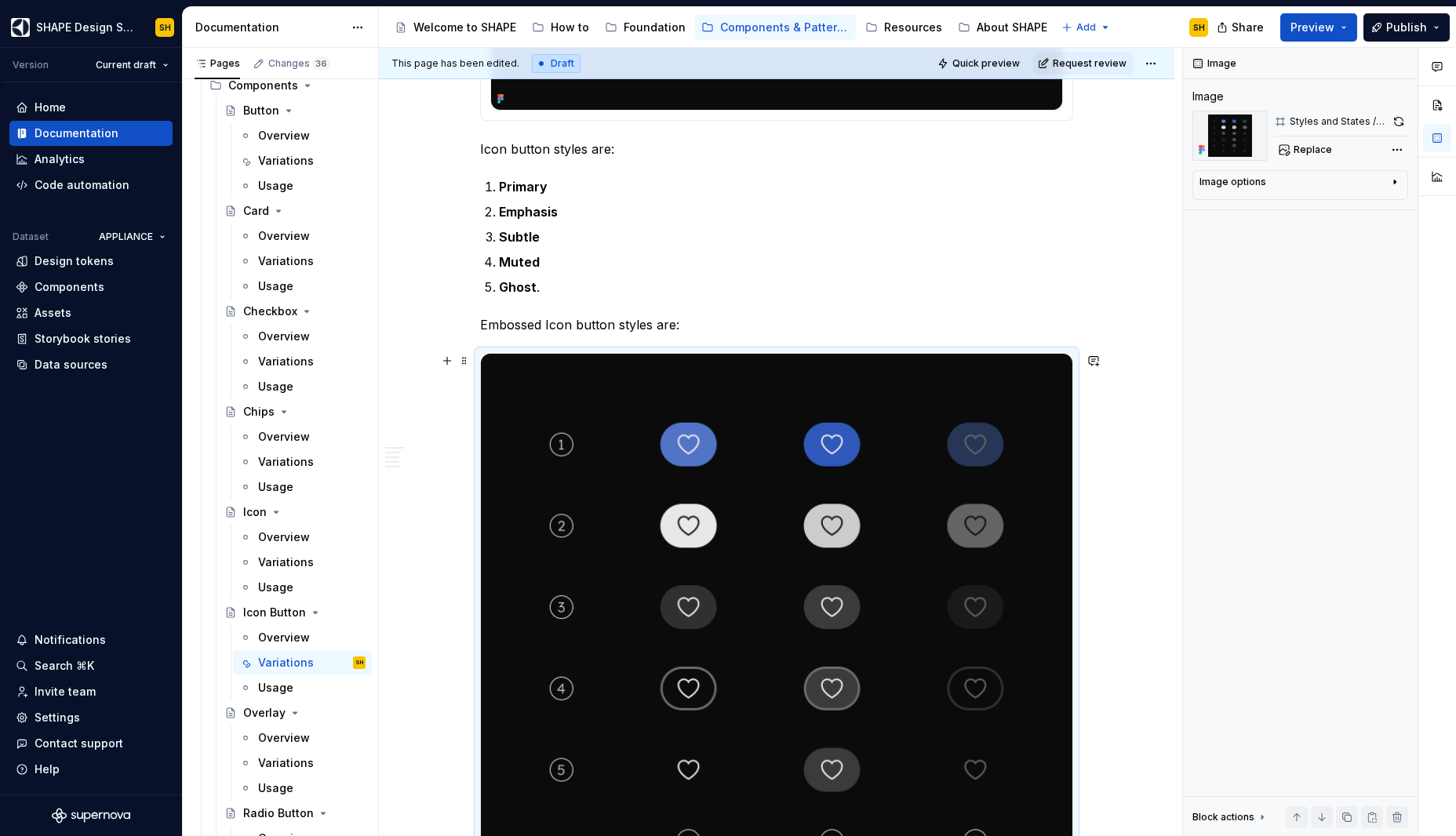
click at [640, 456] on img at bounding box center [776, 638] width 591 height 568
click at [1295, 150] on span "Replace" at bounding box center [1313, 150] width 39 height 13
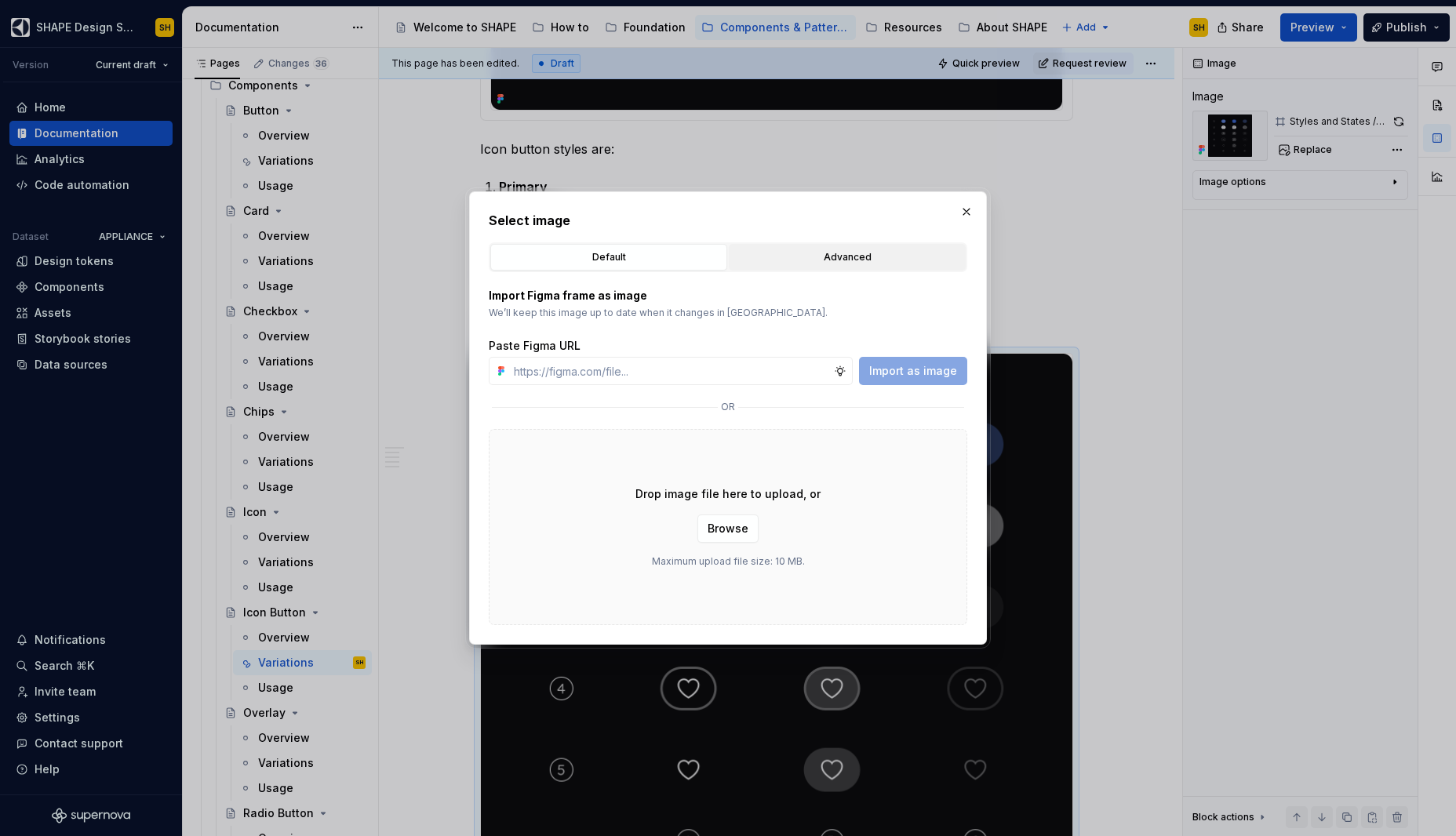
click at [891, 249] on div "Advanced" at bounding box center [847, 257] width 226 height 16
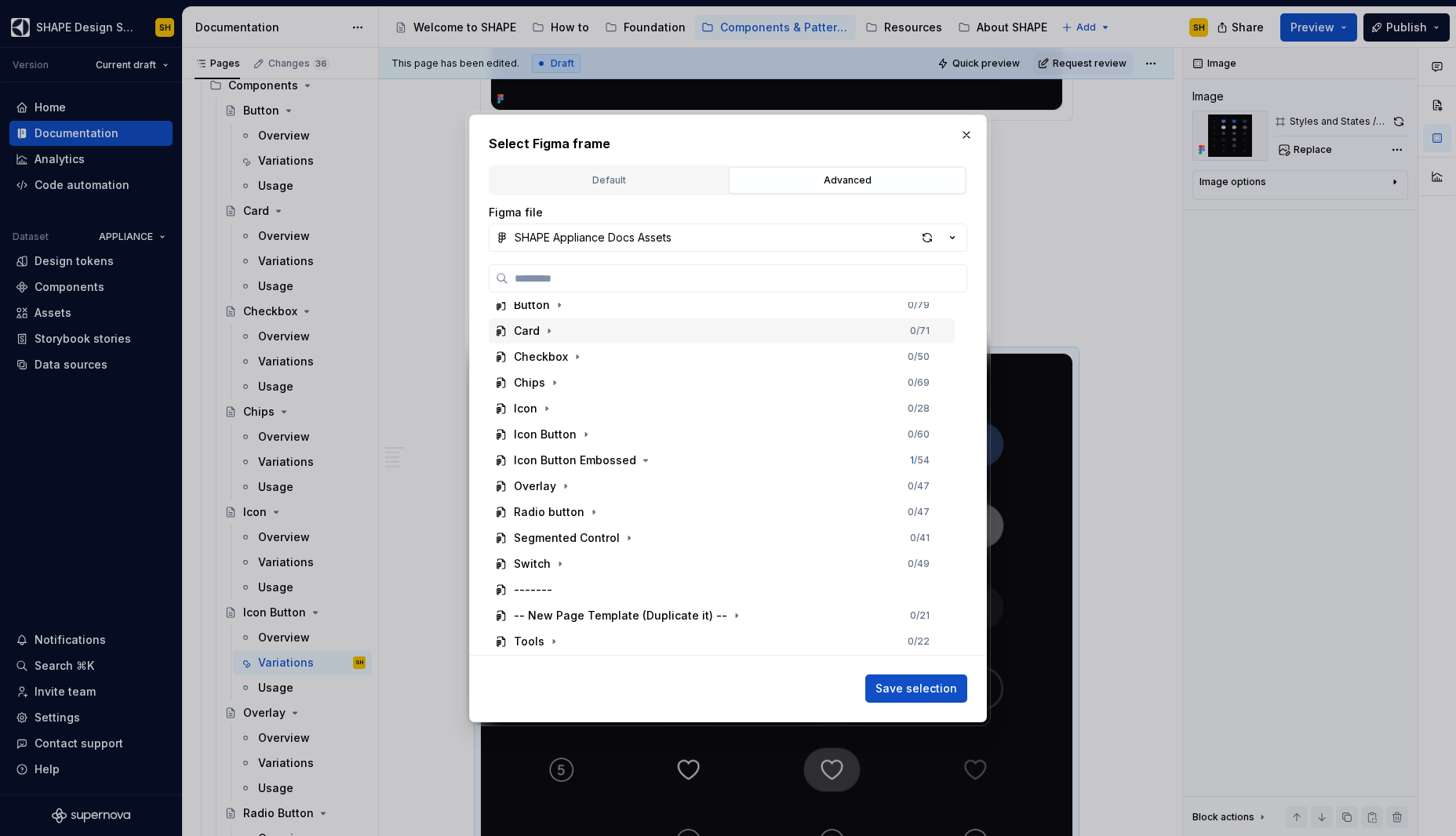
scroll to position [42, 0]
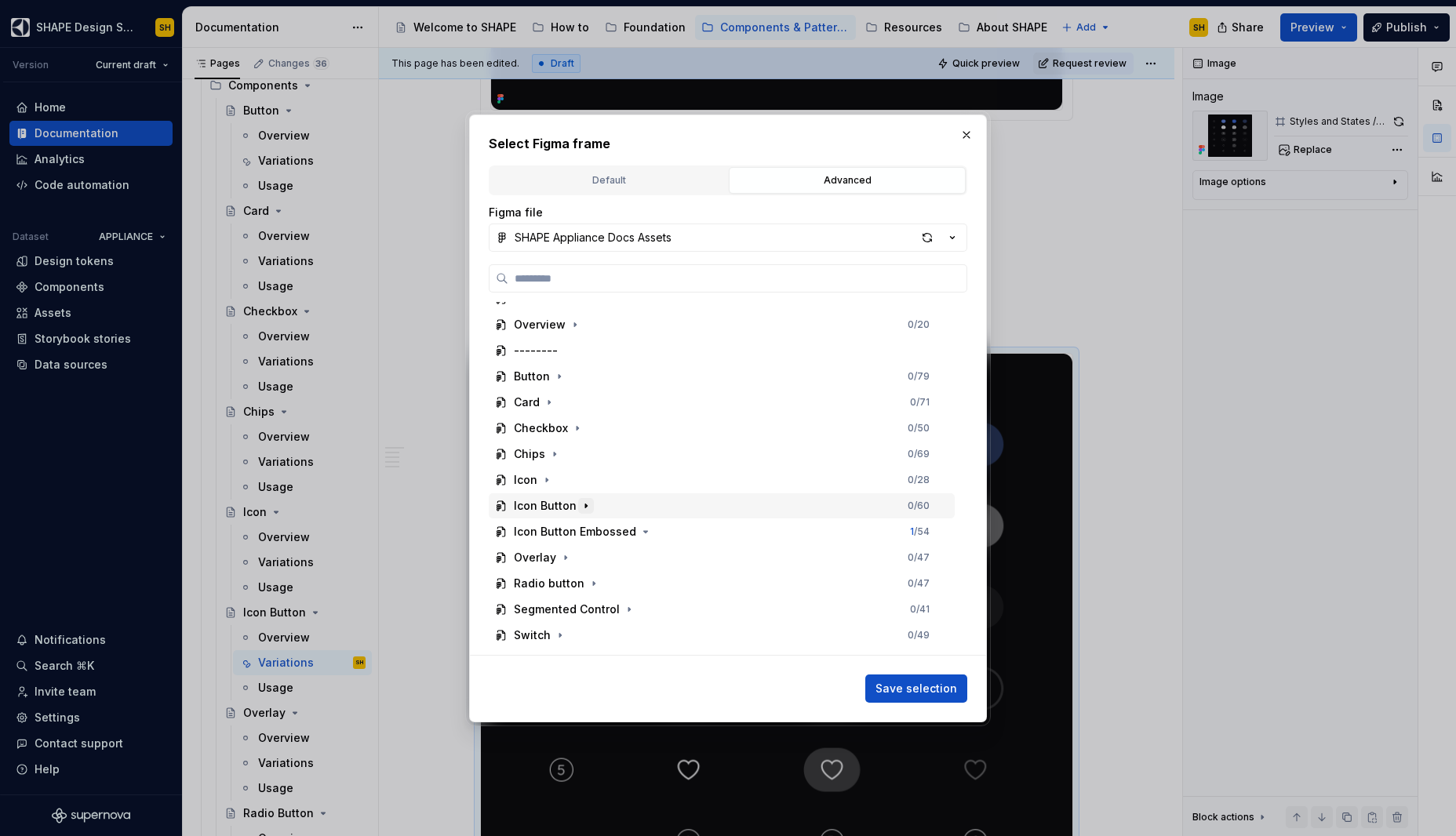
click at [586, 504] on icon "button" at bounding box center [586, 506] width 13 height 13
click at [607, 555] on icon "button" at bounding box center [608, 557] width 2 height 4
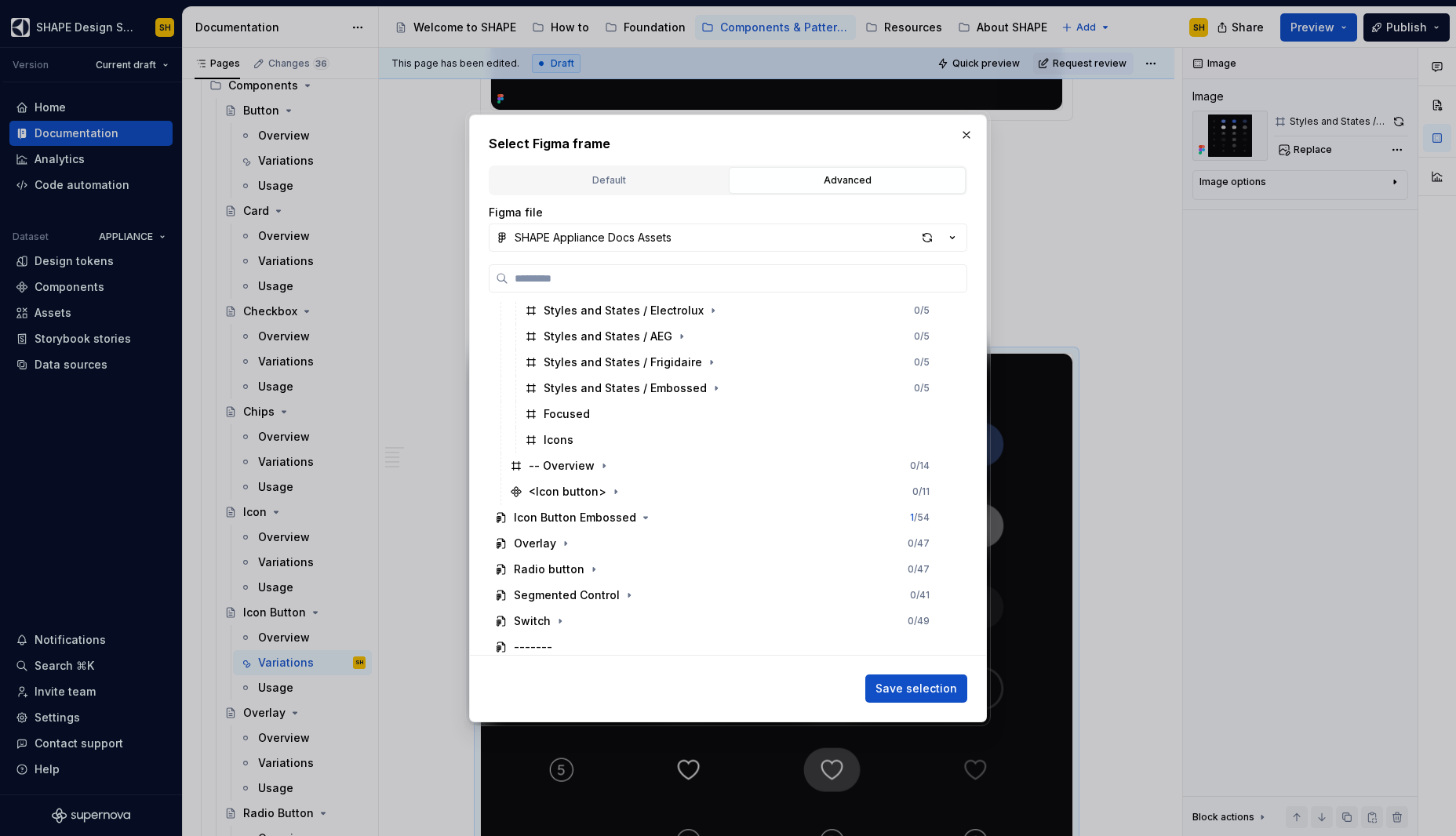
scroll to position [357, 0]
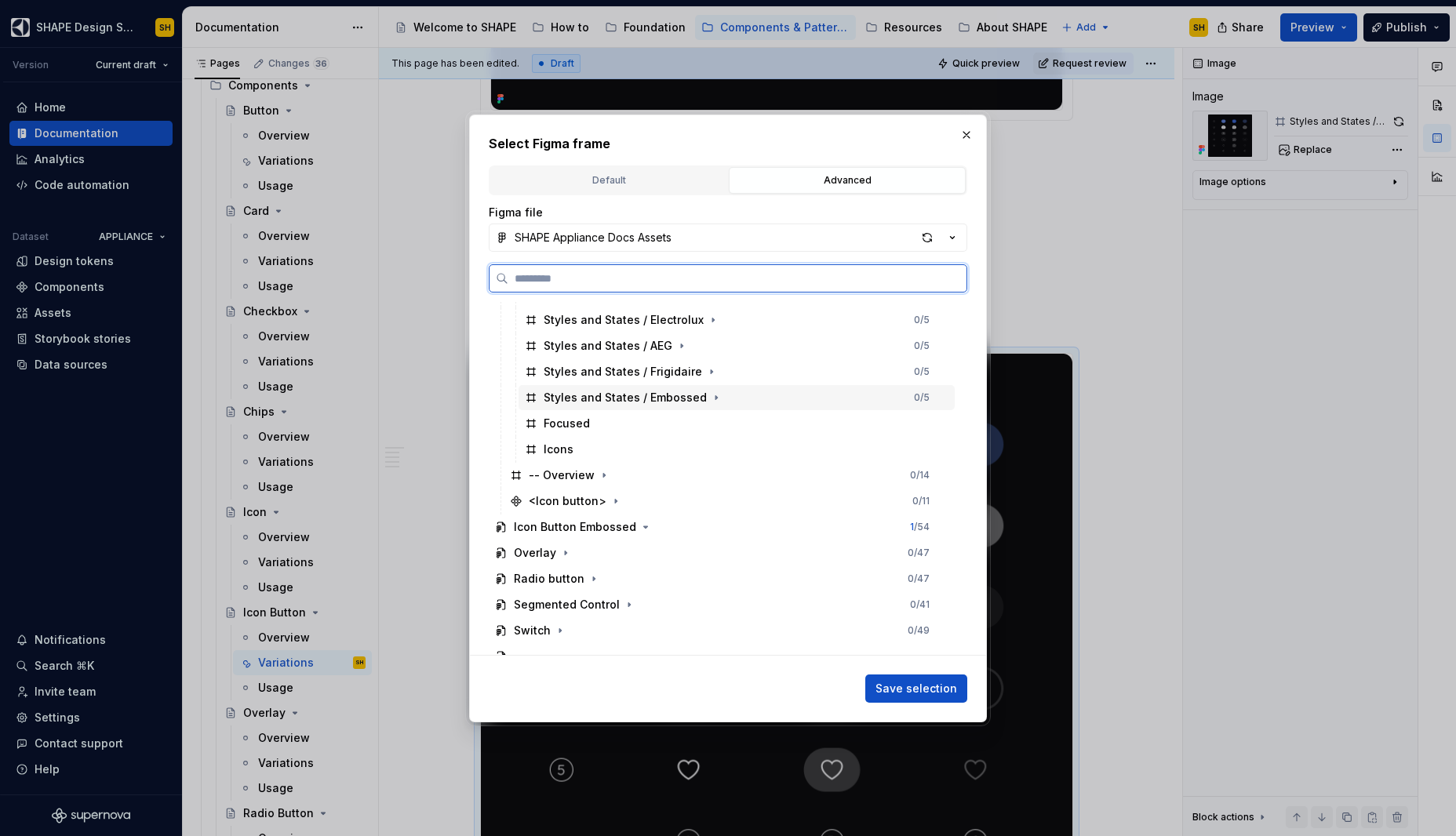
click at [779, 394] on div "Styles and States / Embossed 0 / 5" at bounding box center [736, 397] width 436 height 25
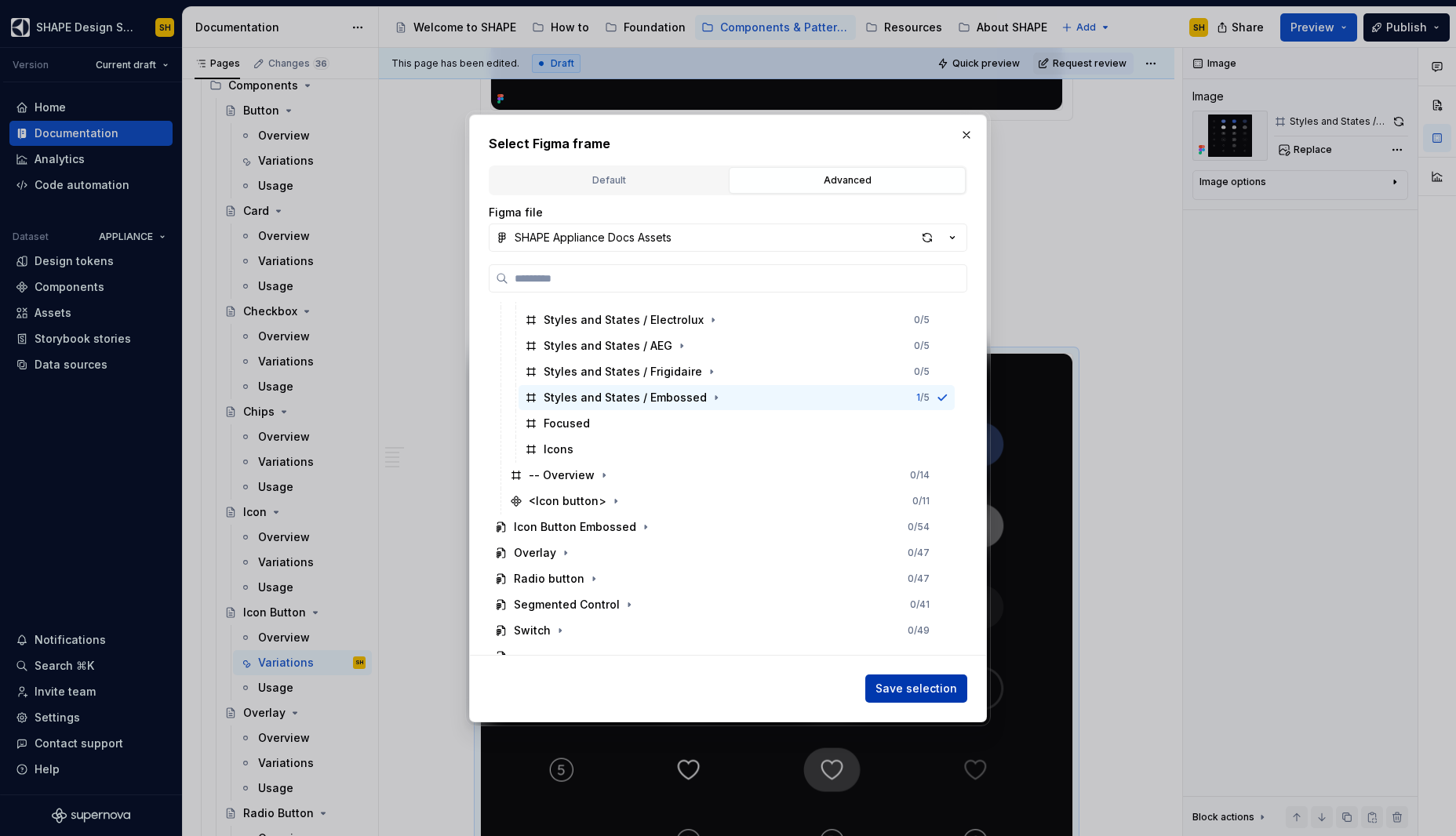
click at [945, 695] on span "Save selection" at bounding box center [915, 689] width 81 height 16
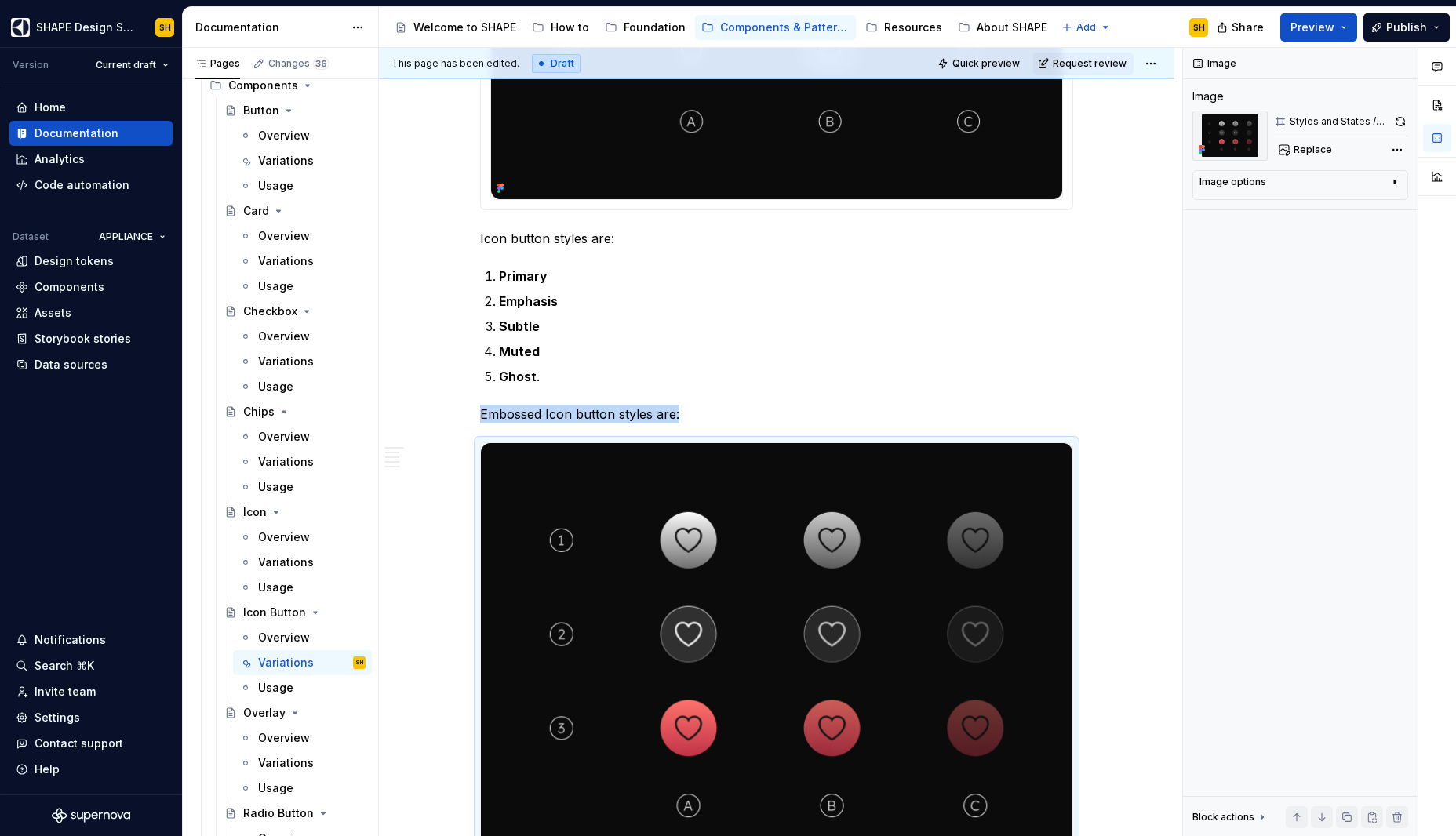
scroll to position [1600, 0]
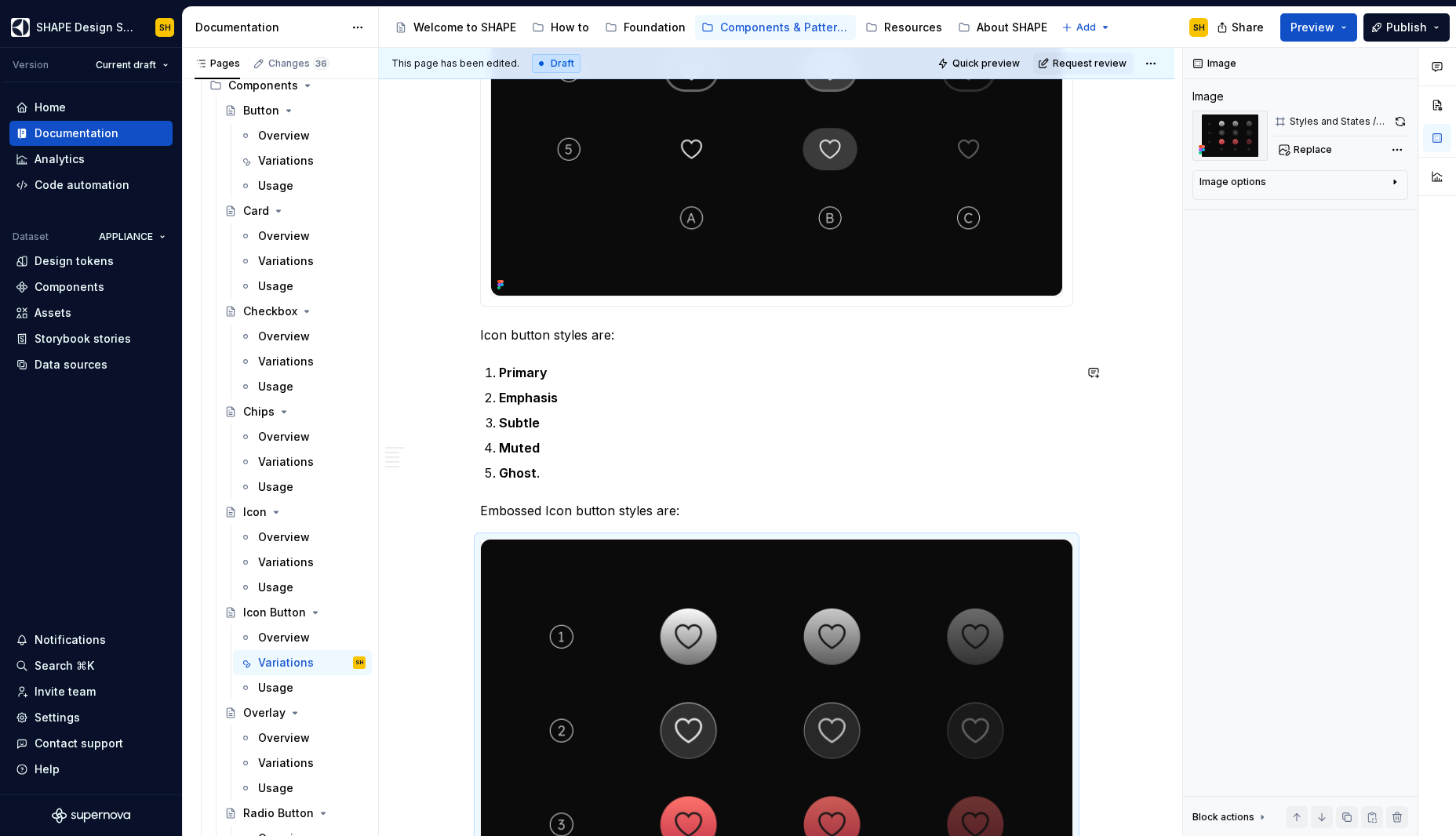
click at [581, 487] on div "**********" at bounding box center [776, 369] width 593 height 3318
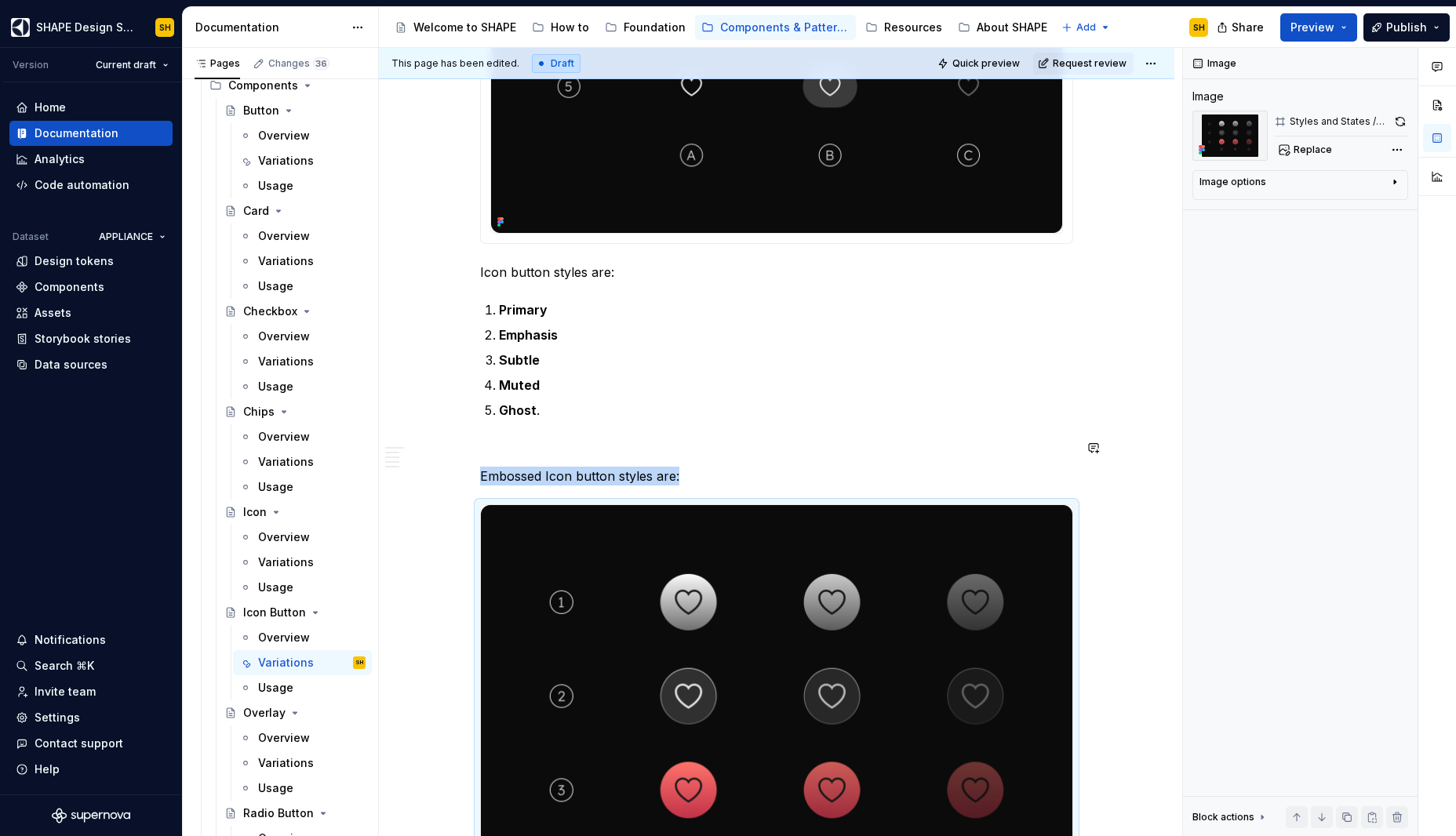
scroll to position [1774, 0]
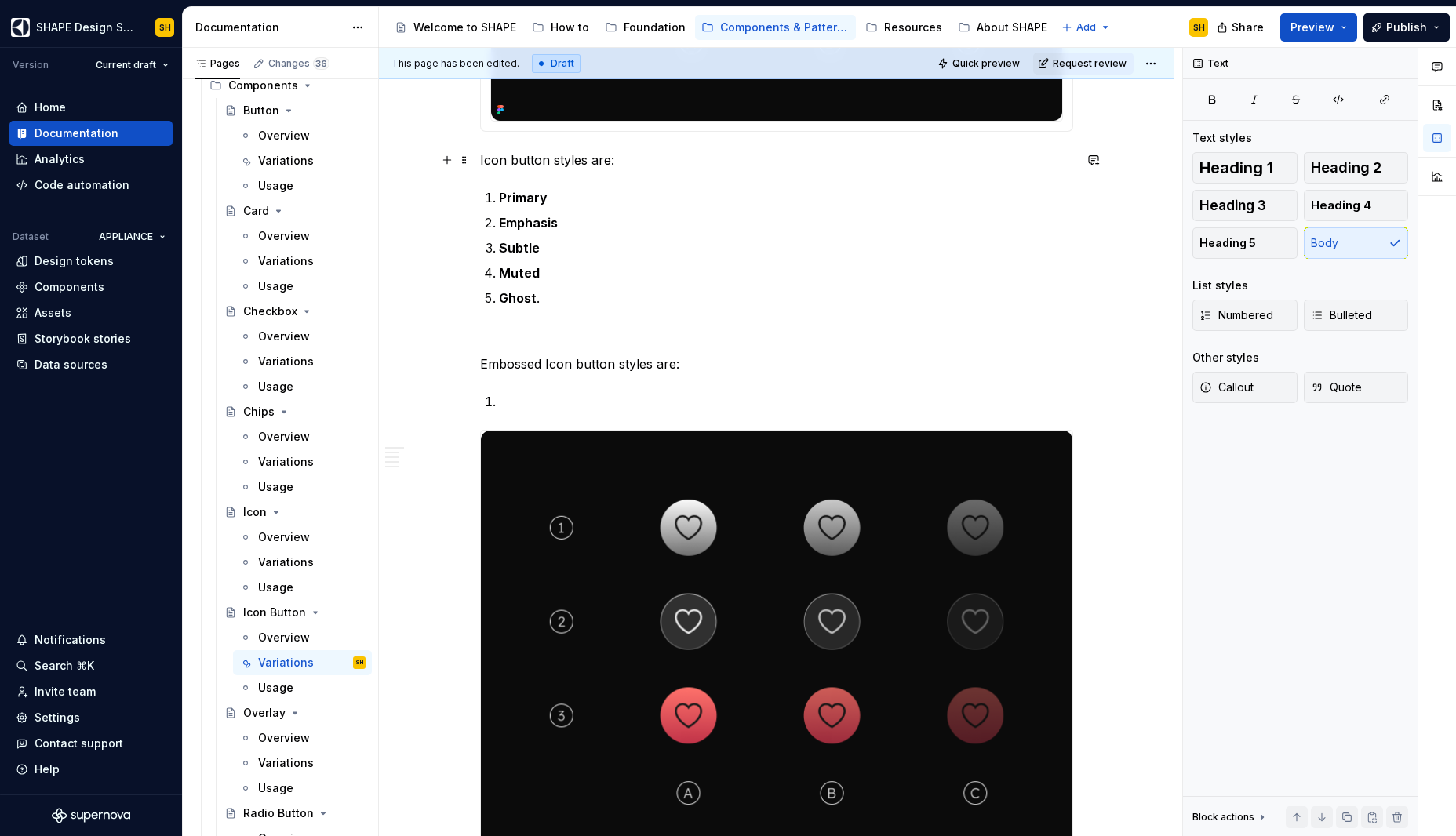
click at [608, 163] on p "Icon button styles are:" at bounding box center [776, 159] width 593 height 19
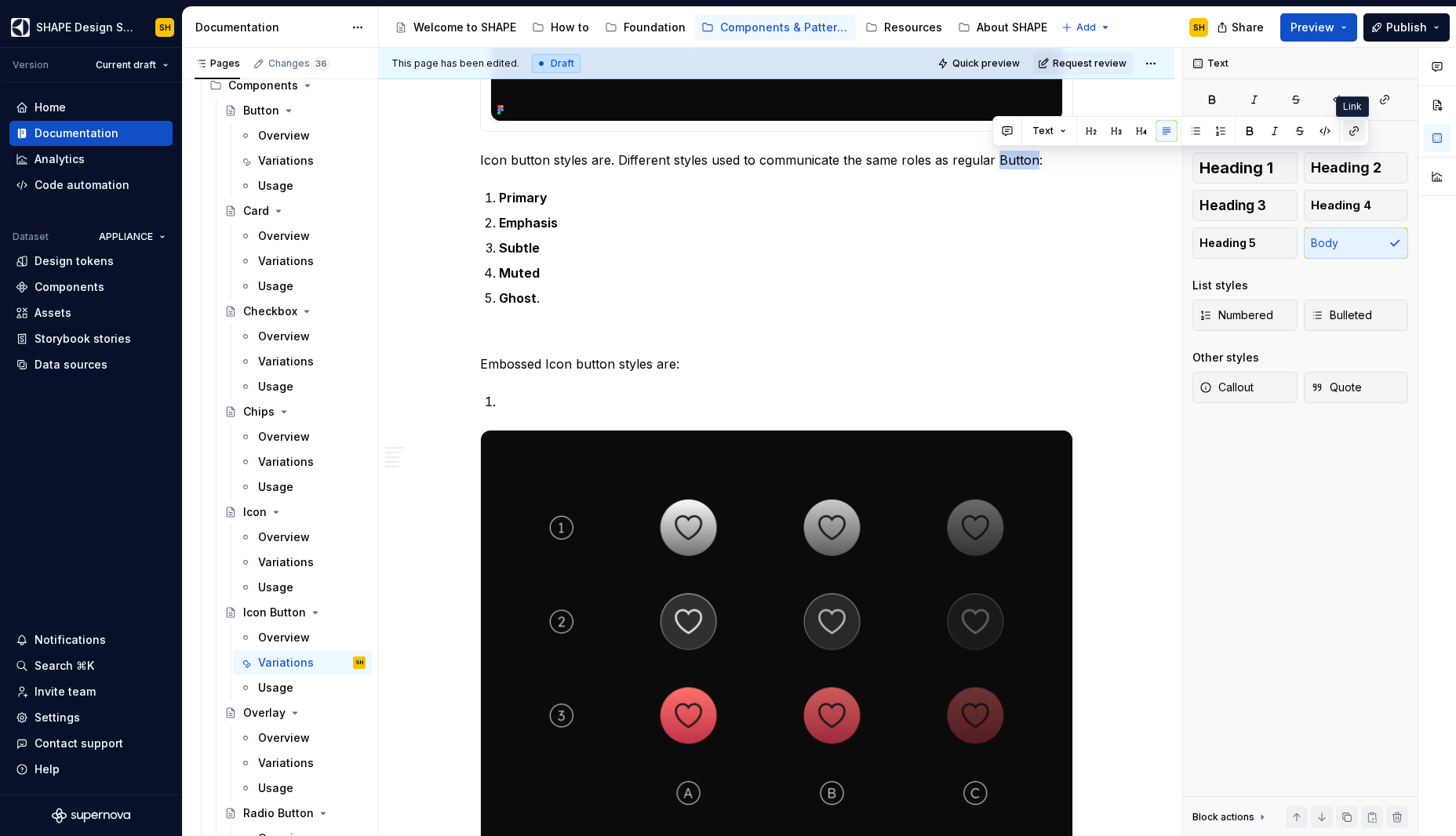
click at [1351, 130] on button "button" at bounding box center [1353, 130] width 22 height 22
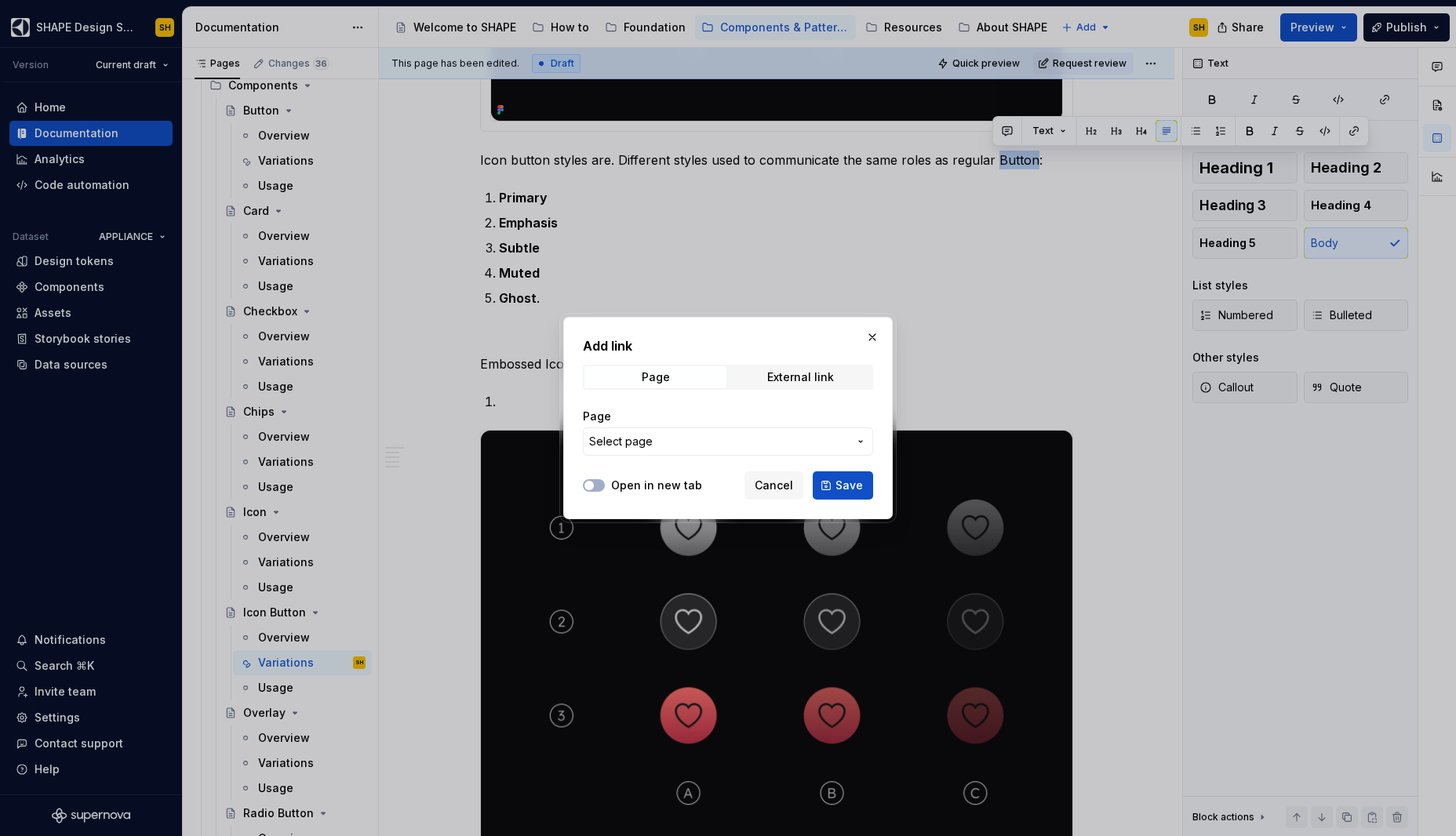
click at [689, 443] on span "Select page" at bounding box center [718, 442] width 259 height 16
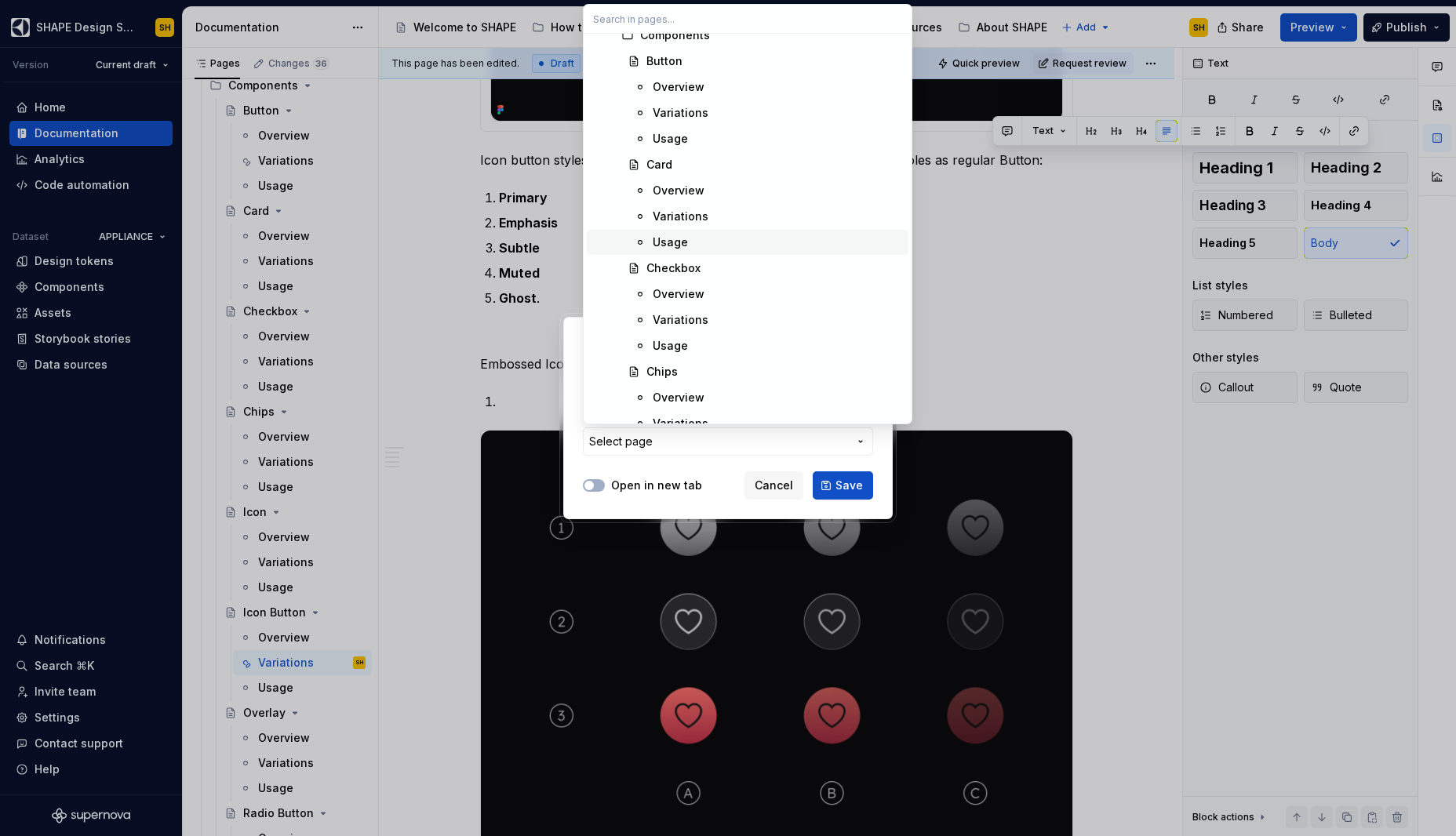
scroll to position [9812, 0]
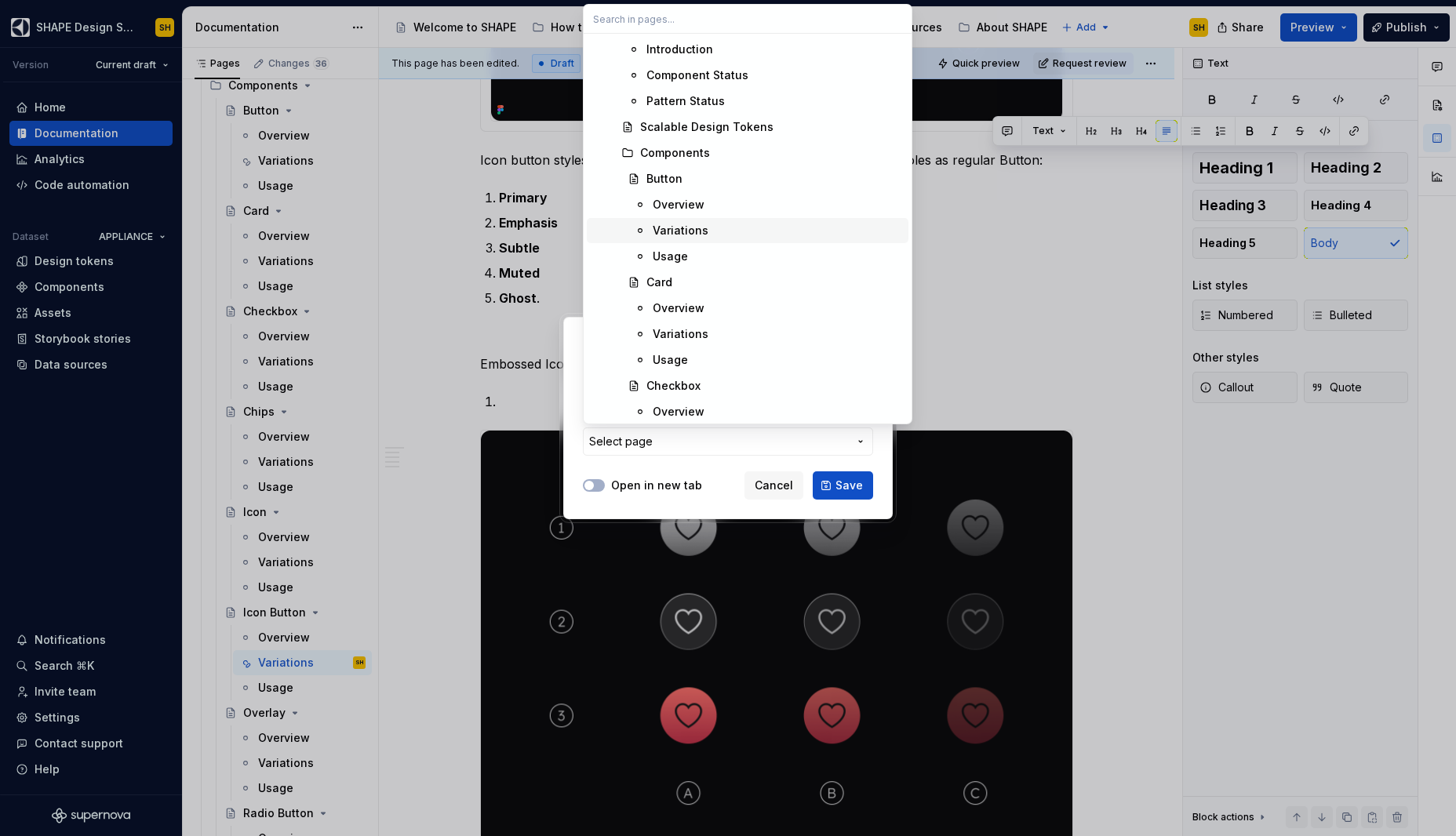
click at [714, 224] on div "Variations" at bounding box center [777, 231] width 249 height 16
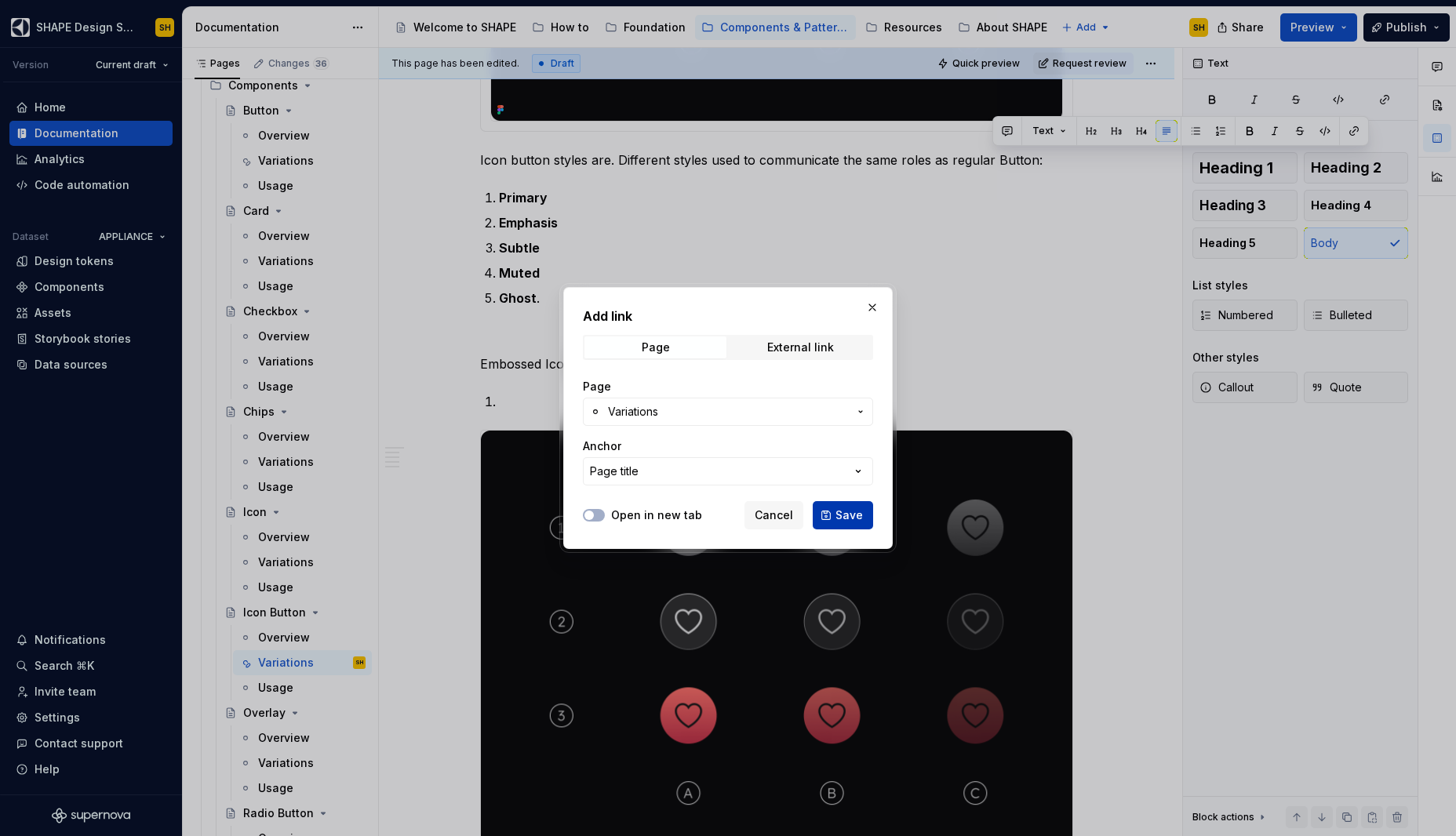
click at [854, 514] on span "Save" at bounding box center [849, 516] width 27 height 16
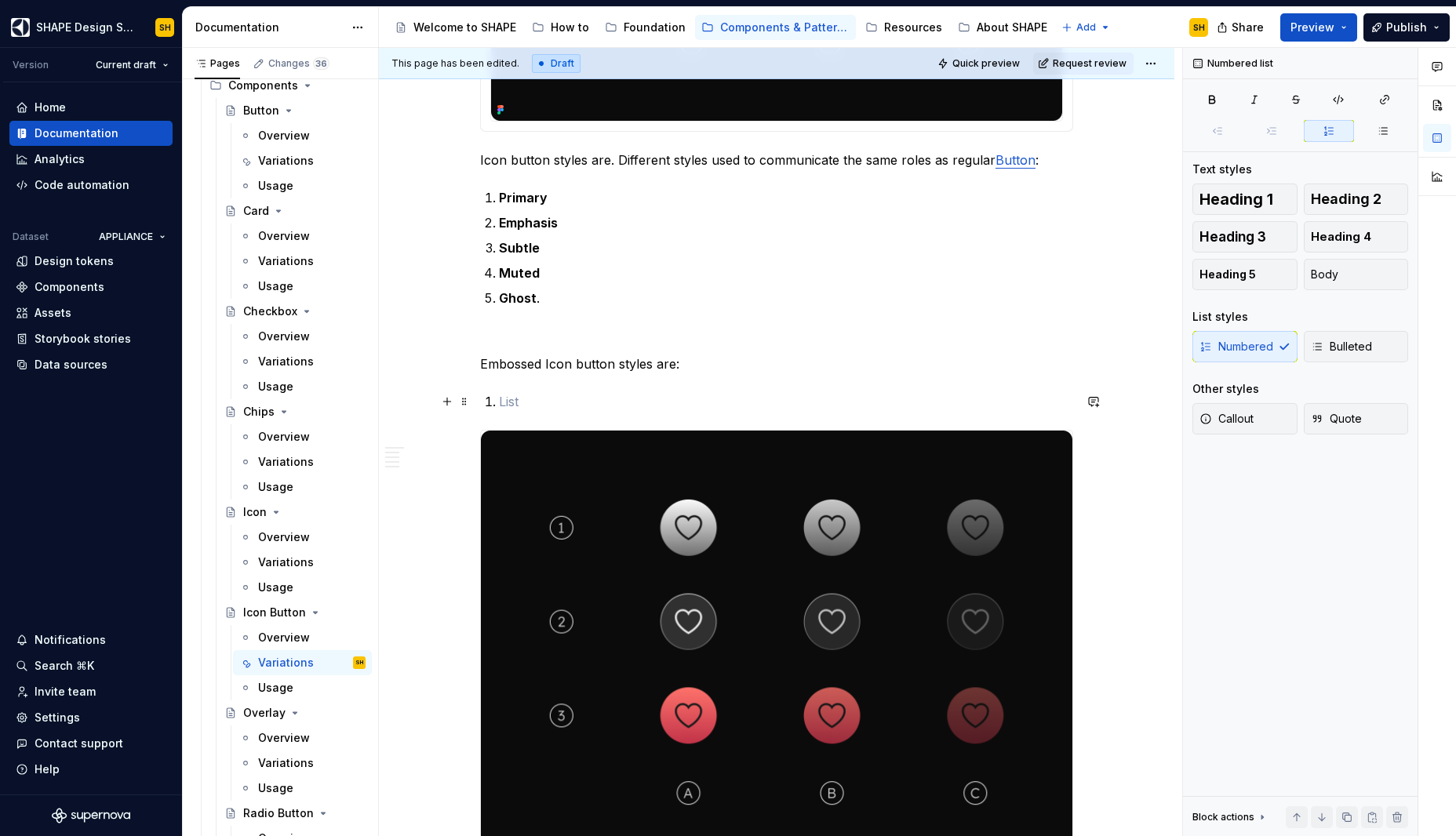
click at [669, 397] on p at bounding box center [786, 402] width 574 height 19
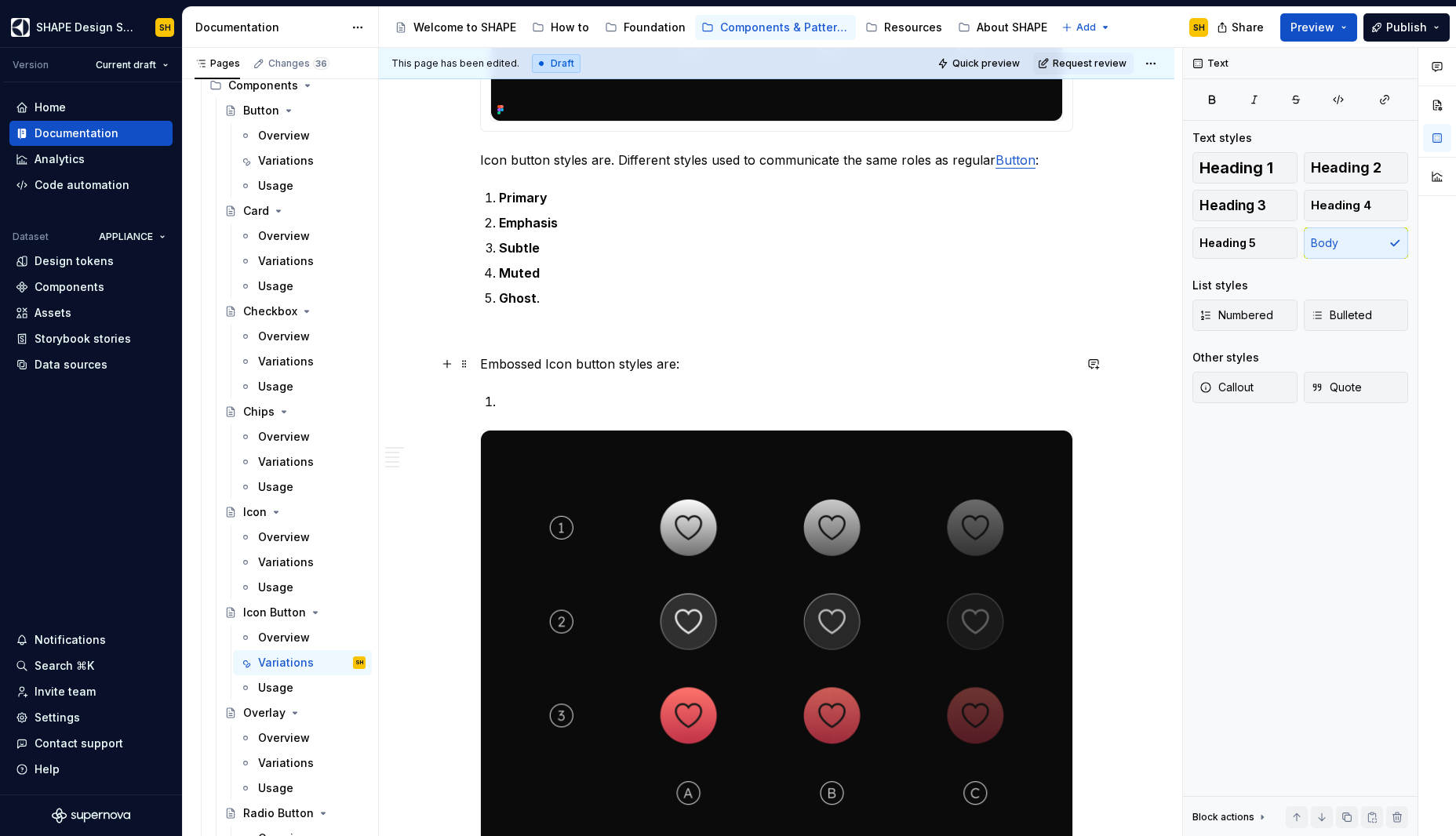
click at [617, 364] on p "Embossed Icon button styles are:" at bounding box center [776, 364] width 593 height 19
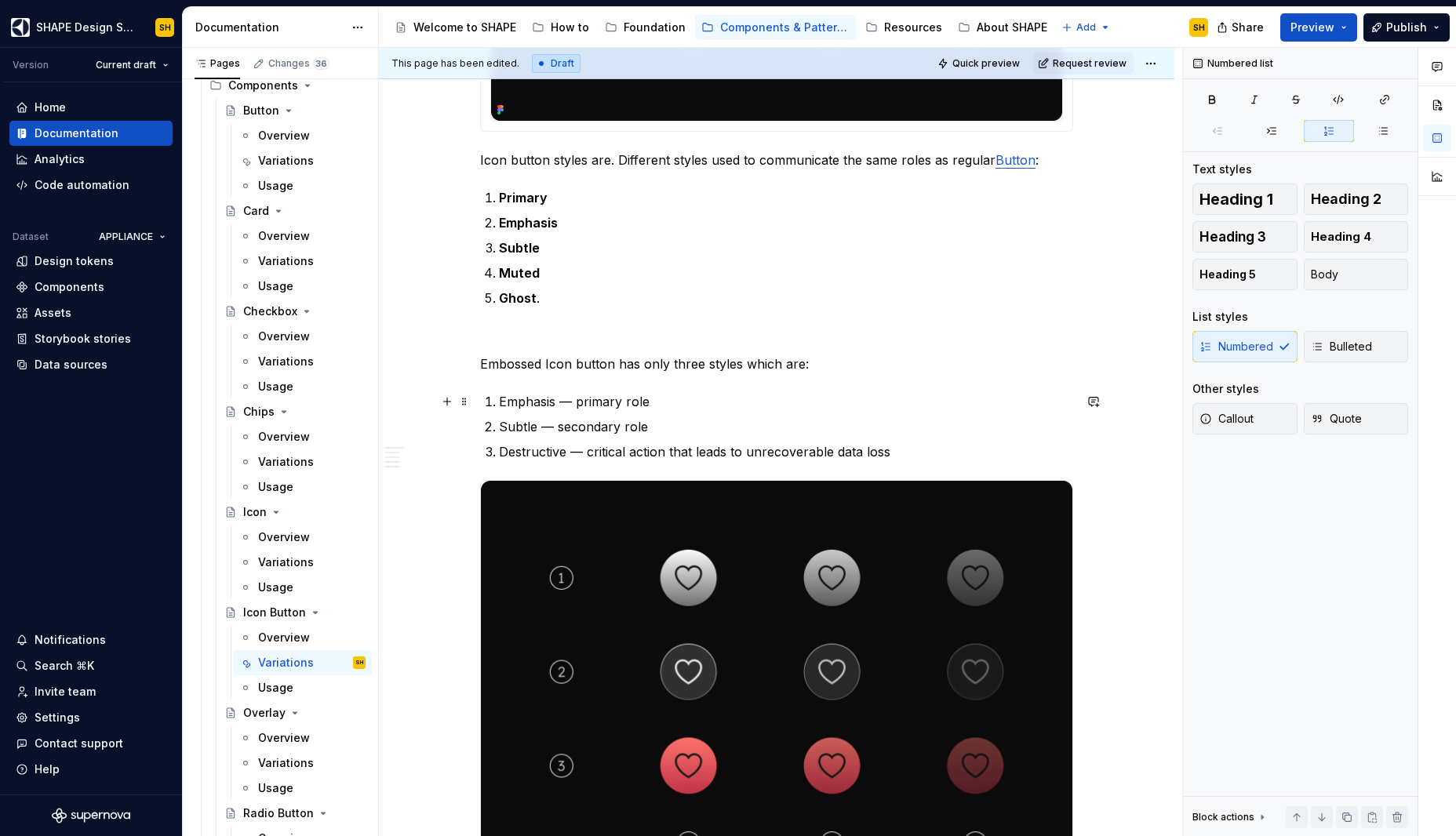
click at [534, 405] on p "Emphasis — primary role" at bounding box center [786, 402] width 574 height 19
click at [517, 429] on p "Subtle — secondary role" at bounding box center [786, 426] width 574 height 19
click at [520, 447] on p "Destructive — critical action that leads to unrecoverable data loss" at bounding box center [786, 451] width 574 height 19
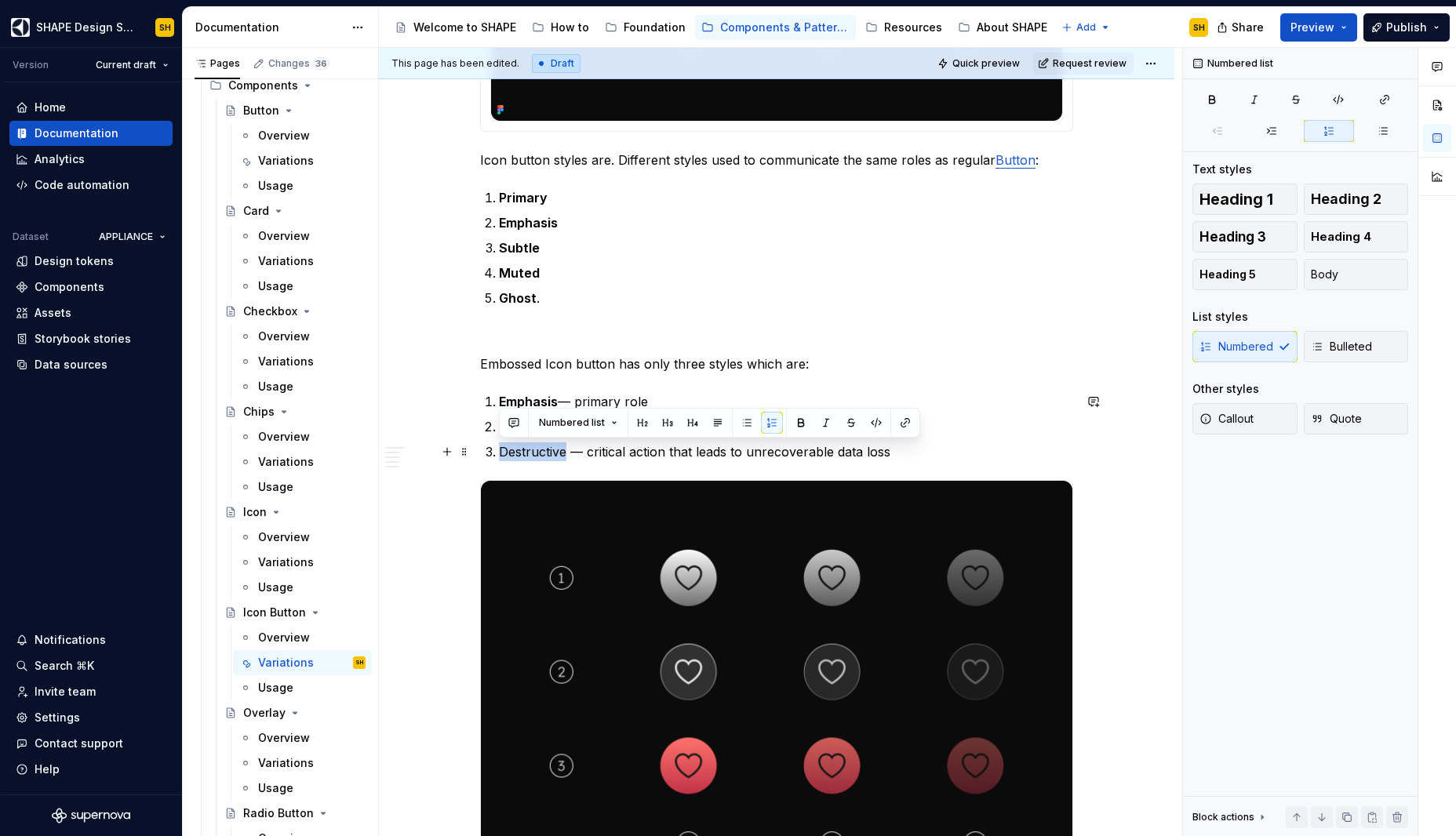
click at [520, 447] on p "Destructive — critical action that leads to unrecoverable data loss" at bounding box center [786, 451] width 574 height 19
click at [957, 458] on p "Destructive — critical action that leads to unrecoverable data loss" at bounding box center [786, 451] width 574 height 19
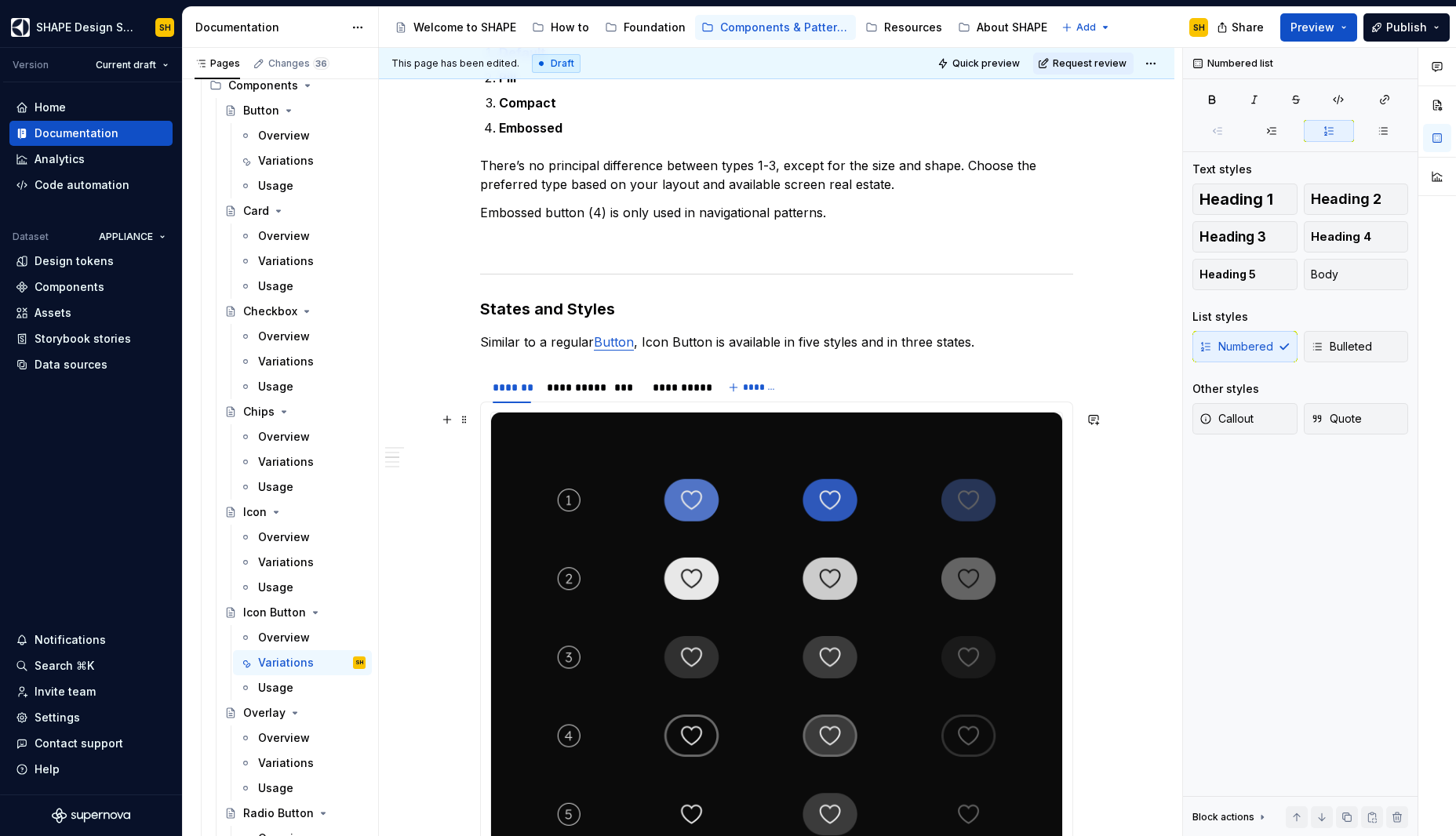
scroll to position [925, 0]
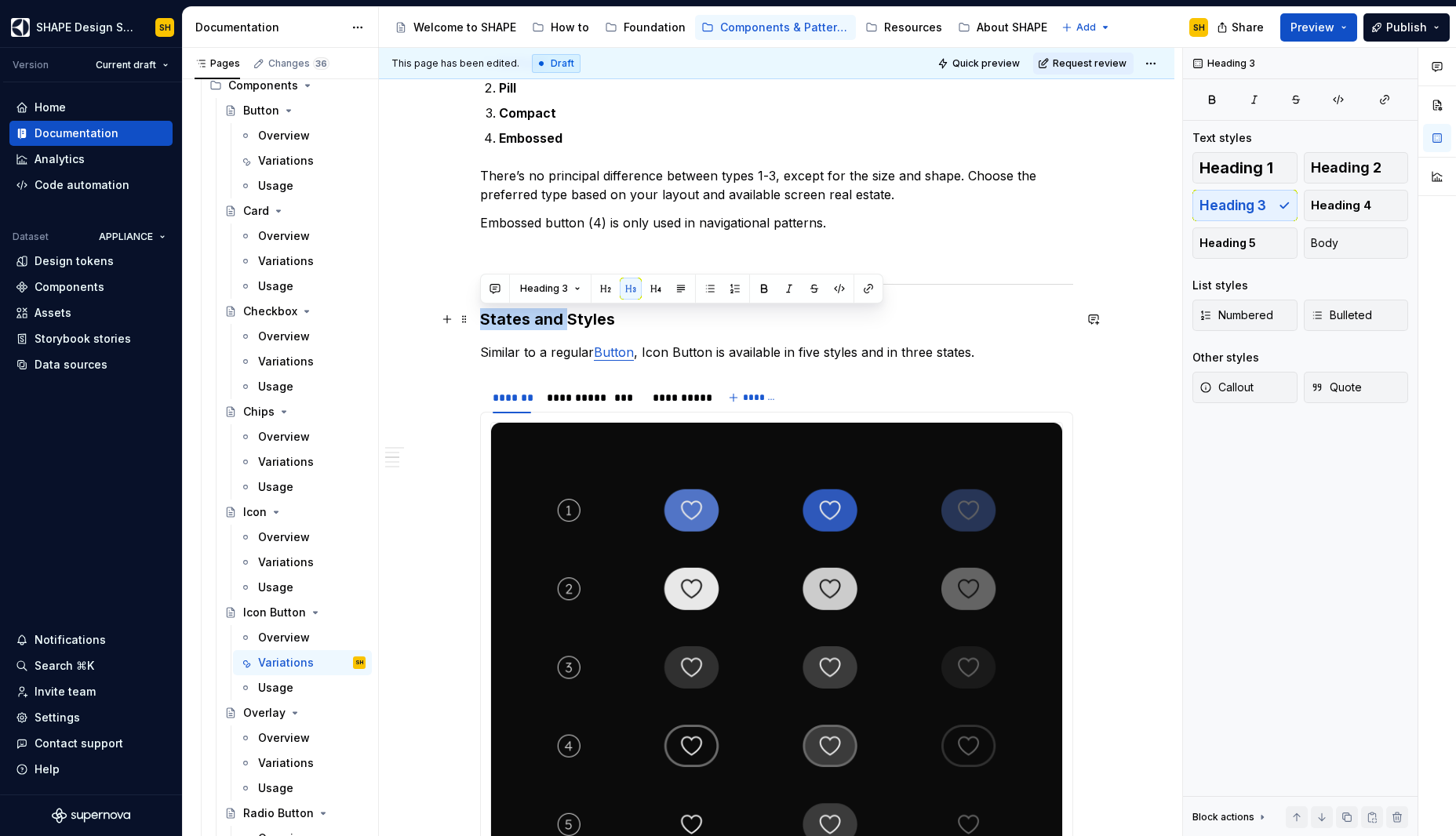
drag, startPoint x: 483, startPoint y: 318, endPoint x: 564, endPoint y: 313, distance: 81.2
click at [564, 313] on h3 "States and Styles" at bounding box center [776, 319] width 593 height 22
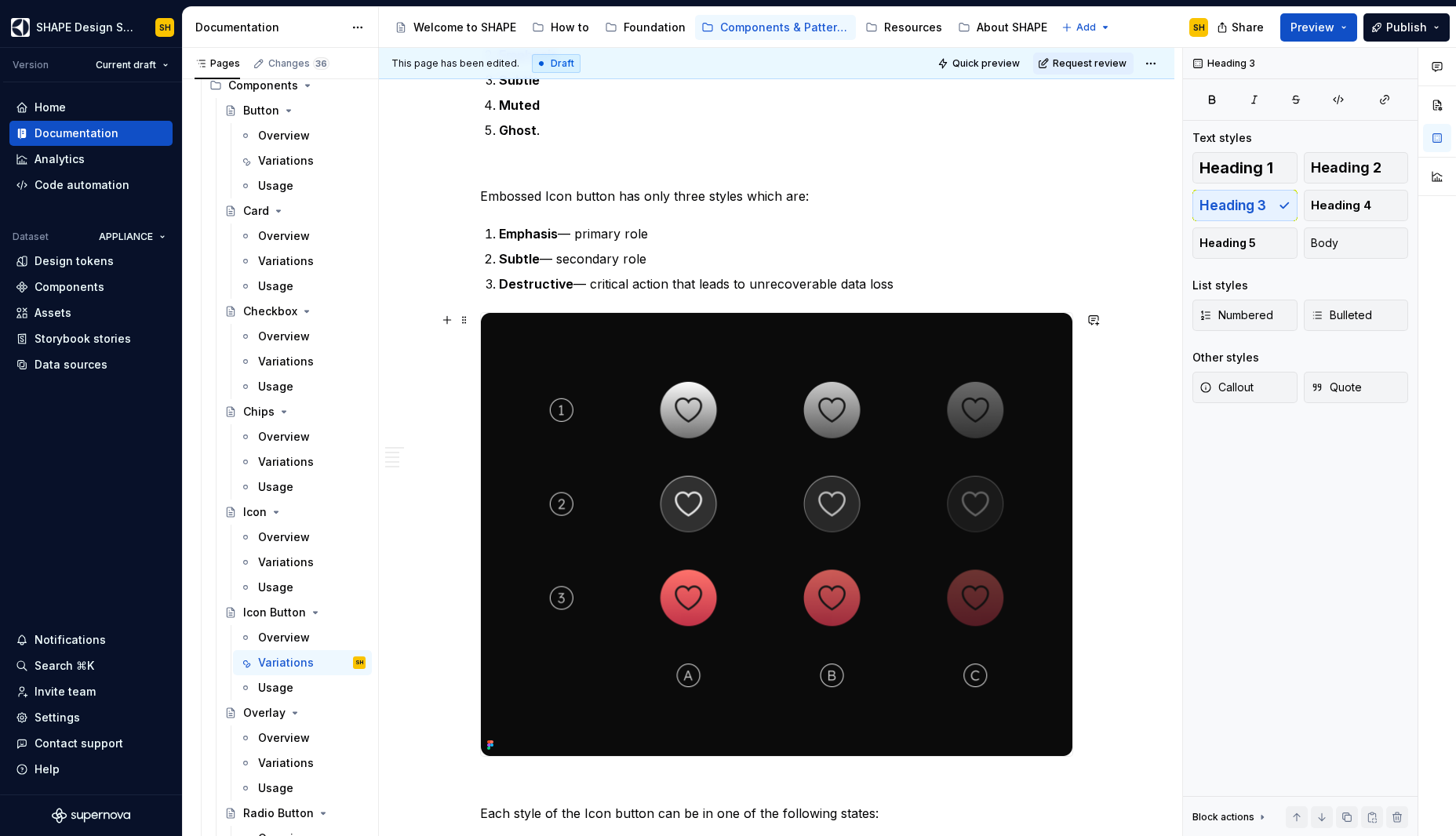
scroll to position [2125, 0]
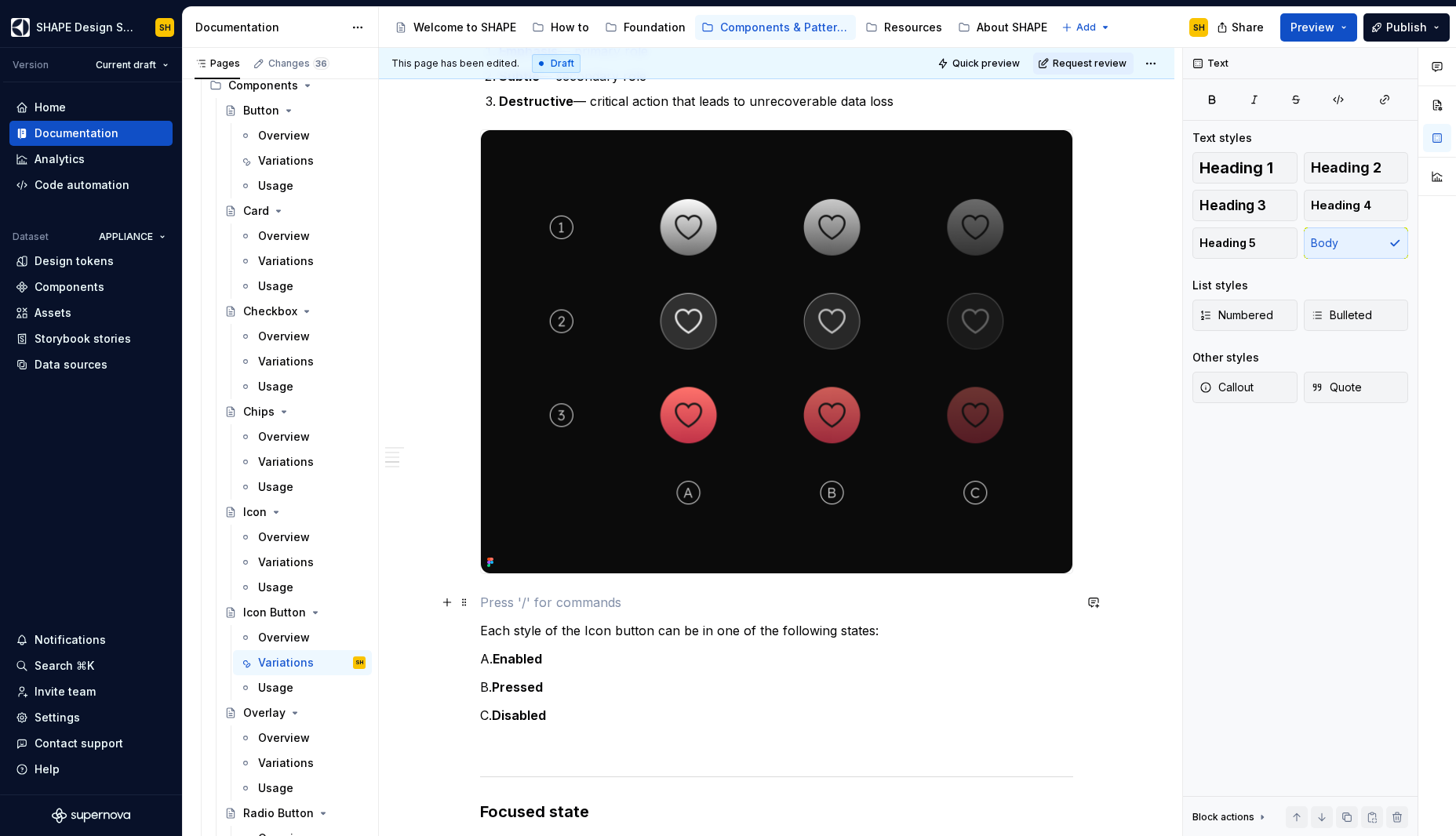
click at [630, 603] on p at bounding box center [776, 602] width 593 height 19
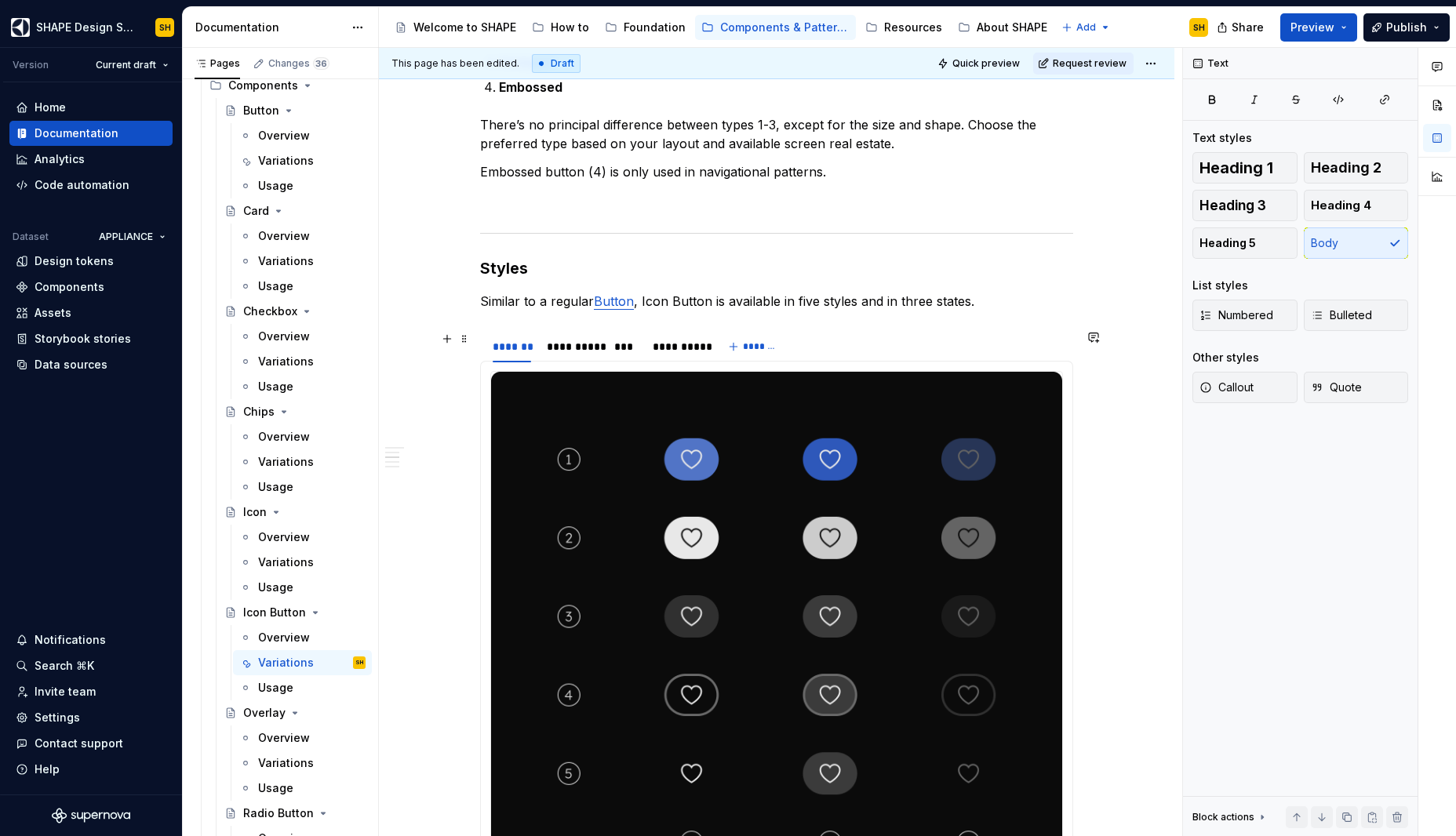
scroll to position [937, 0]
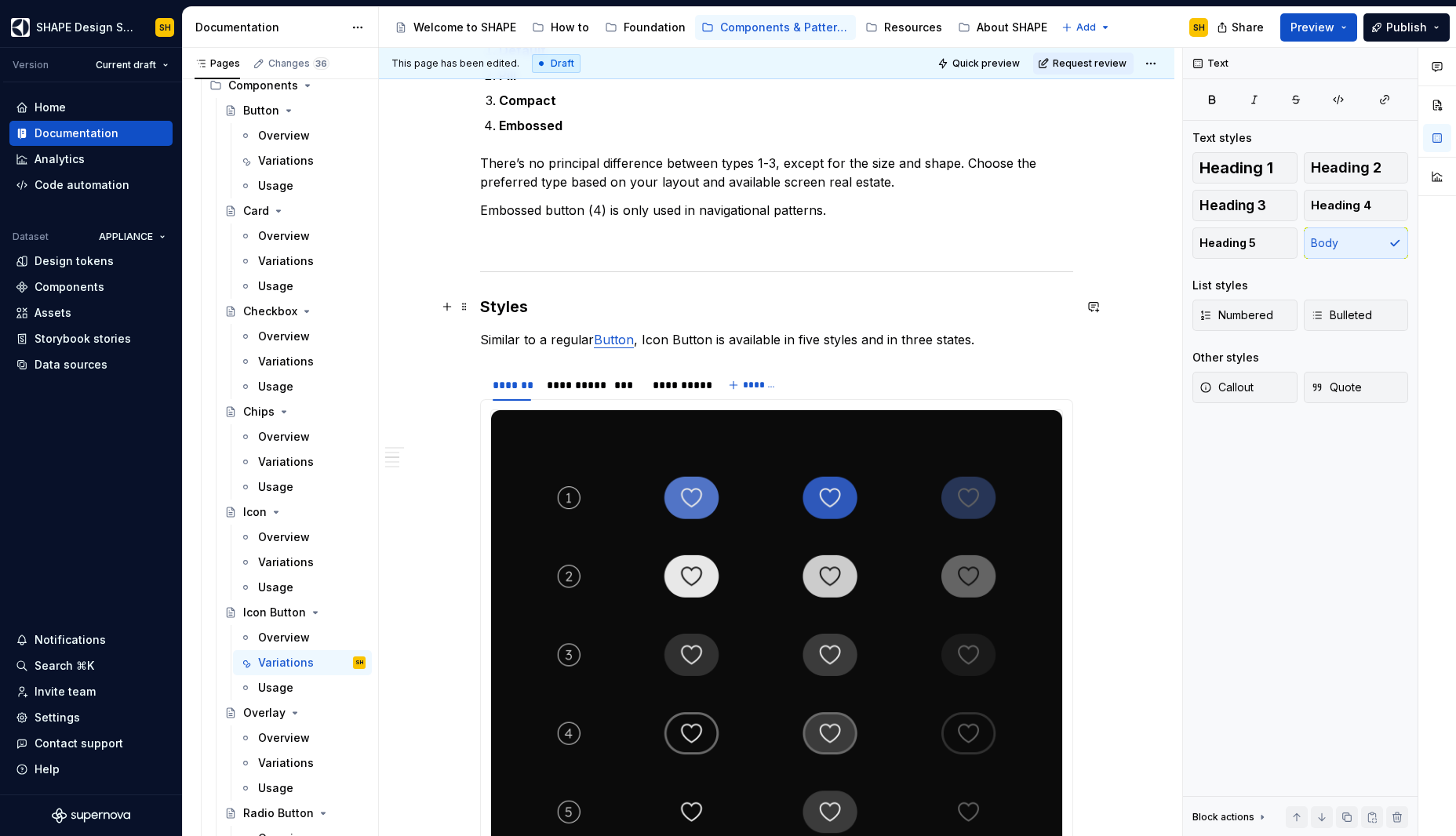
click at [501, 303] on h3 "Styles" at bounding box center [776, 307] width 593 height 22
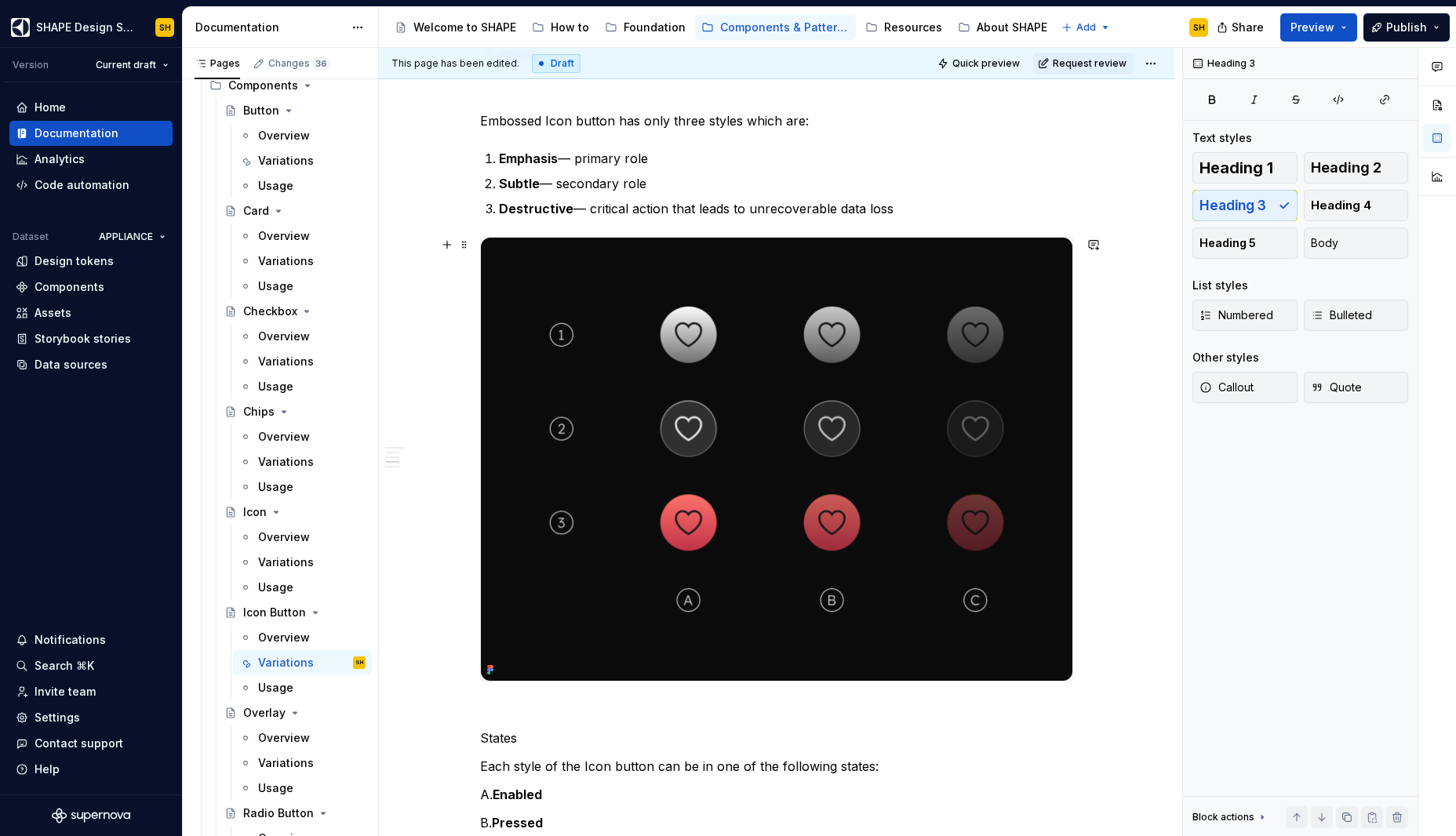
scroll to position [2506, 0]
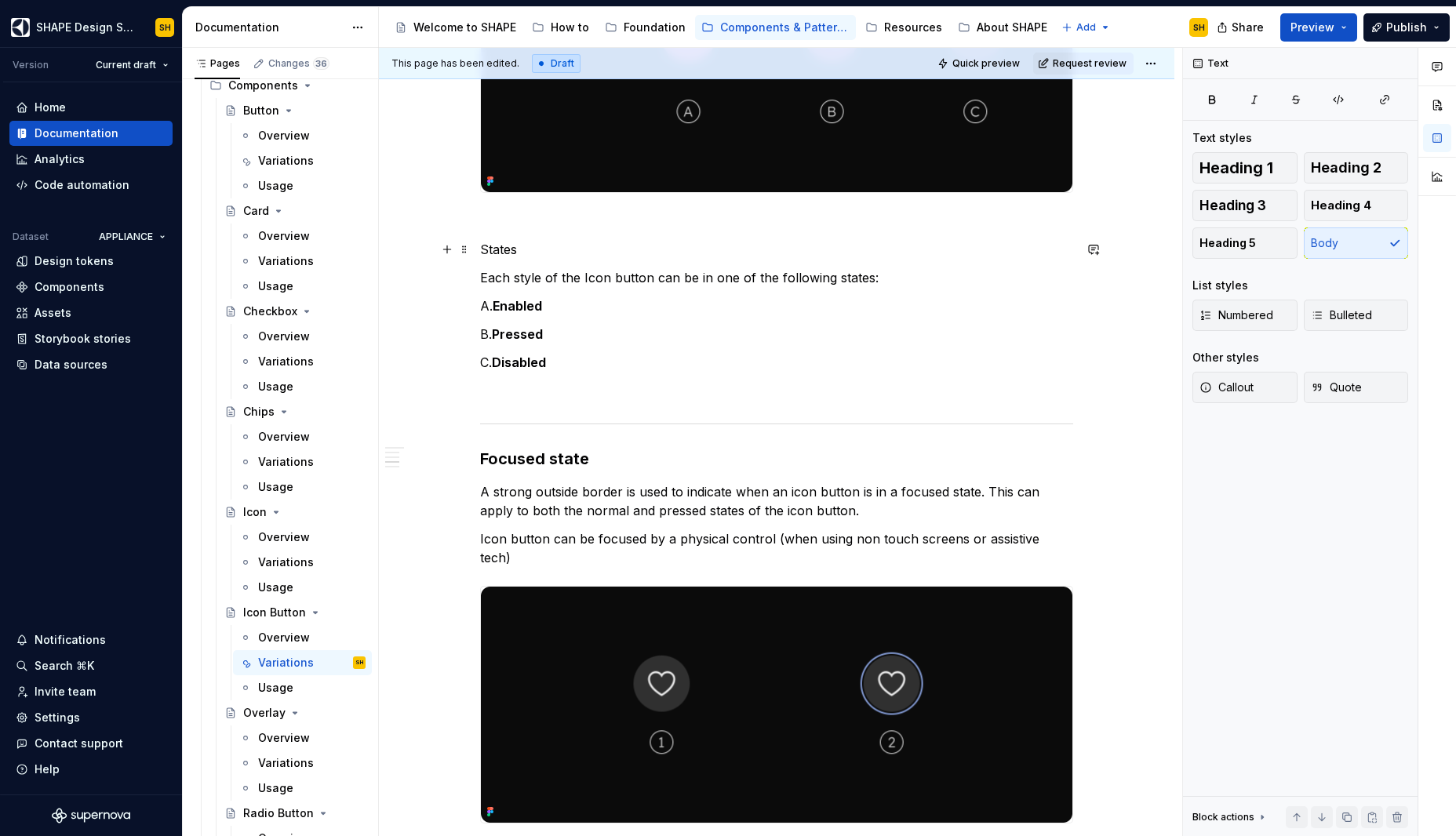
click at [502, 249] on p "States" at bounding box center [776, 249] width 593 height 19
click at [501, 249] on p "States" at bounding box center [776, 249] width 593 height 19
click at [1232, 199] on span "Heading 3" at bounding box center [1232, 206] width 67 height 16
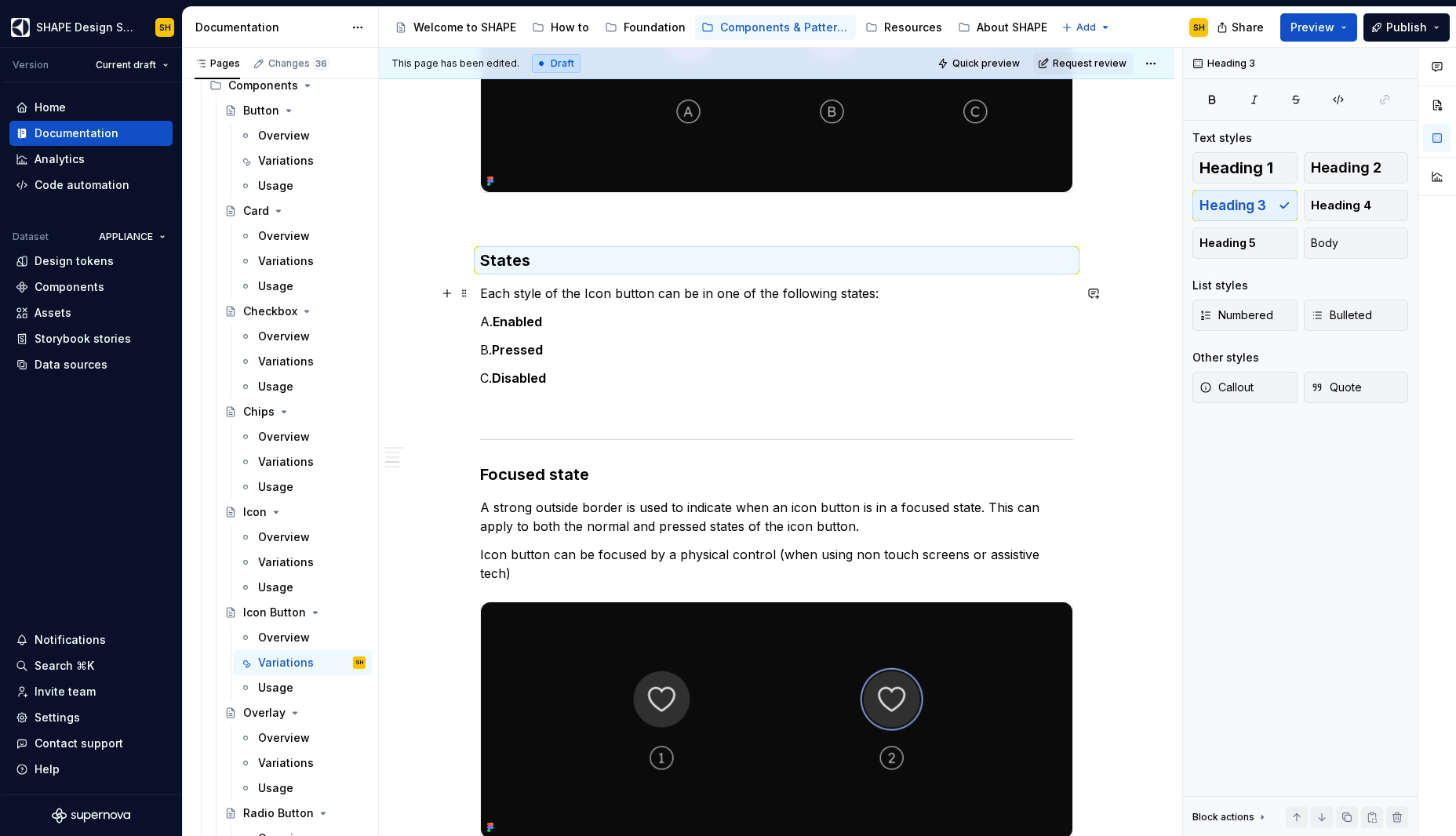
click at [482, 293] on p "Each style of the Icon button can be in one of the following states:" at bounding box center [776, 293] width 593 height 19
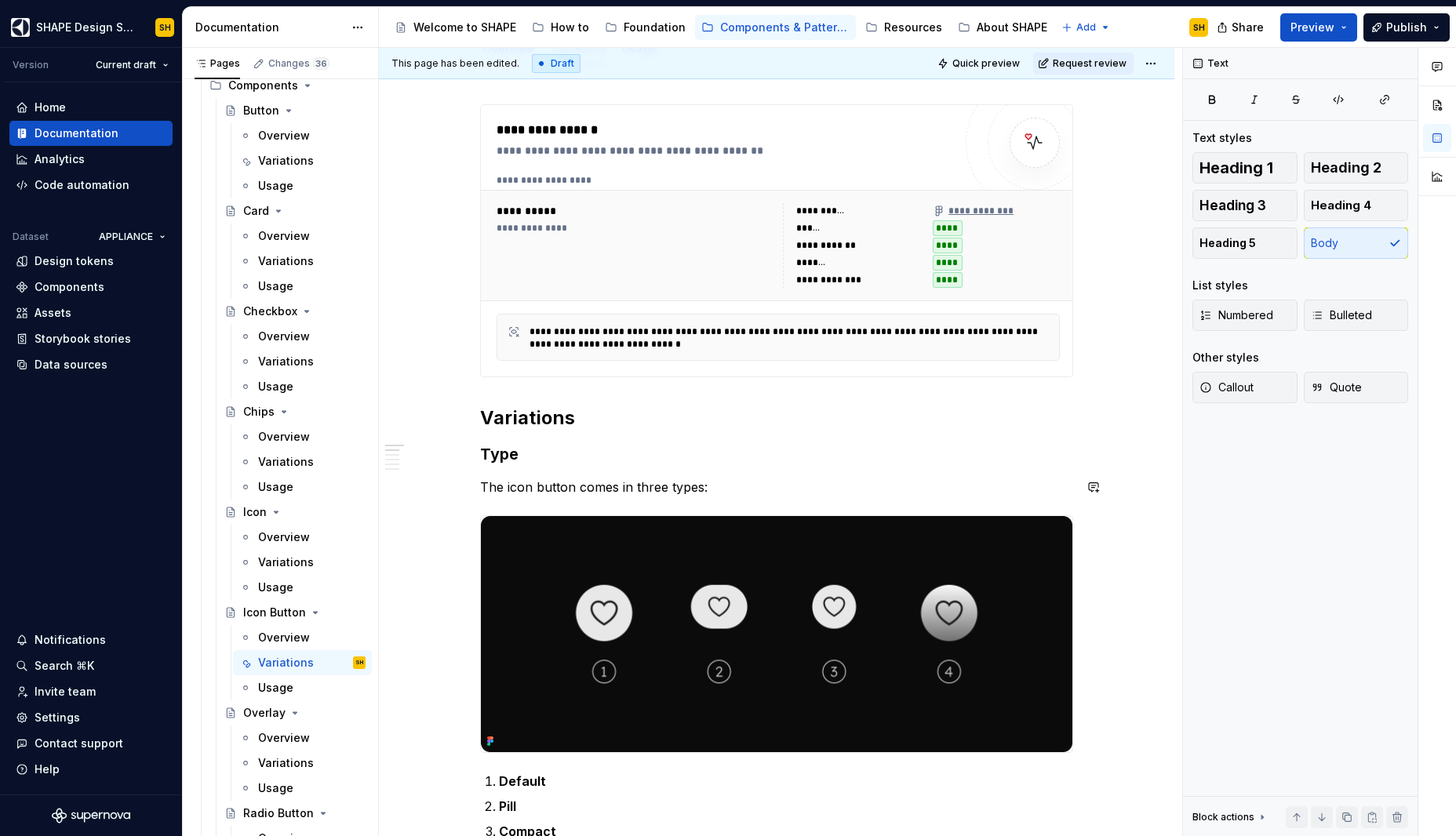
scroll to position [0, 0]
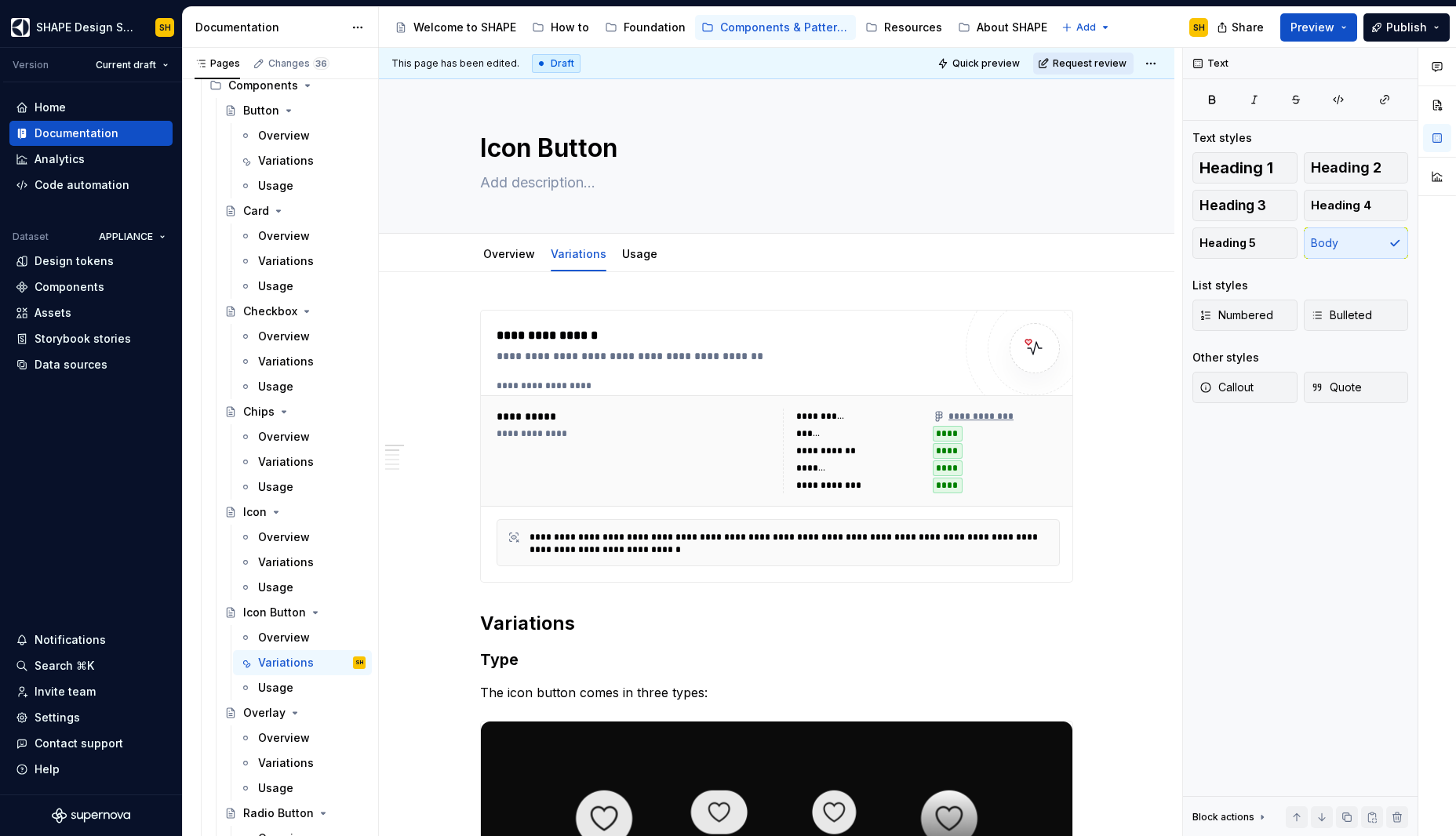
click at [1088, 64] on span "Request review" at bounding box center [1089, 64] width 74 height 13
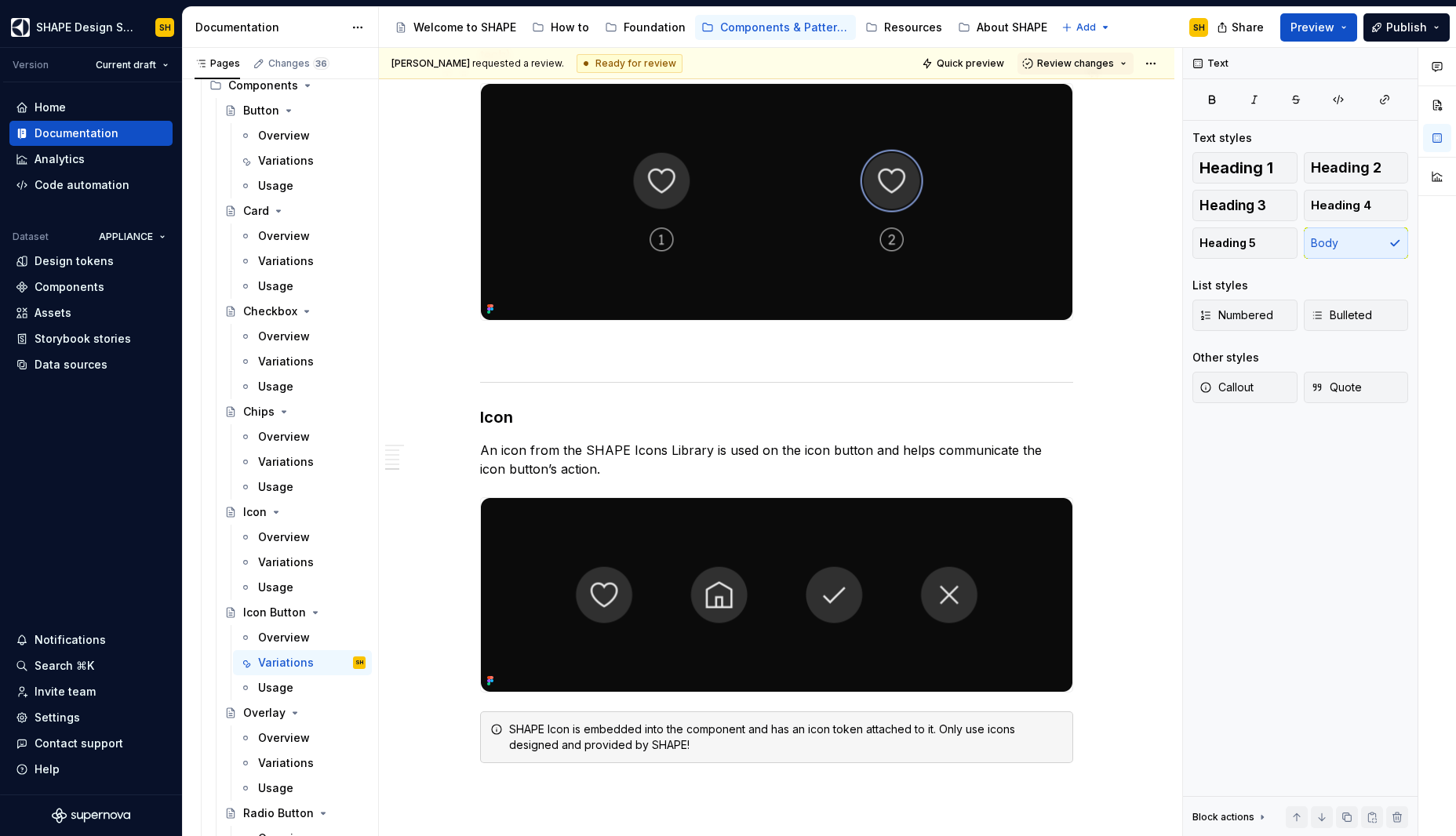
scroll to position [2959, 0]
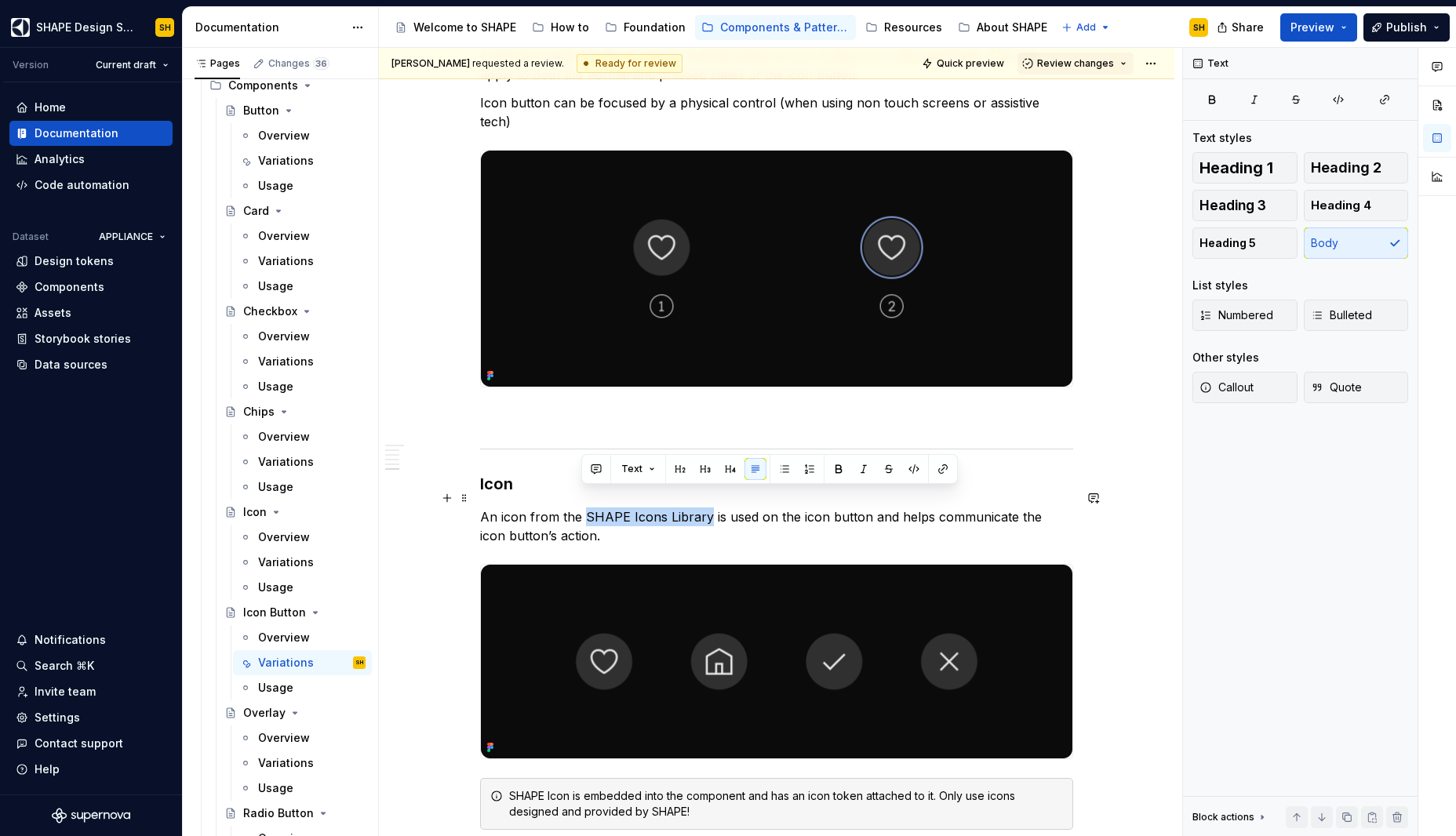
drag, startPoint x: 582, startPoint y: 497, endPoint x: 705, endPoint y: 502, distance: 123.1
click at [705, 508] on p "An icon from the SHAPE Icons Library is used on the icon button and helps commu…" at bounding box center [776, 526] width 593 height 38
click at [960, 520] on p "An icon from the SHAPE Icons Library is used on the icon button and helps commu…" at bounding box center [776, 526] width 593 height 38
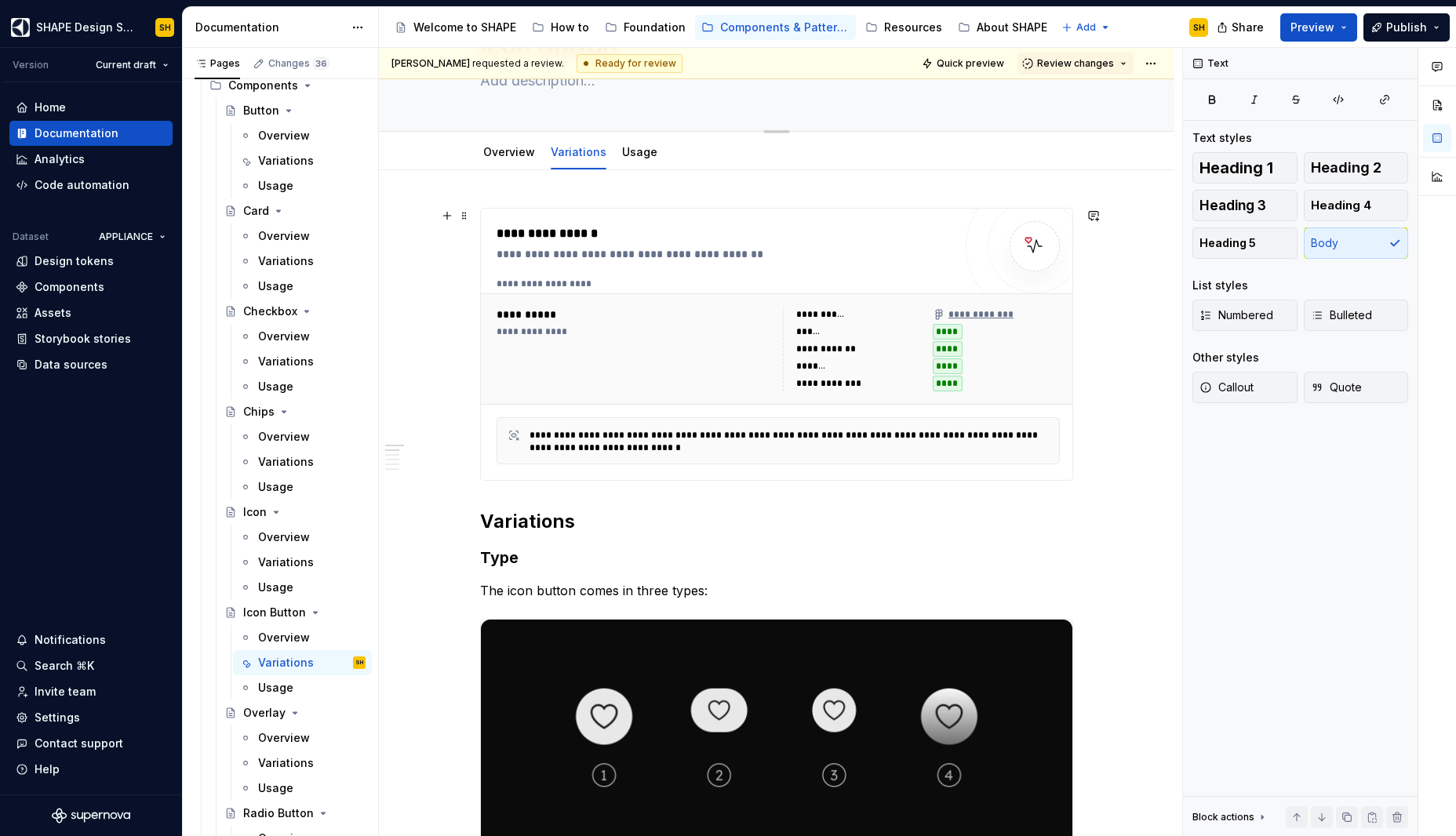
scroll to position [0, 0]
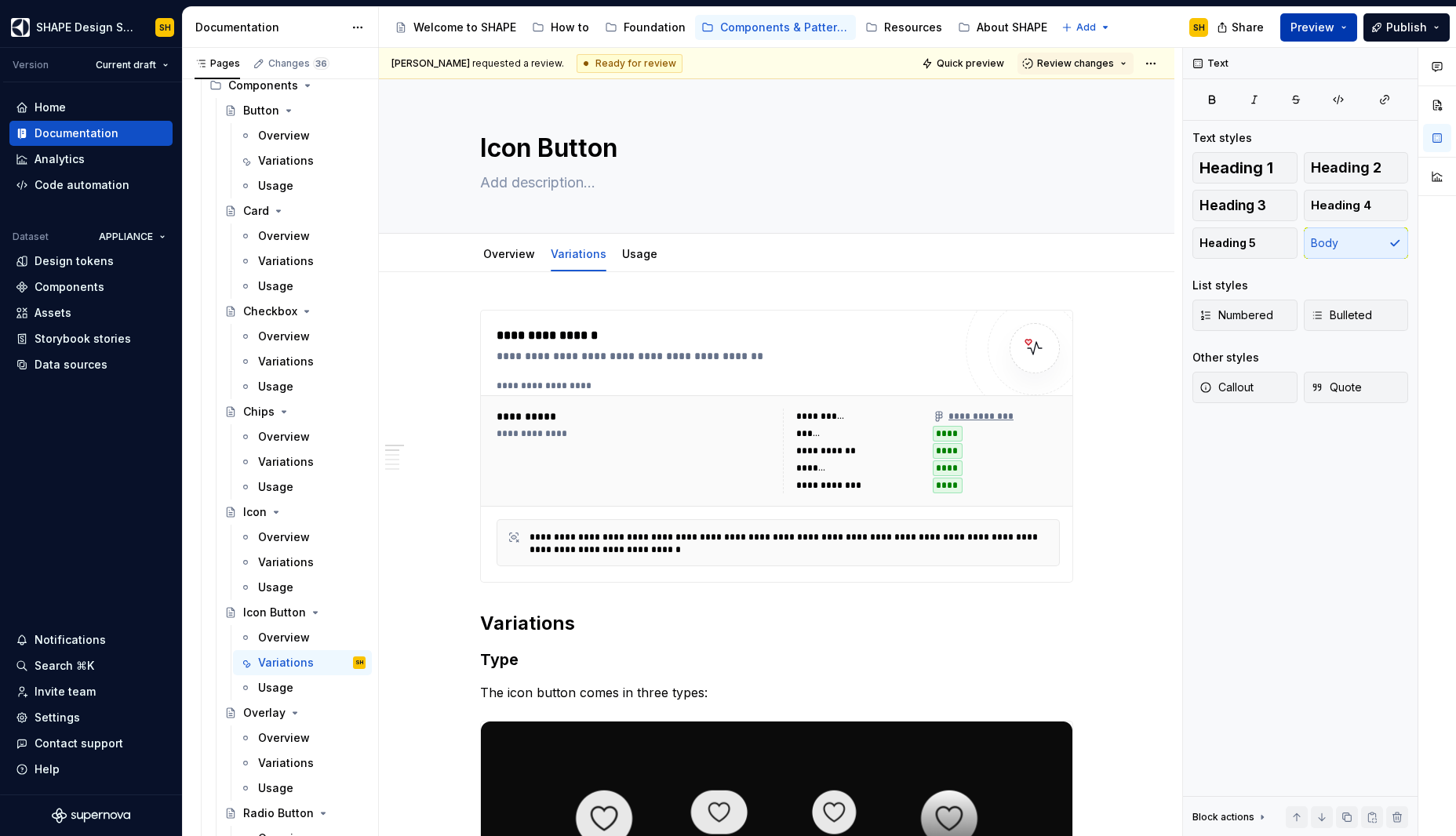
click at [1342, 34] on button "Preview" at bounding box center [1318, 27] width 77 height 28
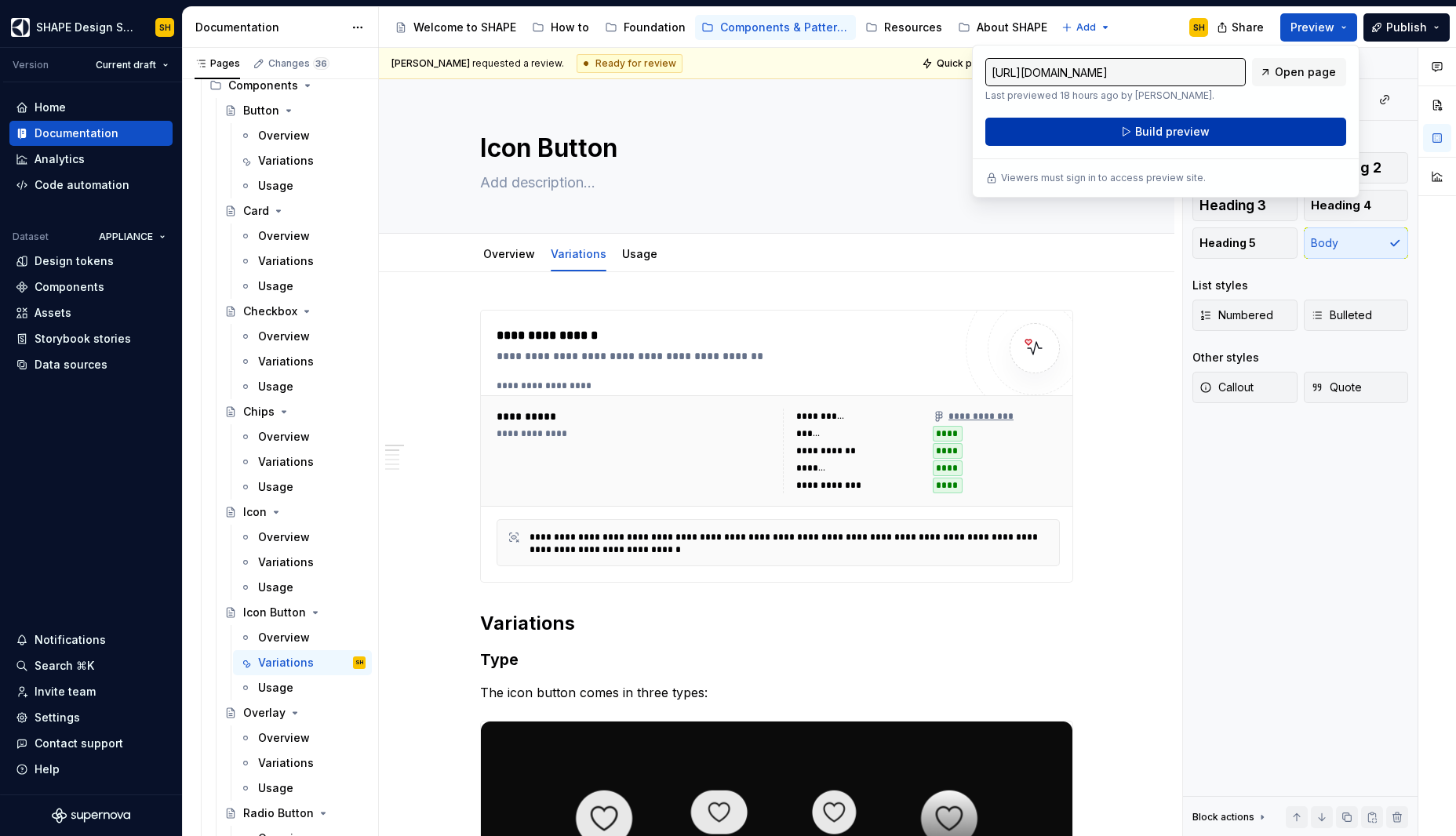
click at [1299, 128] on button "Build preview" at bounding box center [1166, 131] width 361 height 28
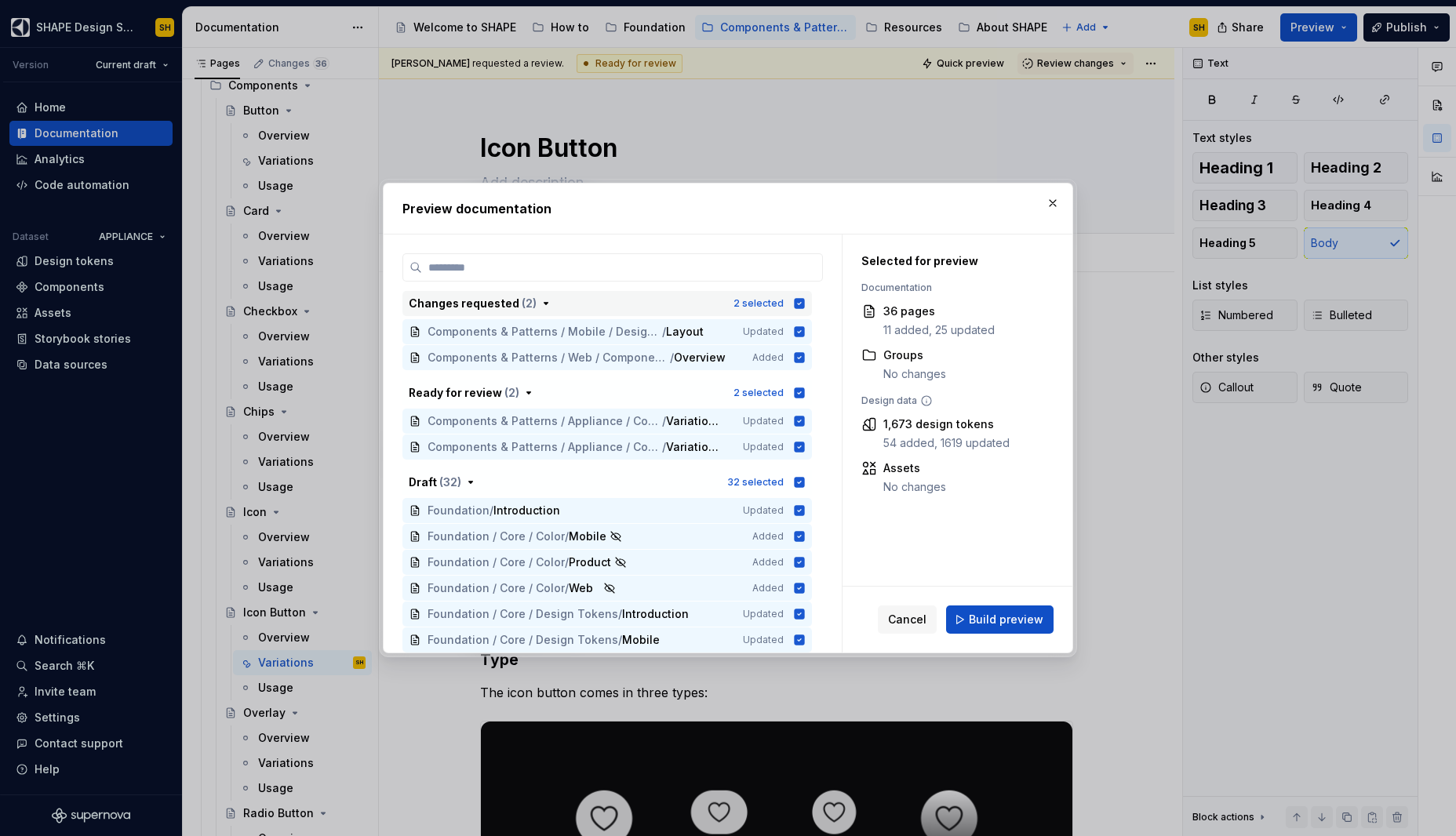
click at [797, 303] on icon "button" at bounding box center [800, 304] width 13 height 13
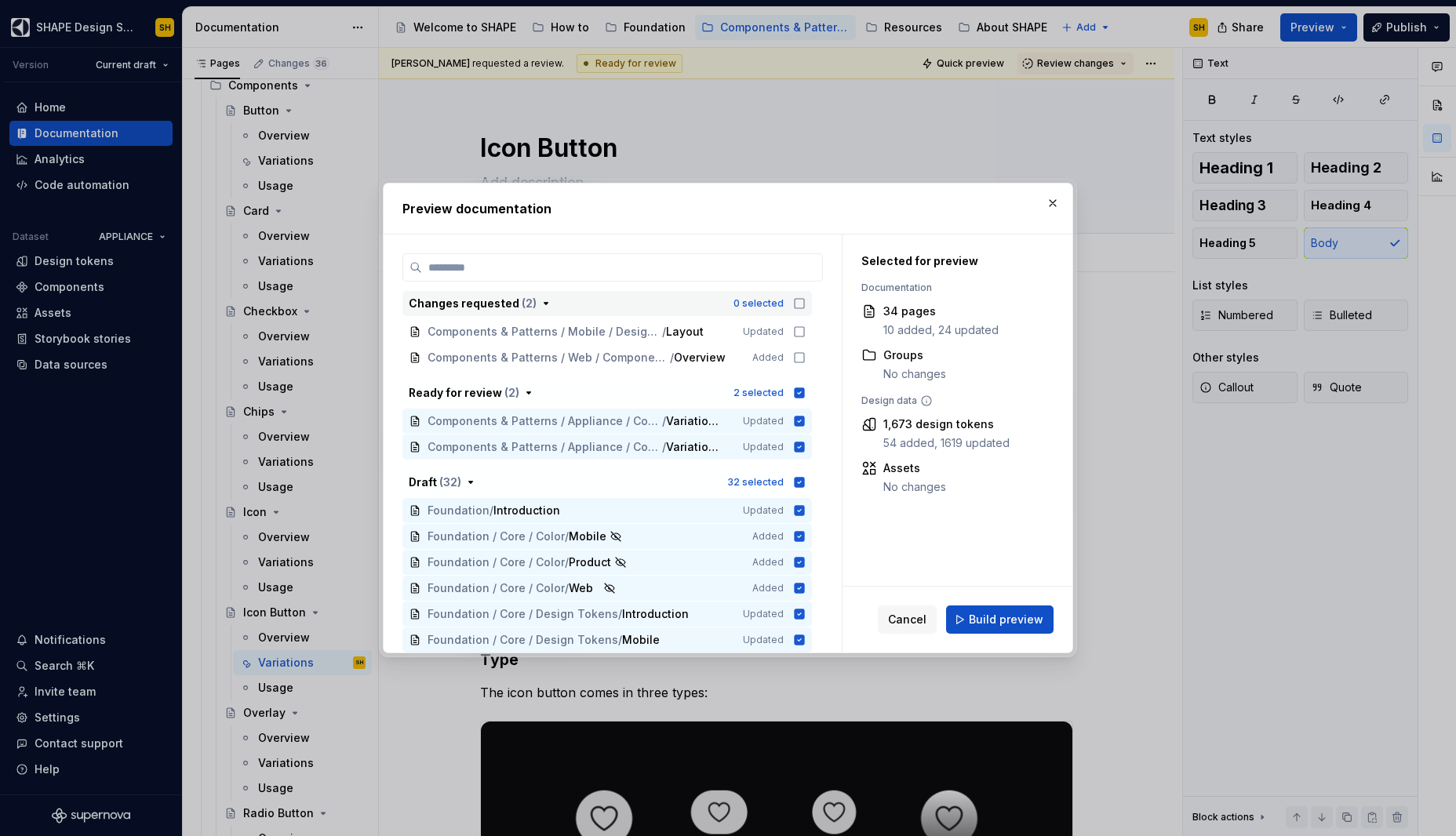
click at [797, 303] on icon "button" at bounding box center [800, 304] width 13 height 13
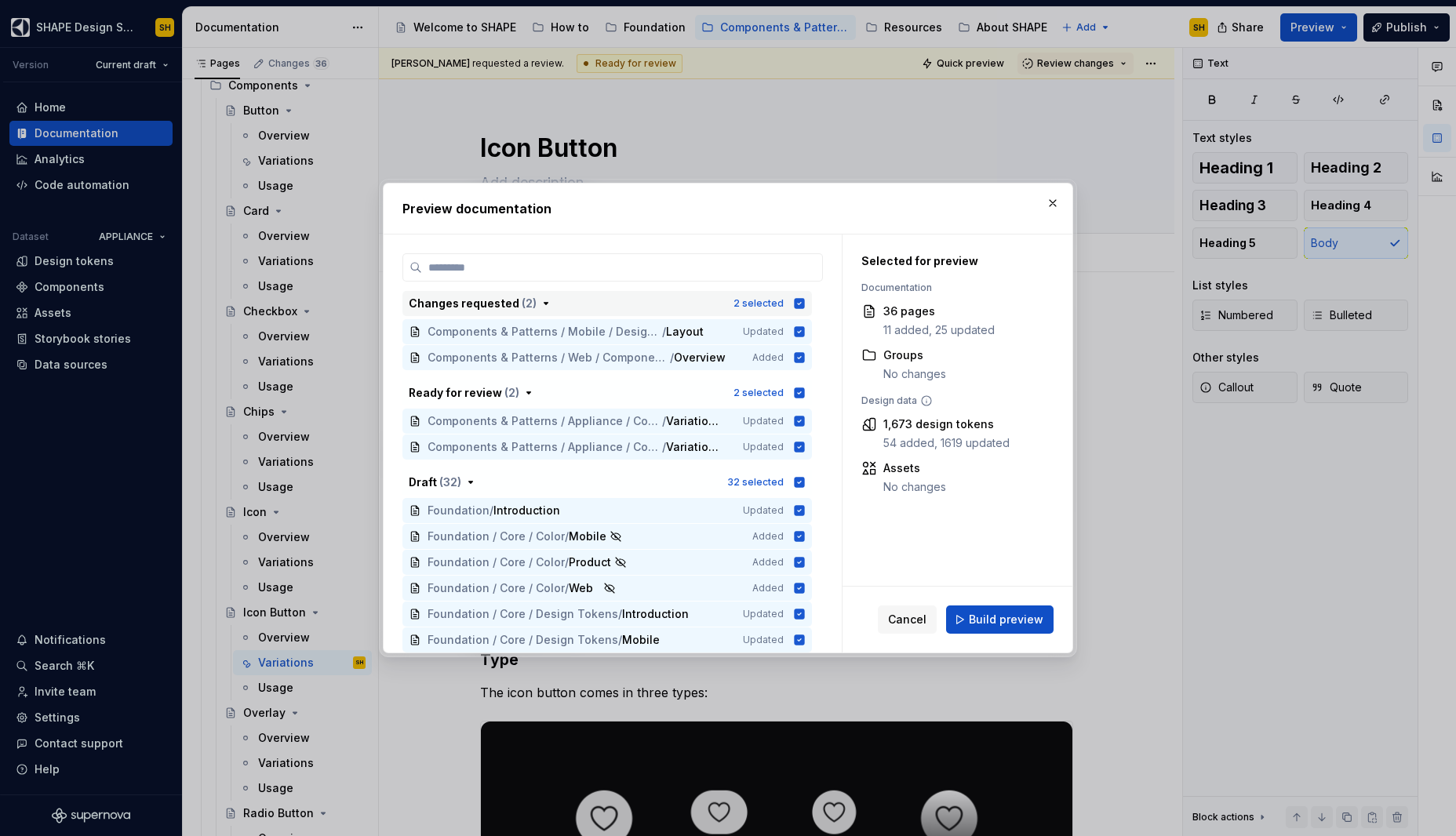
click at [797, 303] on icon "button" at bounding box center [800, 304] width 13 height 13
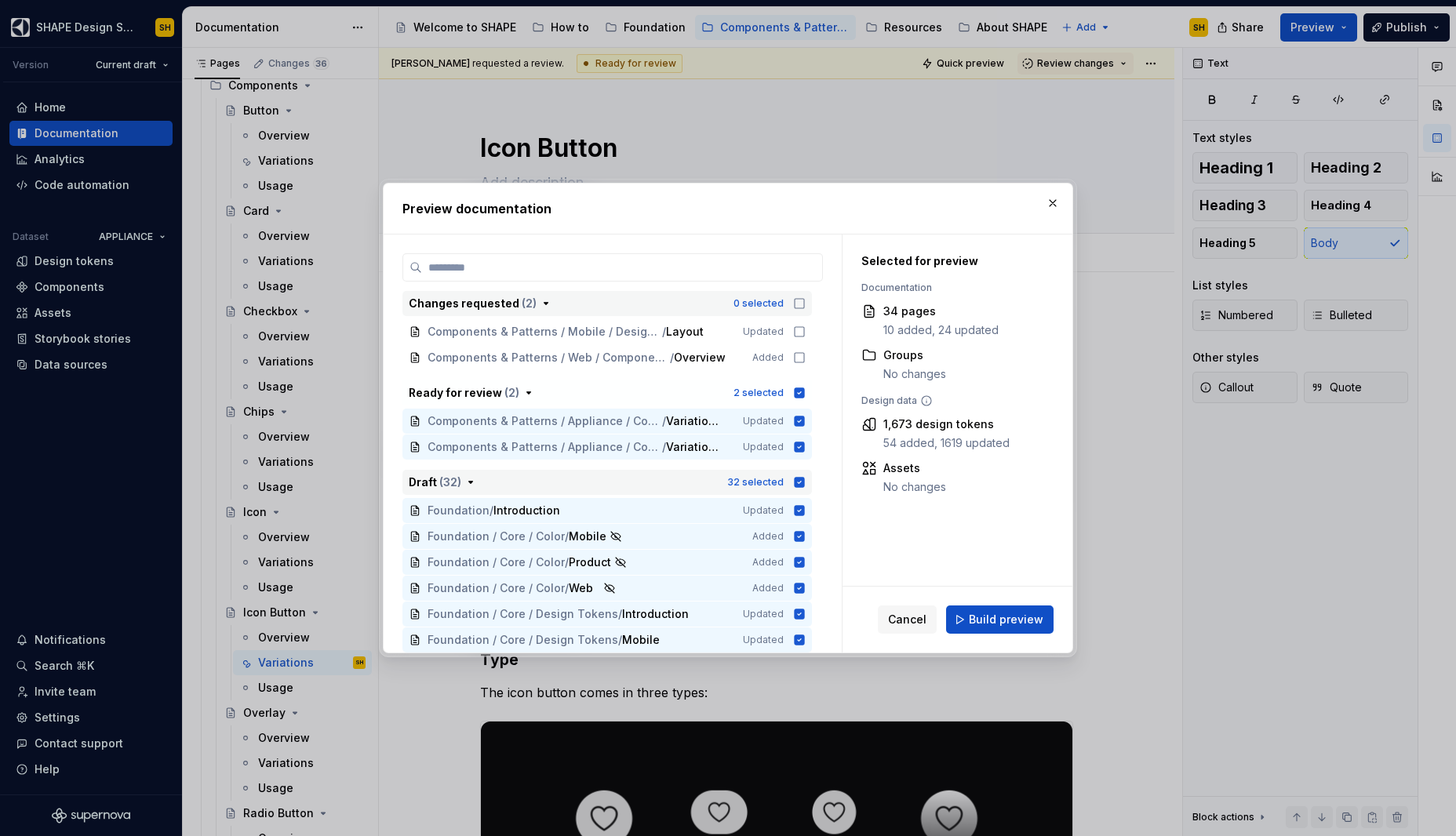
click at [797, 482] on icon "button" at bounding box center [800, 483] width 13 height 13
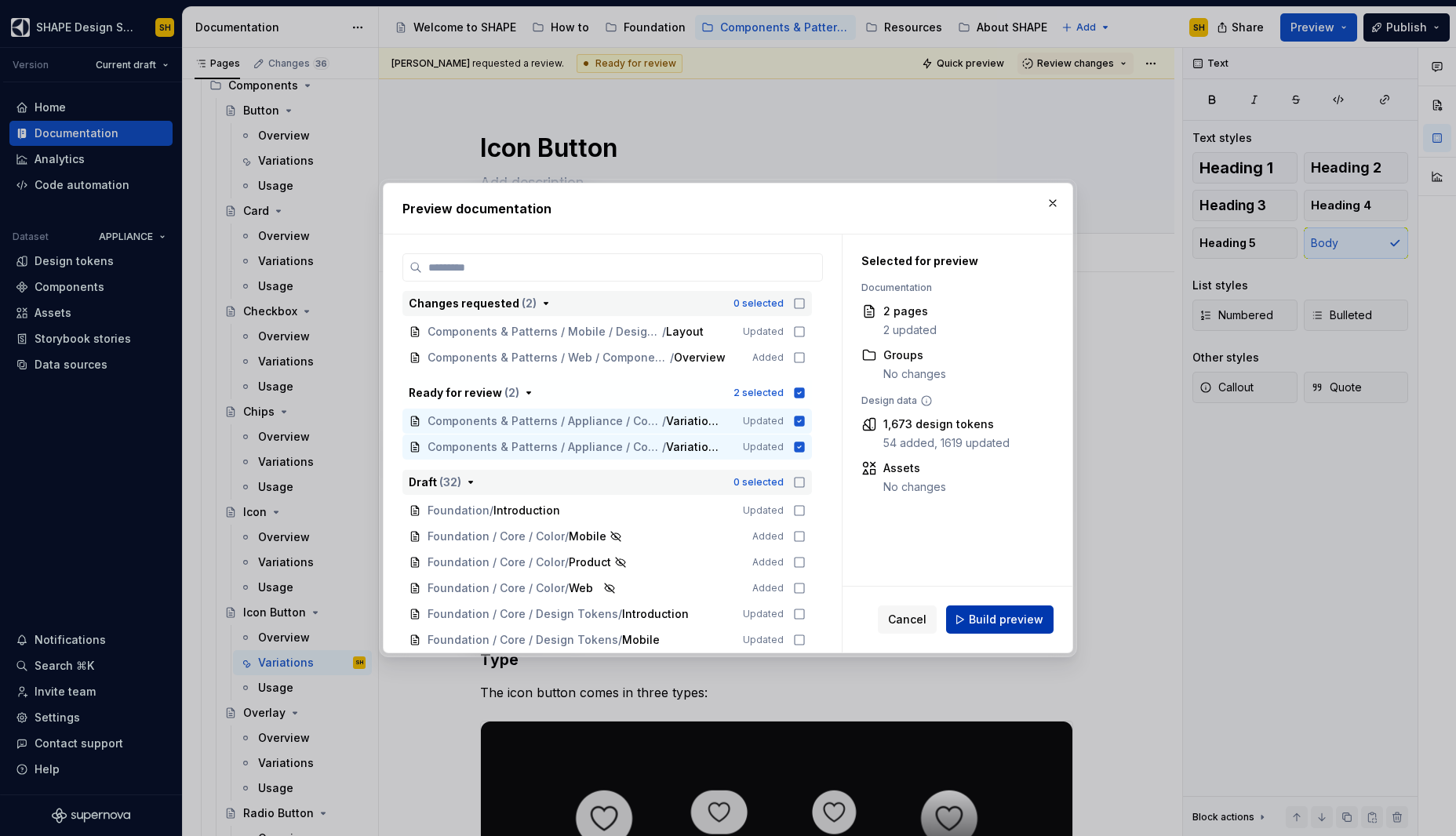
click at [1017, 612] on span "Build preview" at bounding box center [1006, 620] width 75 height 16
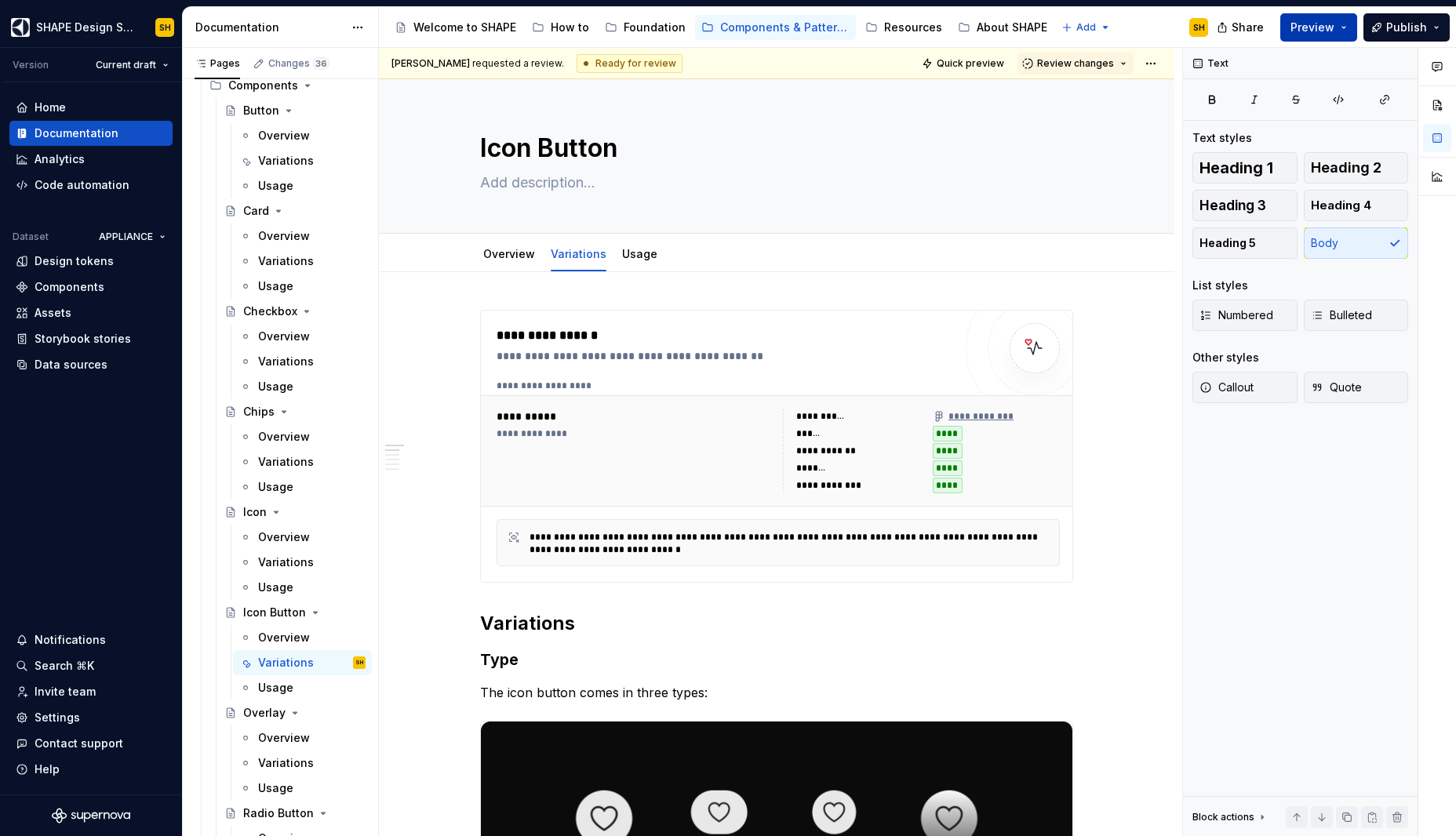
click at [1327, 24] on span "Preview" at bounding box center [1312, 27] width 44 height 16
click at [280, 182] on div "Usage" at bounding box center [276, 186] width 35 height 16
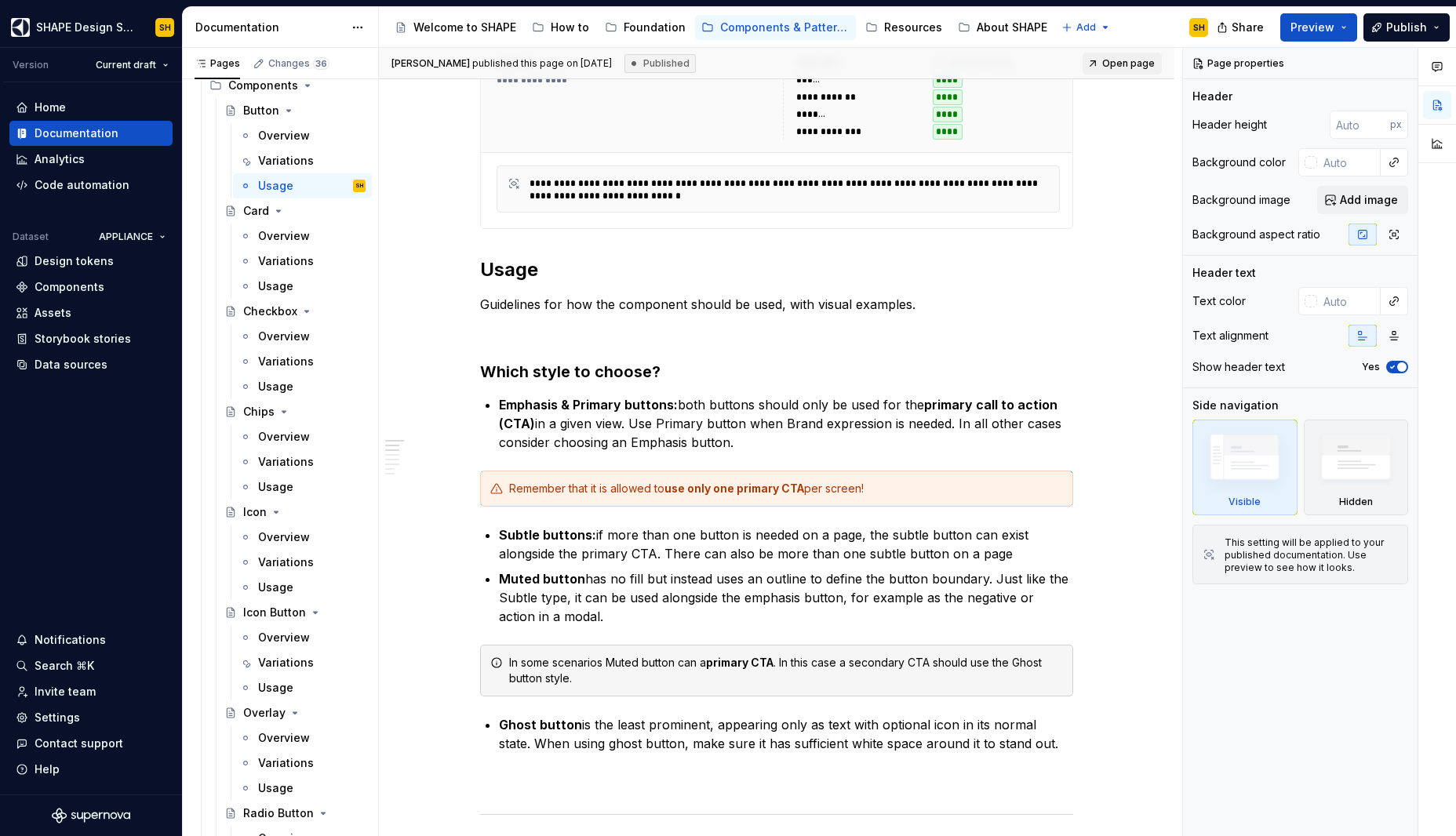
scroll to position [438, 0]
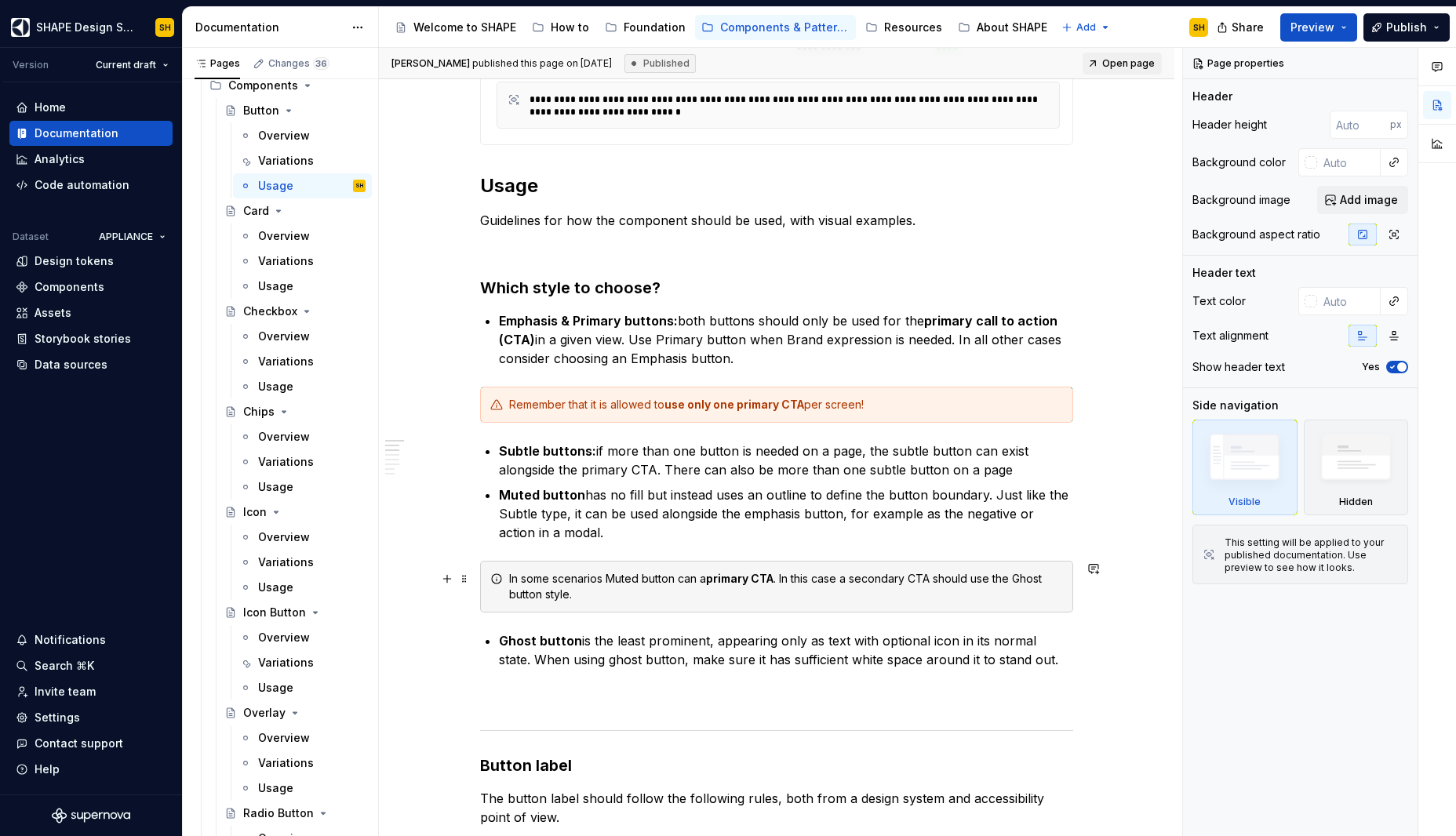
type textarea "*"
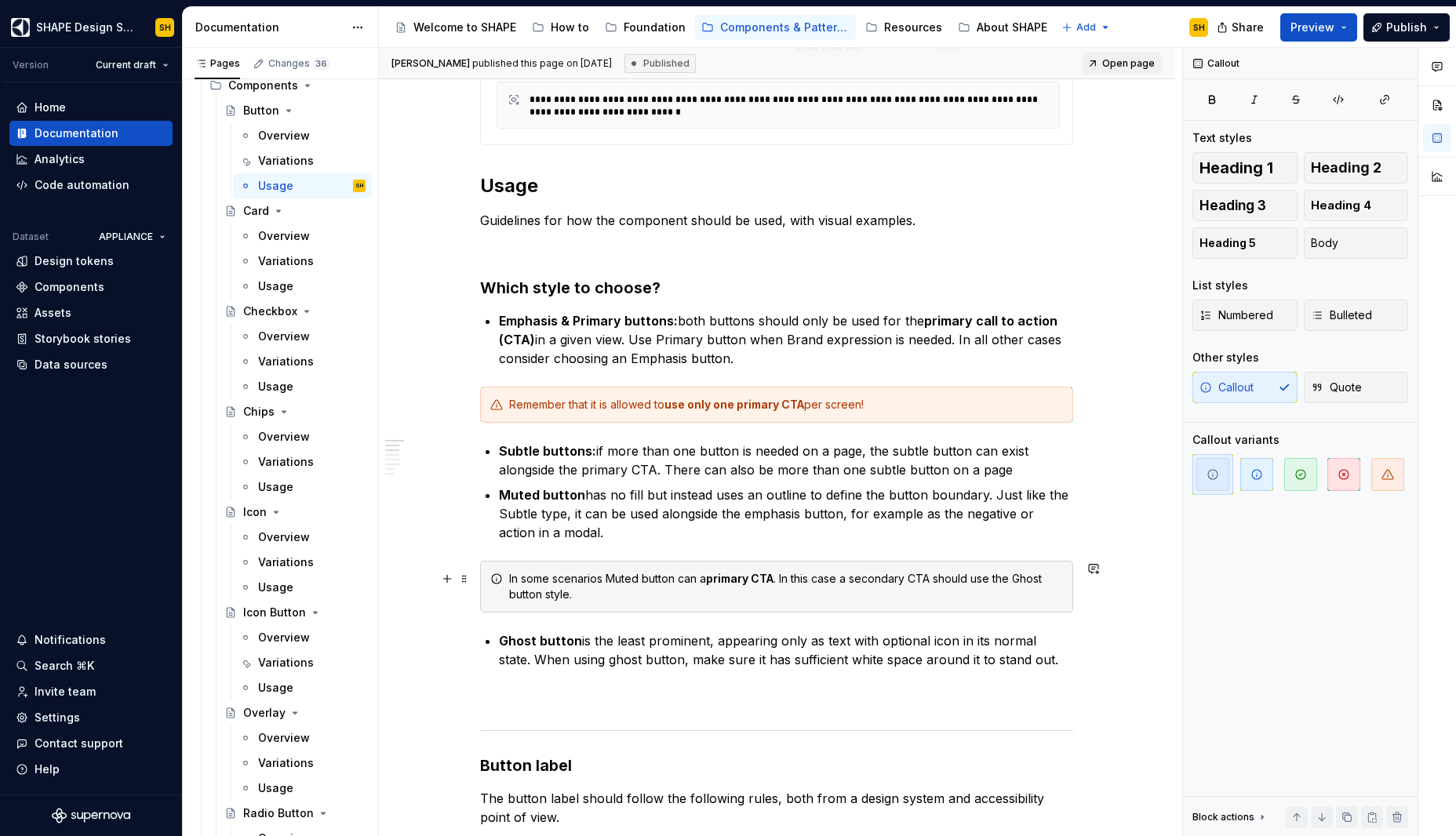
drag, startPoint x: 705, startPoint y: 581, endPoint x: 797, endPoint y: 627, distance: 102.9
click at [704, 581] on div "In some scenarios Muted button can a primary CTA . In this case a secondary CTA…" at bounding box center [786, 587] width 553 height 31
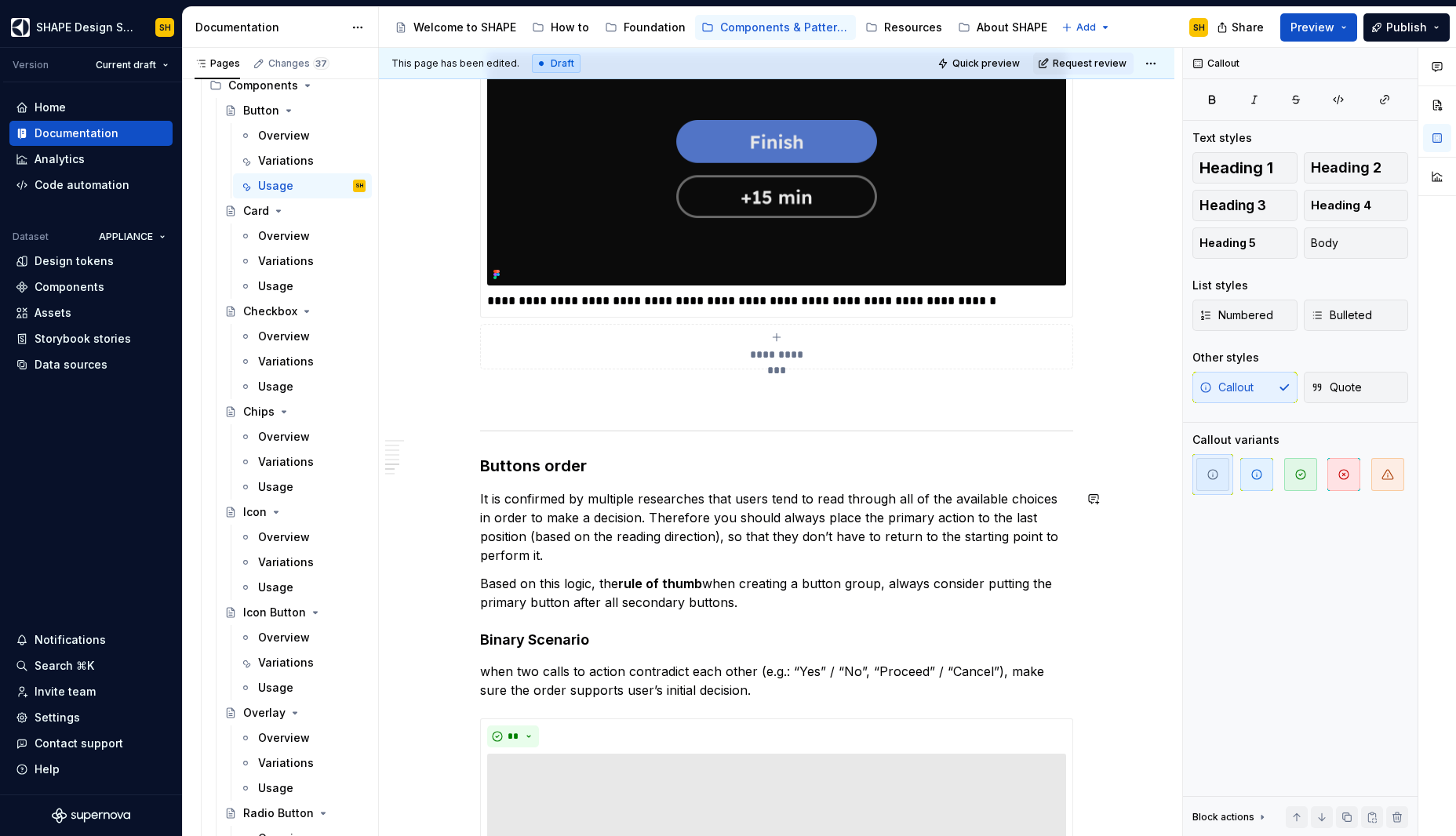
scroll to position [3833, 0]
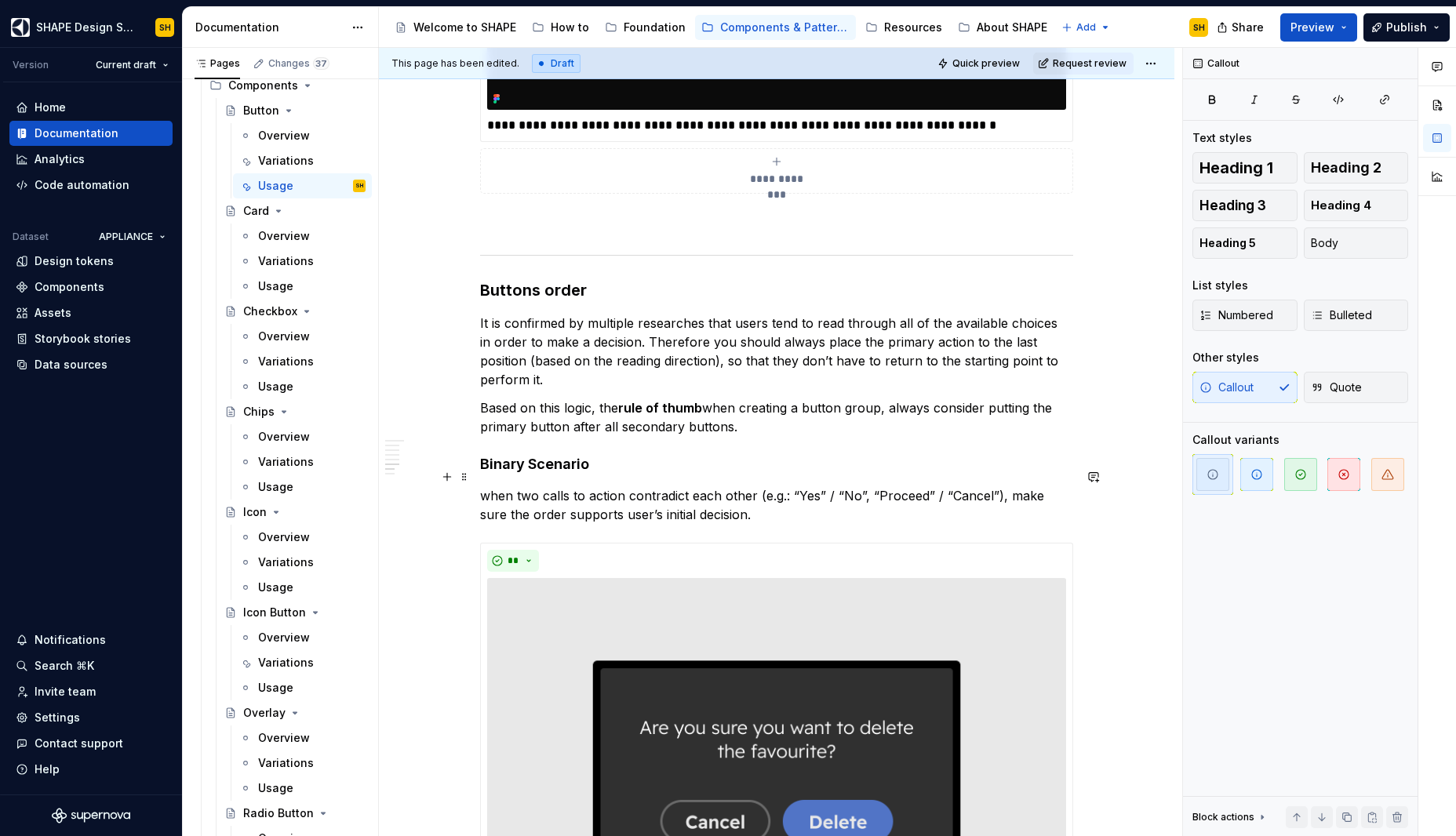
click at [483, 487] on p "when two calls to action contradict each other (e.g.: “Yes” / “No”, “Proceed” /…" at bounding box center [776, 505] width 593 height 38
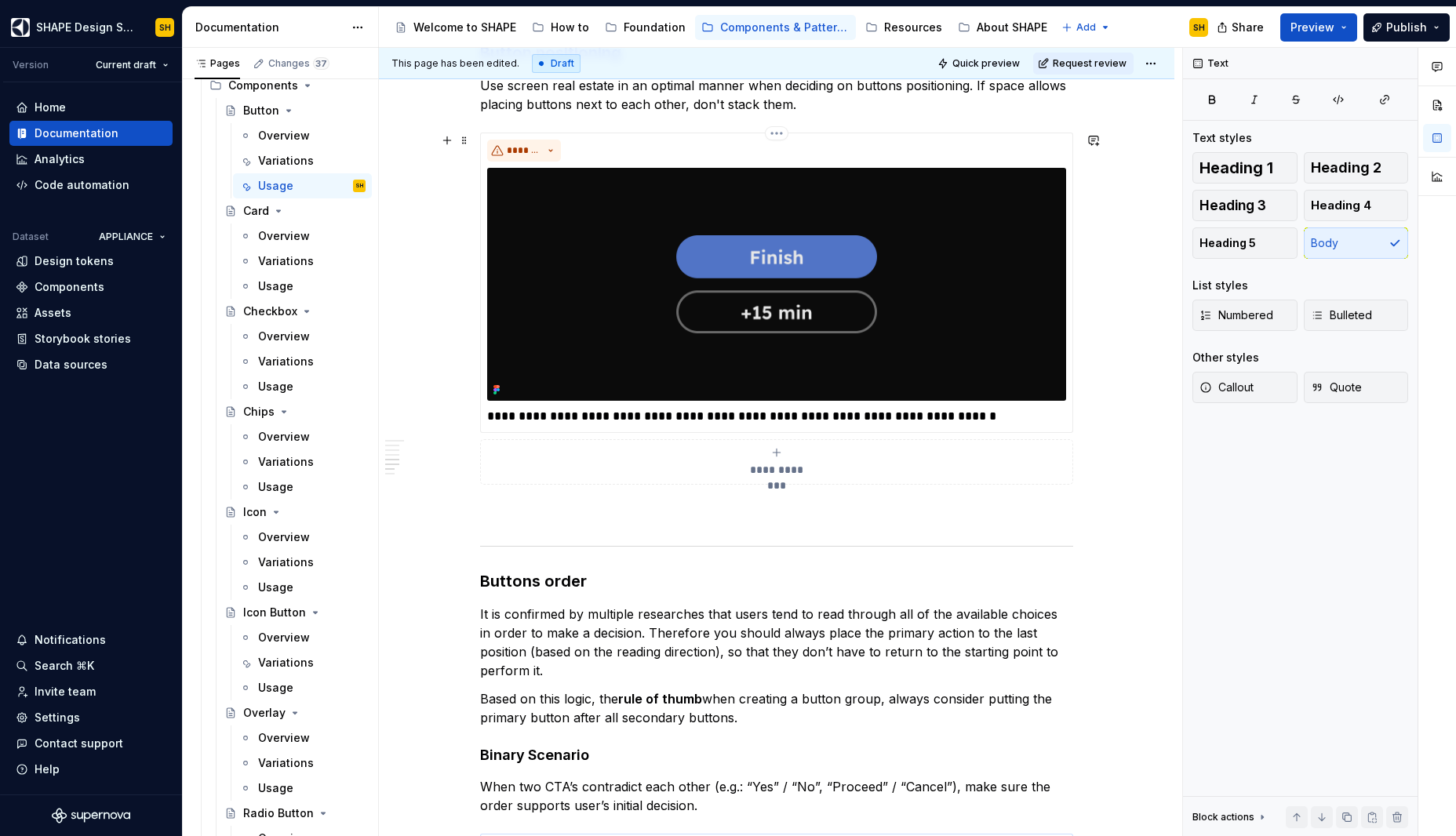
scroll to position [2855, 0]
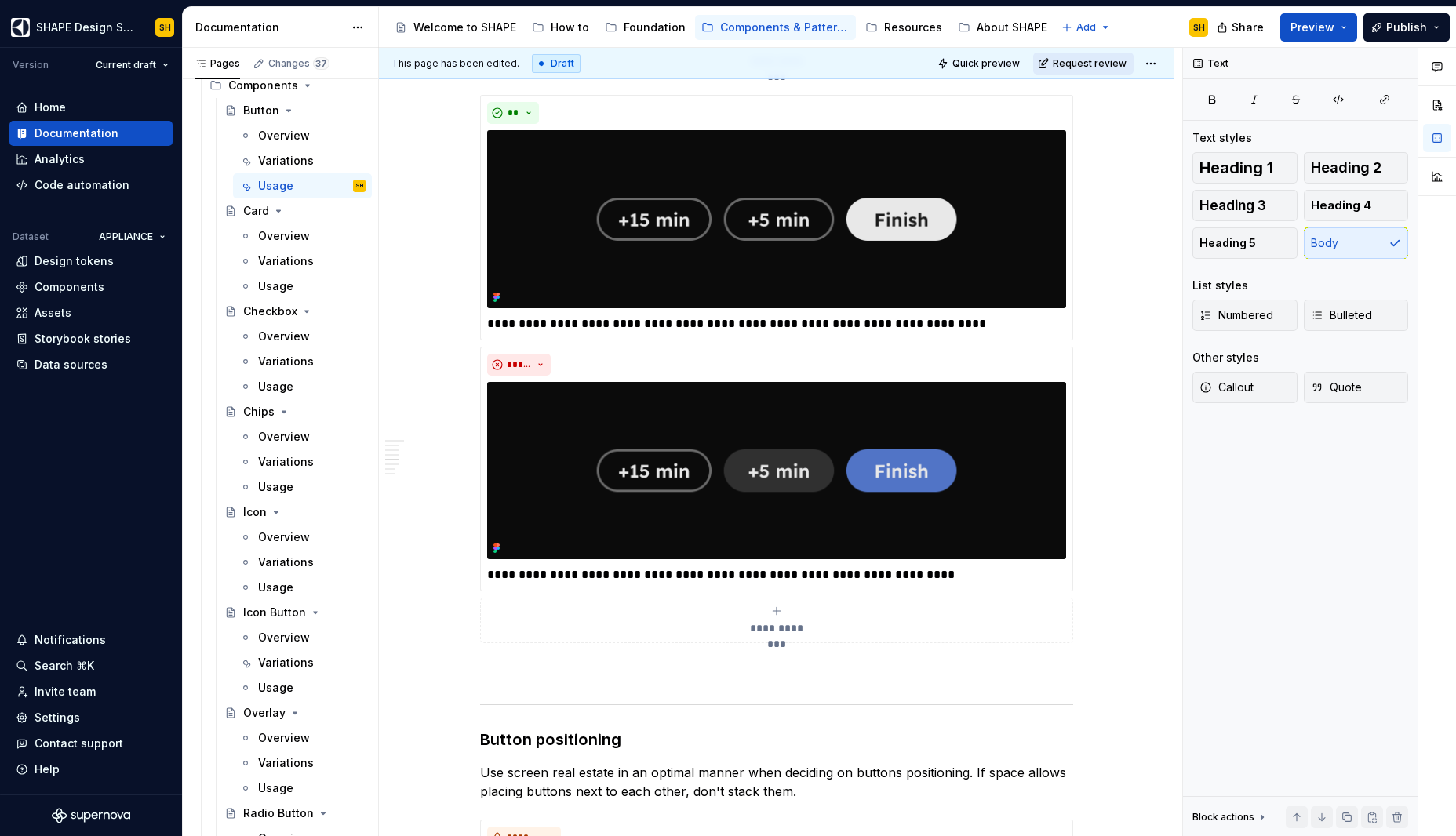
click at [1076, 65] on span "Request review" at bounding box center [1089, 64] width 74 height 13
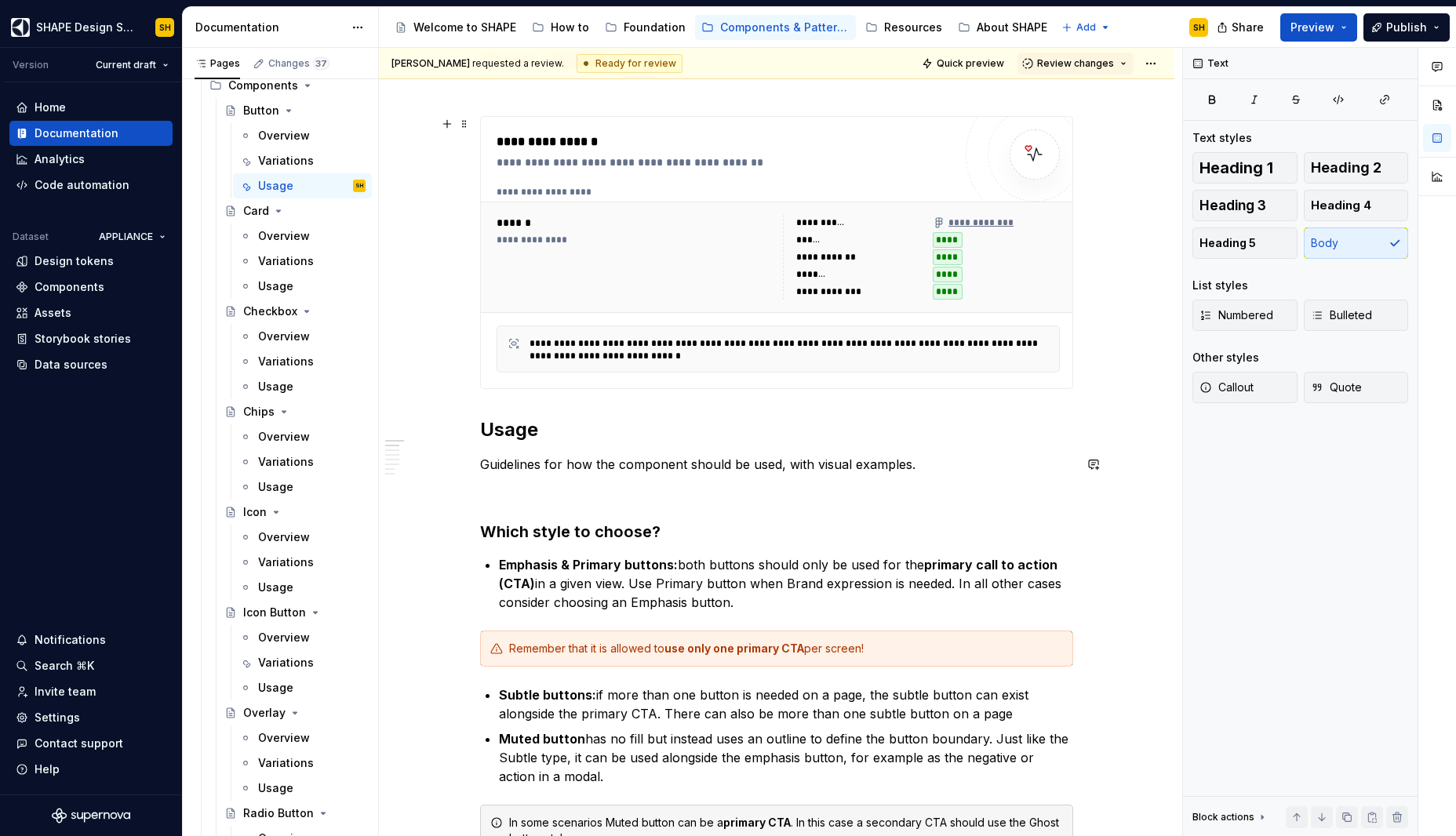
scroll to position [0, 0]
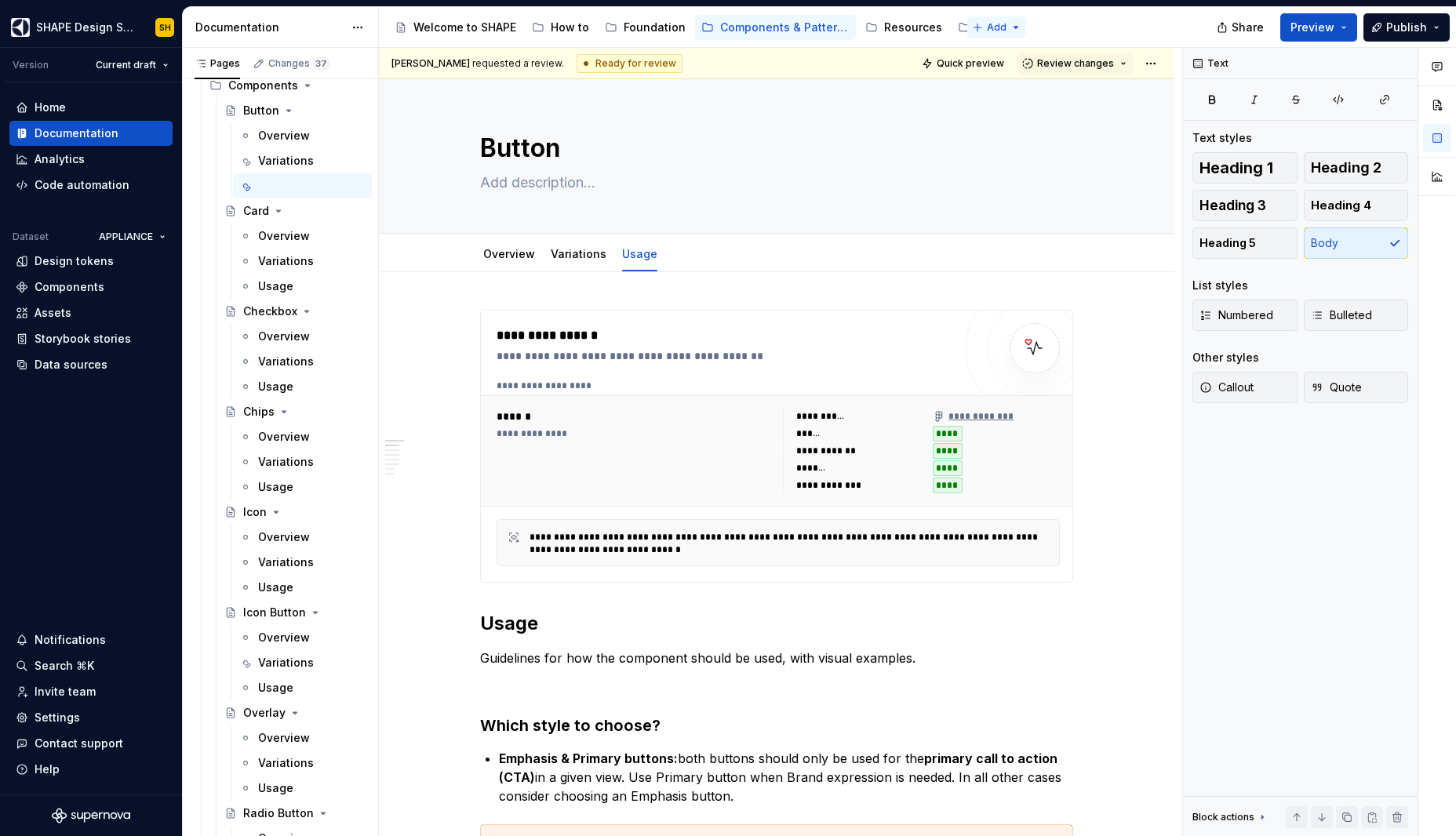
type textarea "*"
